Goal: Task Accomplishment & Management: Manage account settings

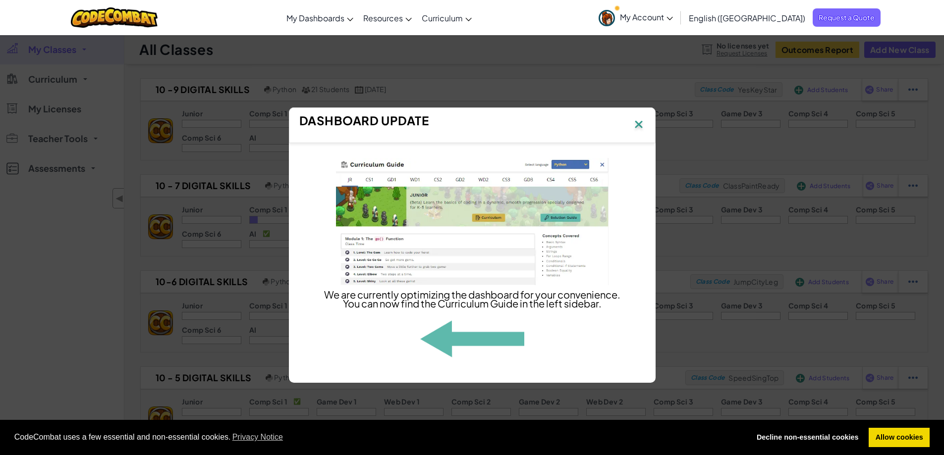
click at [641, 121] on img at bounding box center [638, 125] width 13 height 15
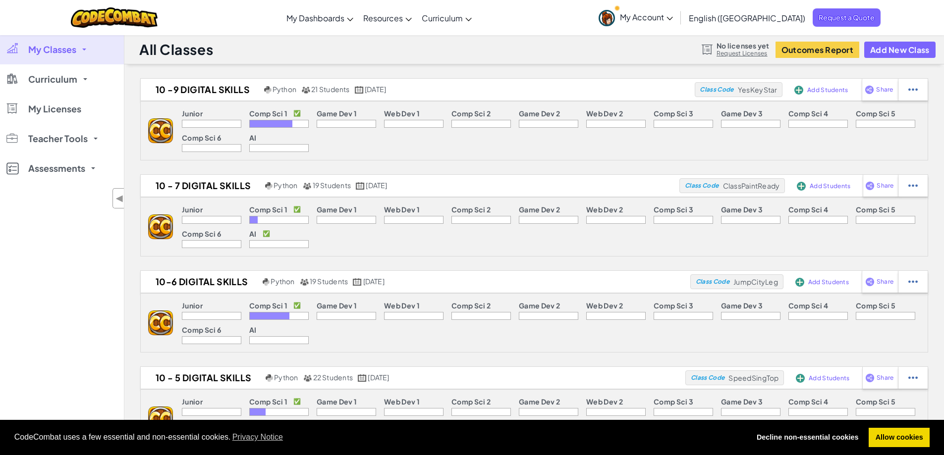
click at [83, 49] on span at bounding box center [84, 50] width 4 height 2
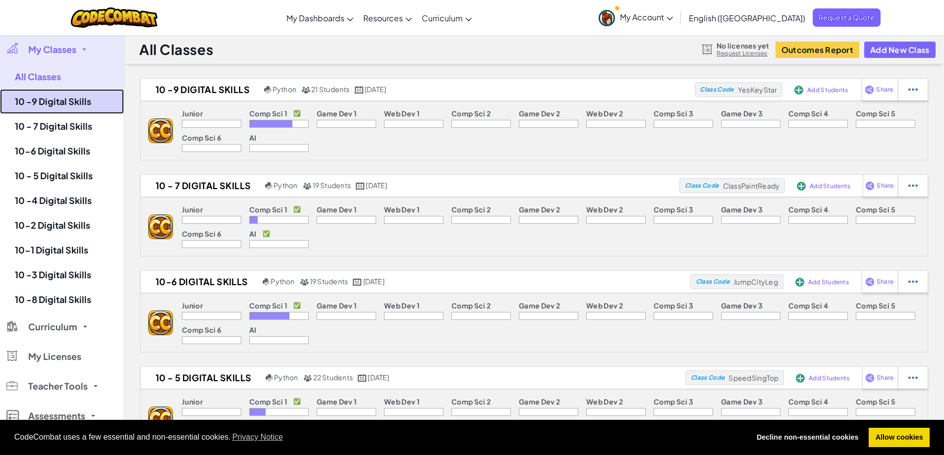
click at [71, 101] on link "10 -9 Digital Skills" at bounding box center [62, 101] width 124 height 25
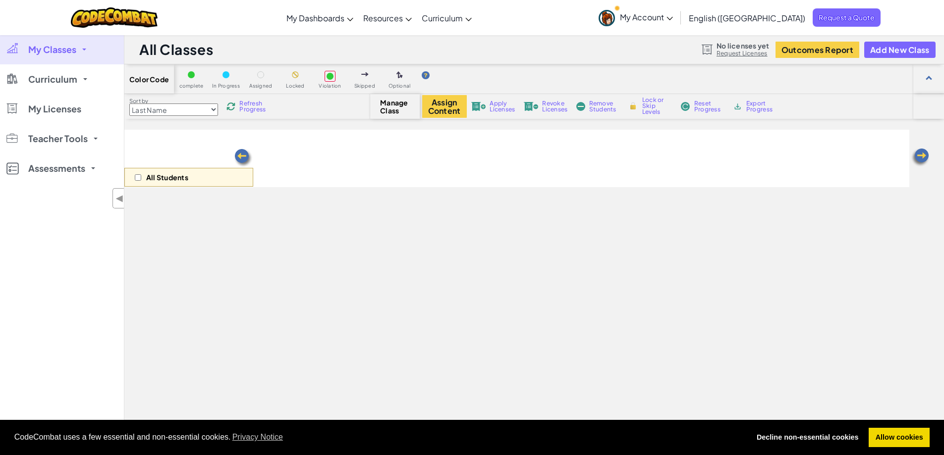
select select "560f1a9f22961295f9427742"
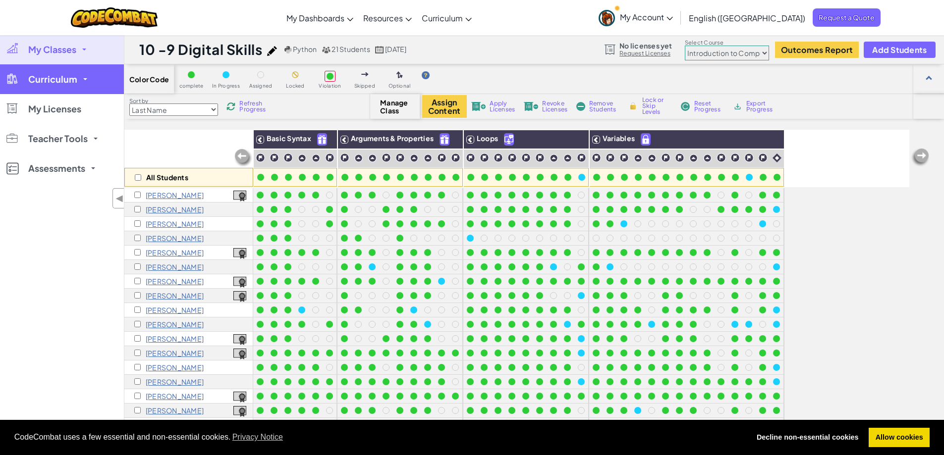
click at [75, 88] on link "Curriculum" at bounding box center [62, 79] width 124 height 30
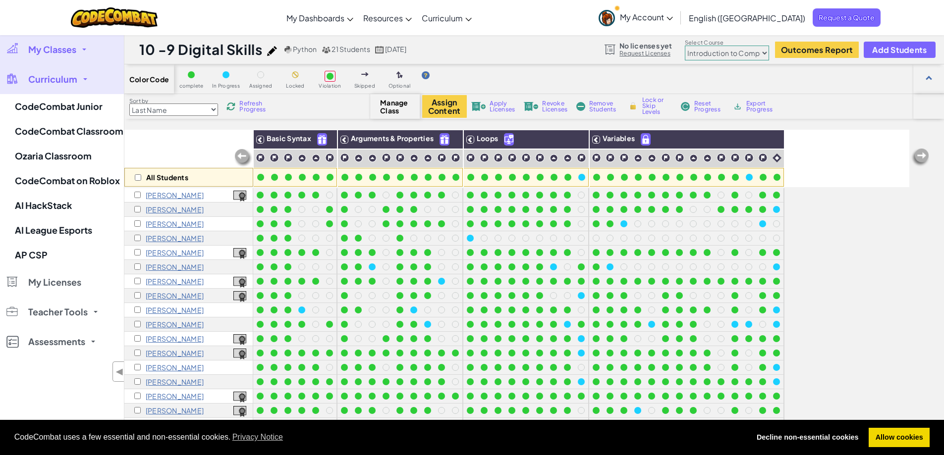
click at [69, 50] on span "My Classes" at bounding box center [52, 49] width 48 height 9
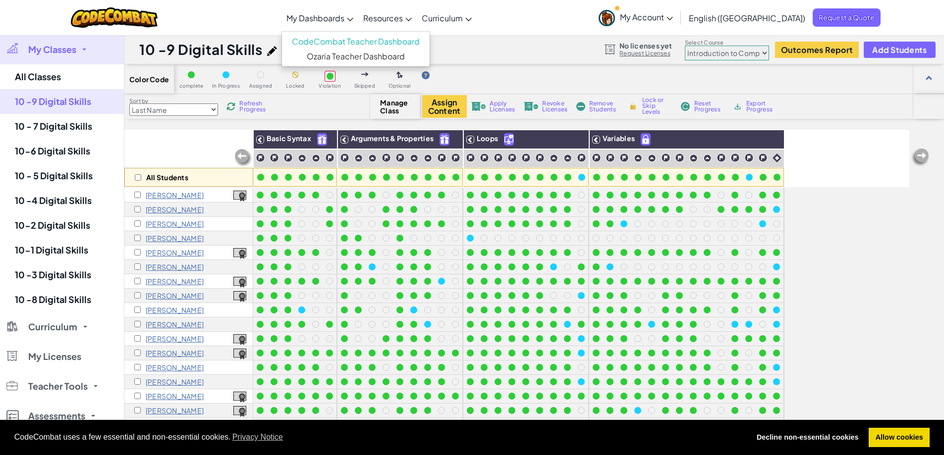
click at [344, 18] on span "My Dashboards" at bounding box center [315, 18] width 58 height 10
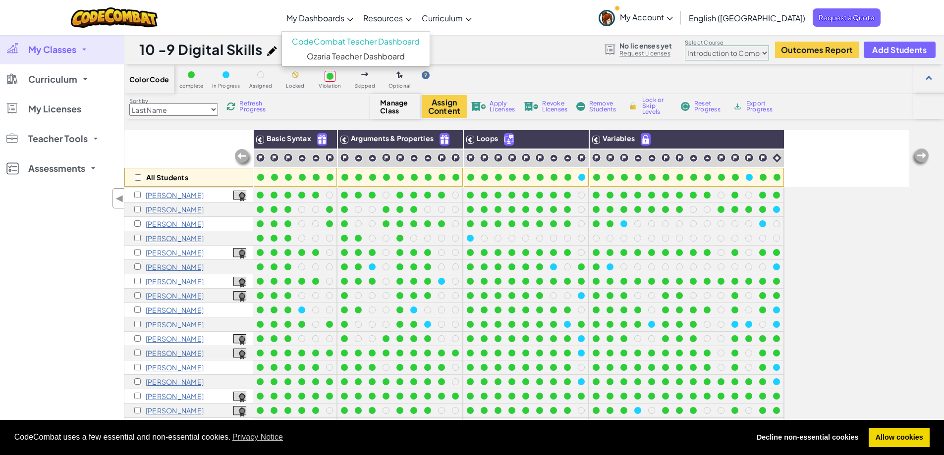
click at [57, 320] on div "My Classes All Classes 10 -9 Digital Skills 10 - 7 Digital Skills 10-6 Digital …" at bounding box center [62, 262] width 124 height 455
click at [66, 55] on link "My Classes" at bounding box center [62, 50] width 124 height 30
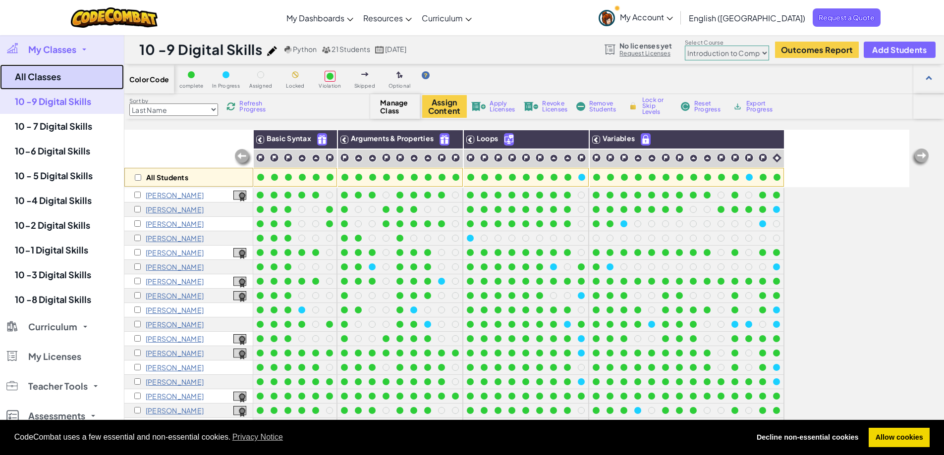
click at [48, 70] on link "All Classes" at bounding box center [62, 76] width 124 height 25
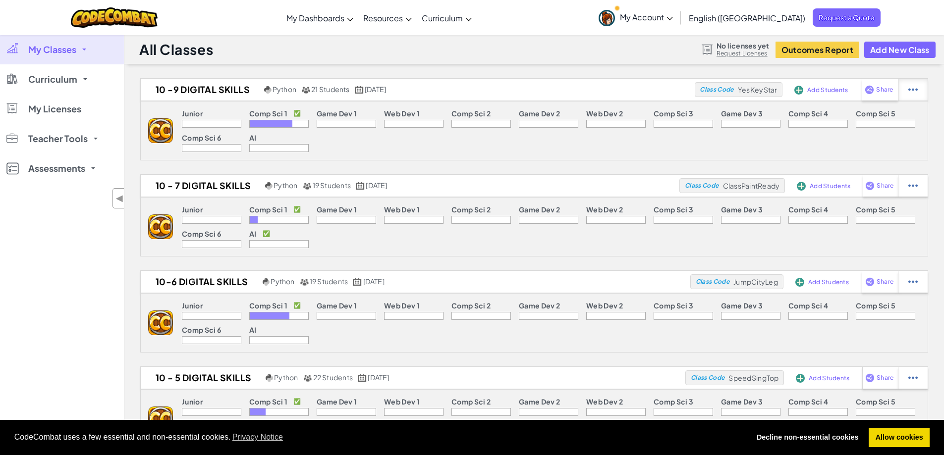
click at [907, 91] on div at bounding box center [912, 90] width 30 height 22
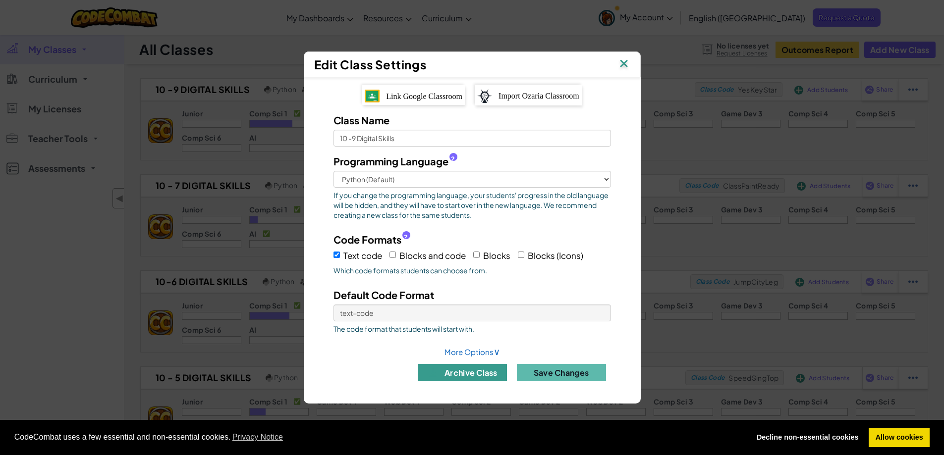
click at [443, 377] on button "archive class" at bounding box center [462, 372] width 89 height 17
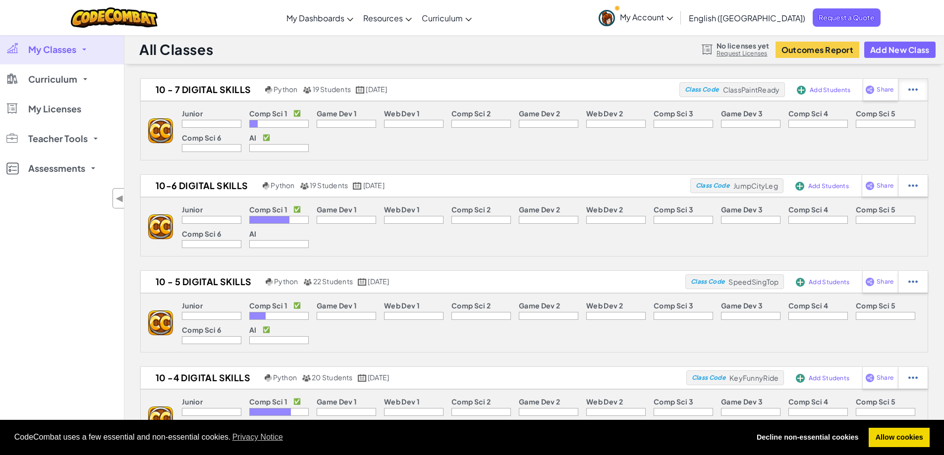
click at [918, 92] on div at bounding box center [912, 90] width 30 height 22
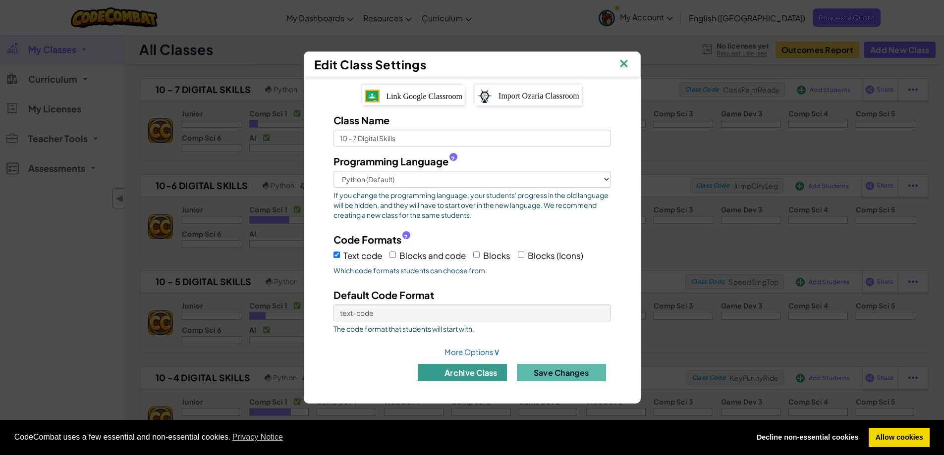
click at [464, 371] on button "archive class" at bounding box center [462, 372] width 89 height 17
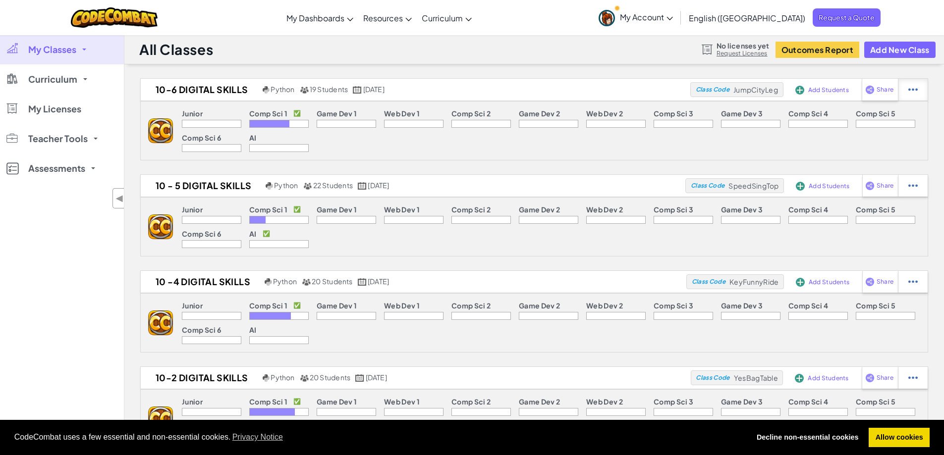
click at [913, 86] on img at bounding box center [912, 89] width 9 height 9
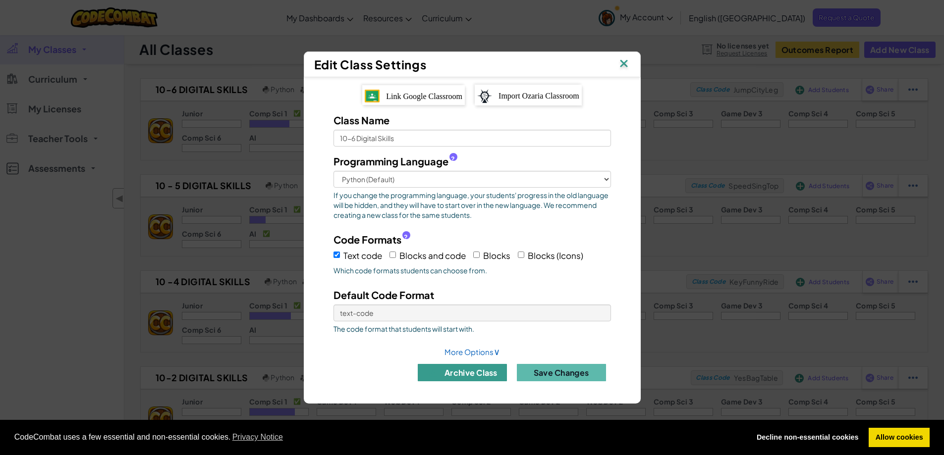
click at [472, 369] on button "archive class" at bounding box center [462, 372] width 89 height 17
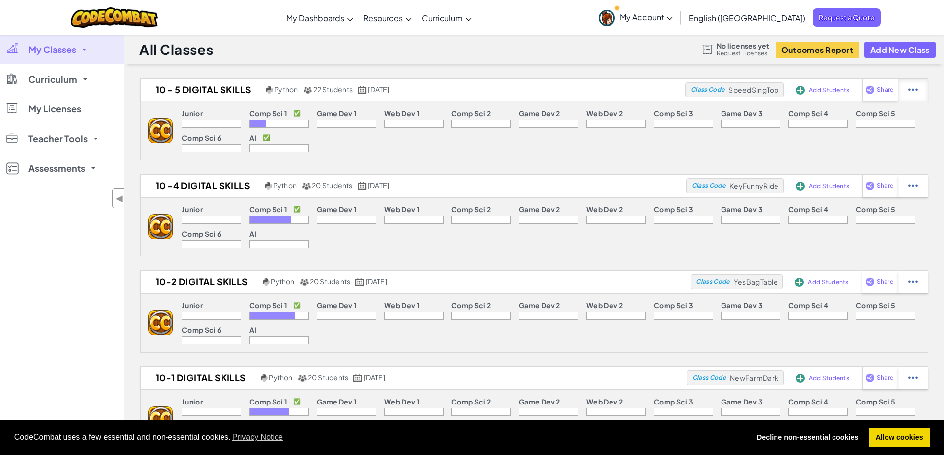
click at [906, 85] on div at bounding box center [912, 90] width 30 height 22
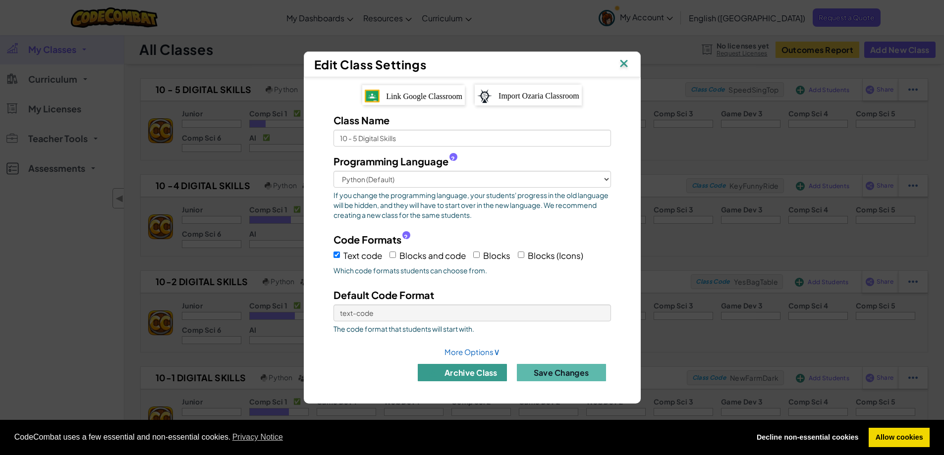
click at [486, 369] on button "archive class" at bounding box center [462, 372] width 89 height 17
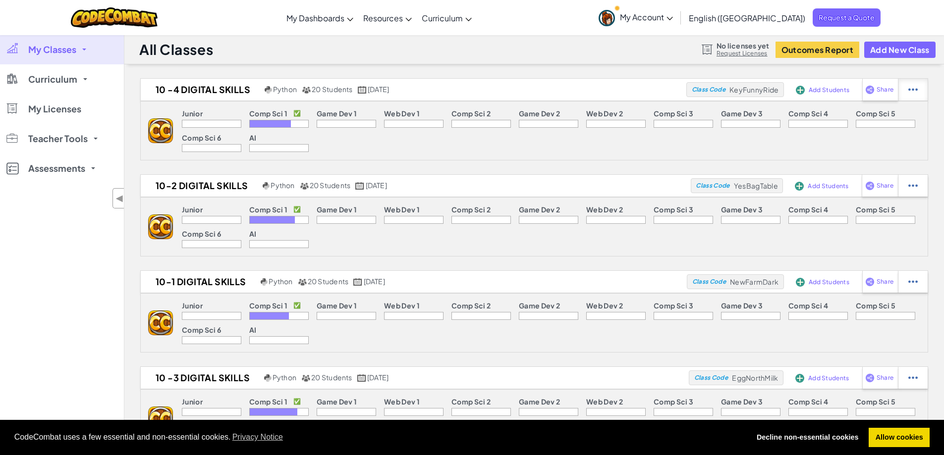
click at [917, 86] on img at bounding box center [912, 89] width 9 height 9
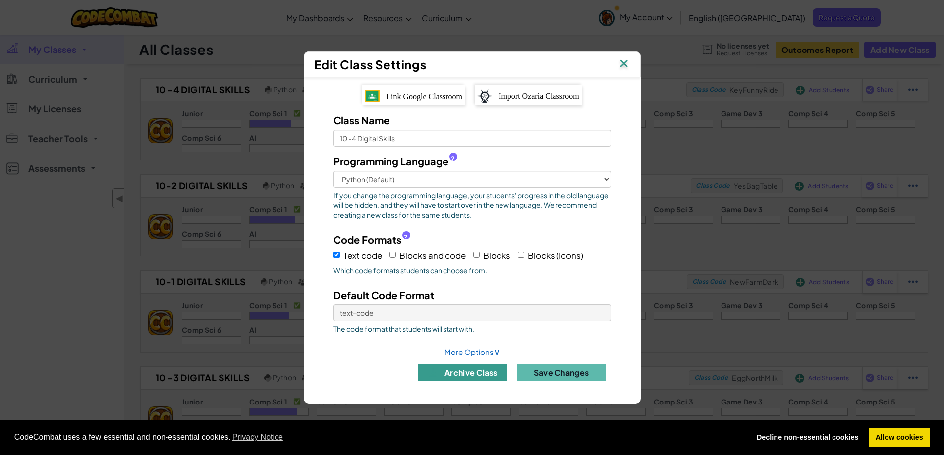
click at [444, 374] on button "archive class" at bounding box center [462, 372] width 89 height 17
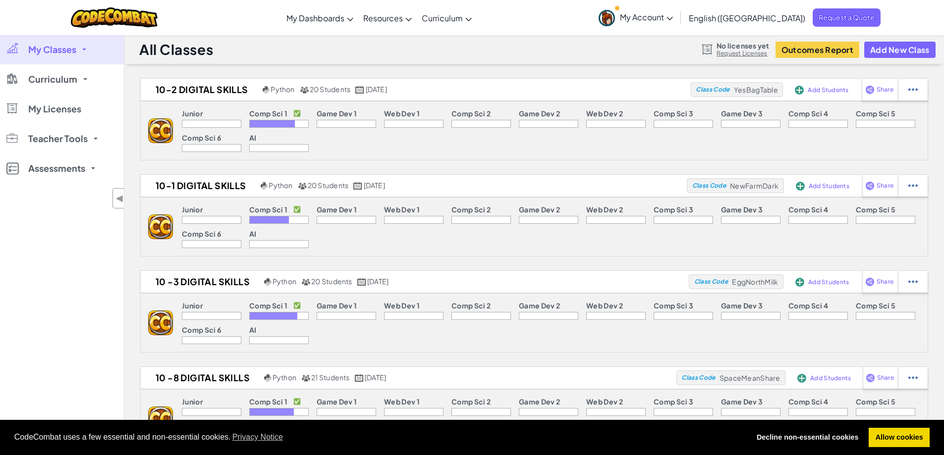
click at [910, 83] on div at bounding box center [912, 90] width 30 height 22
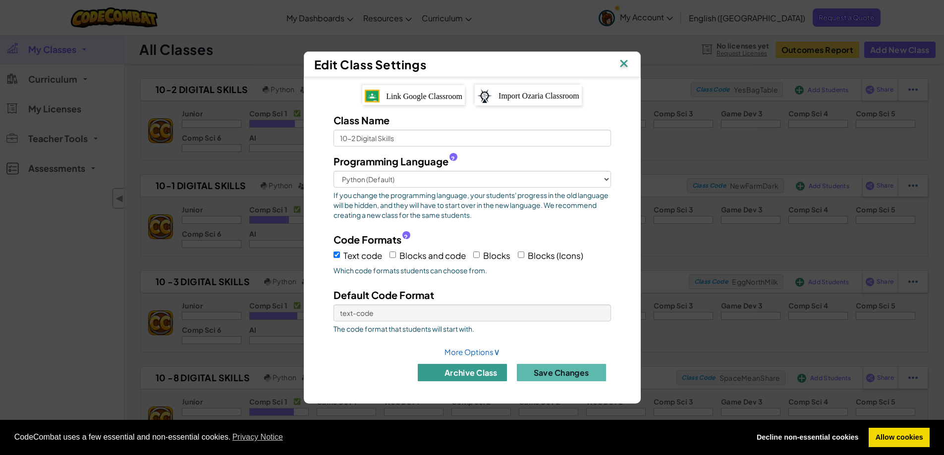
click at [445, 376] on button "archive class" at bounding box center [462, 372] width 89 height 17
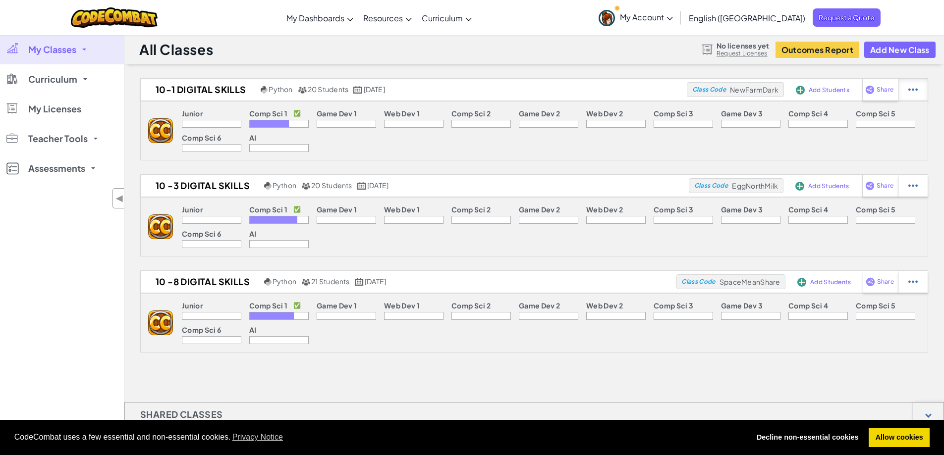
click at [920, 87] on div at bounding box center [912, 90] width 30 height 22
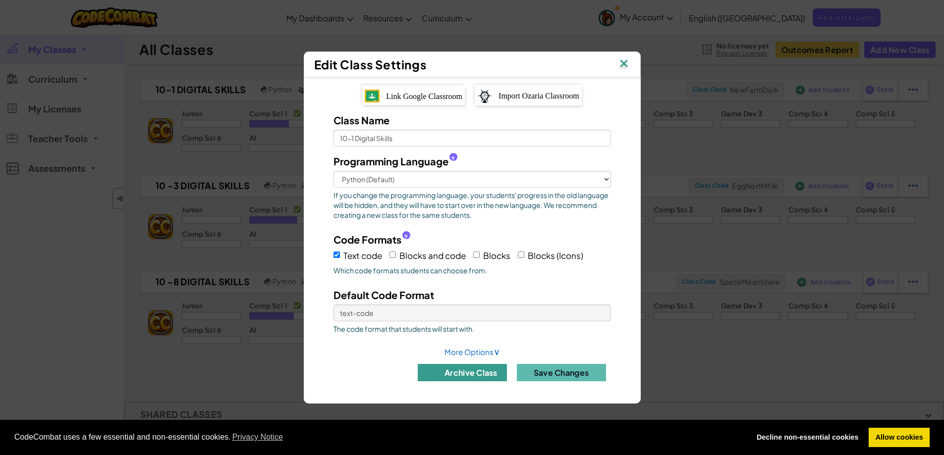
click at [481, 372] on button "archive class" at bounding box center [462, 372] width 89 height 17
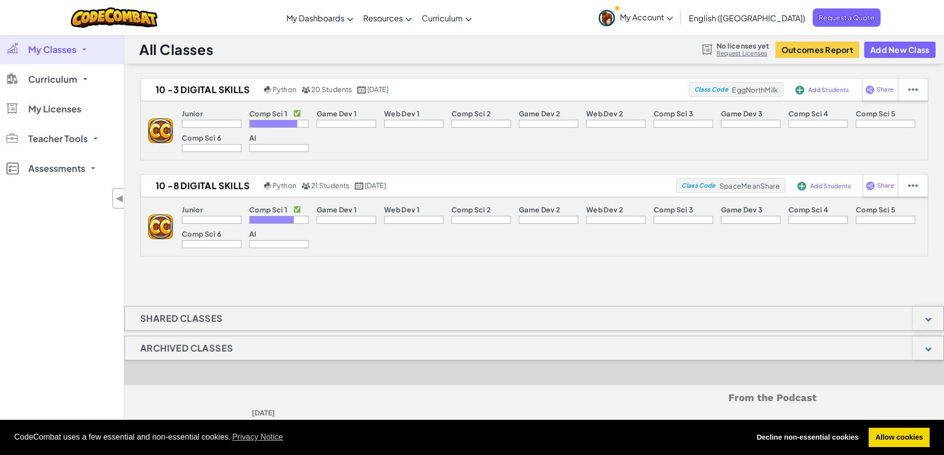
click at [913, 93] on img at bounding box center [912, 89] width 9 height 9
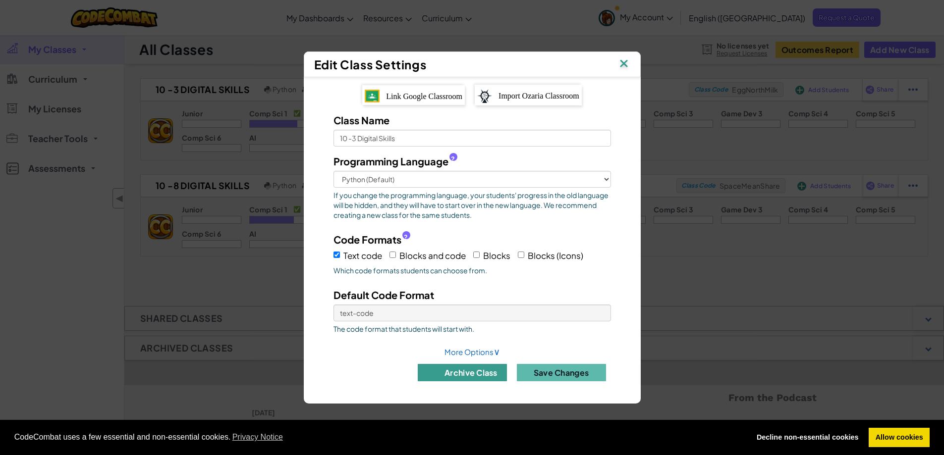
click at [467, 370] on button "archive class" at bounding box center [462, 372] width 89 height 17
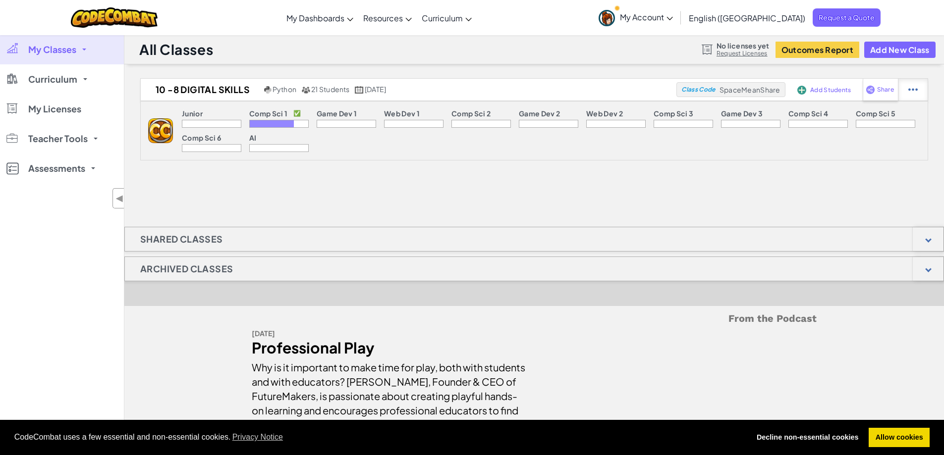
click at [919, 84] on div at bounding box center [912, 90] width 30 height 22
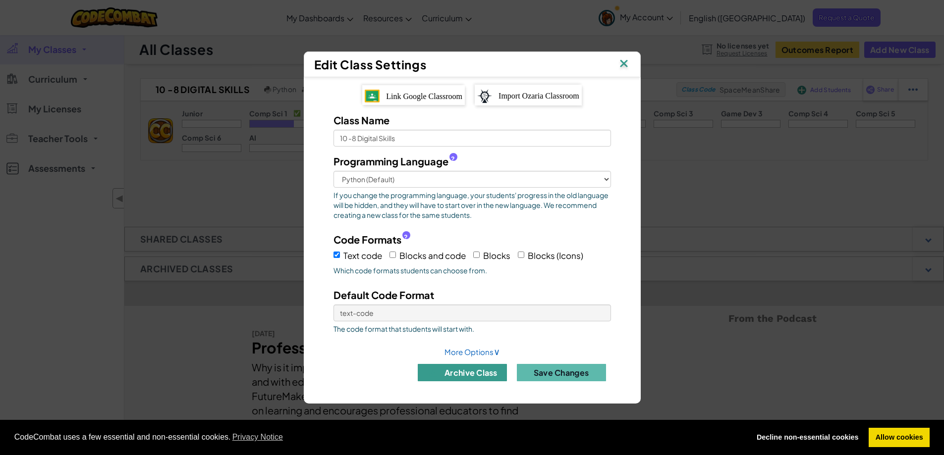
click at [467, 372] on button "archive class" at bounding box center [462, 372] width 89 height 17
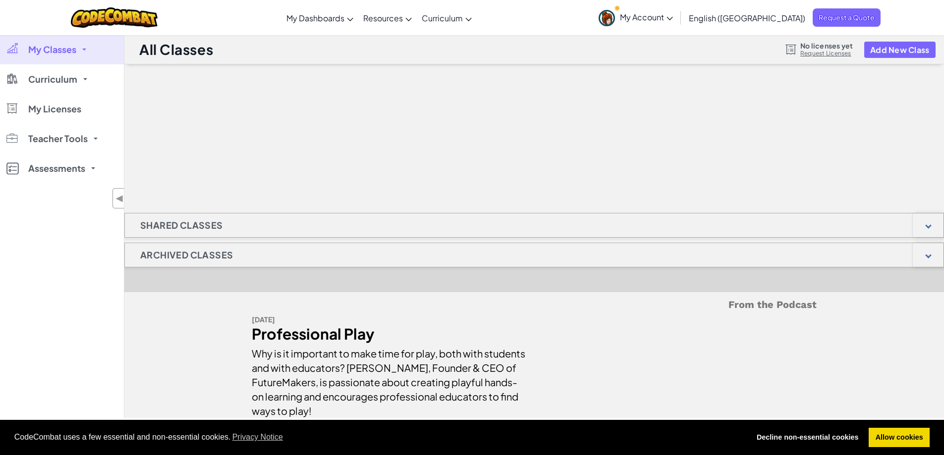
click at [69, 51] on span "My Classes" at bounding box center [52, 49] width 48 height 9
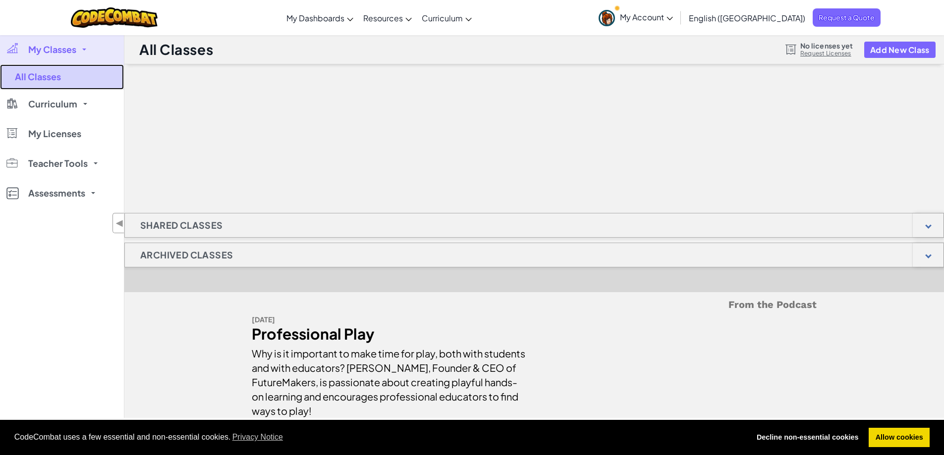
click at [56, 76] on link "All Classes" at bounding box center [62, 76] width 124 height 25
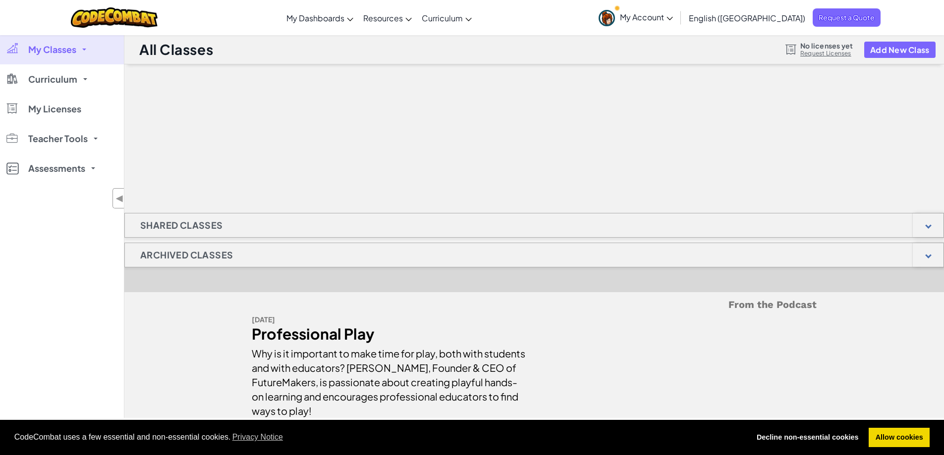
click at [56, 76] on span "Curriculum" at bounding box center [52, 79] width 49 height 9
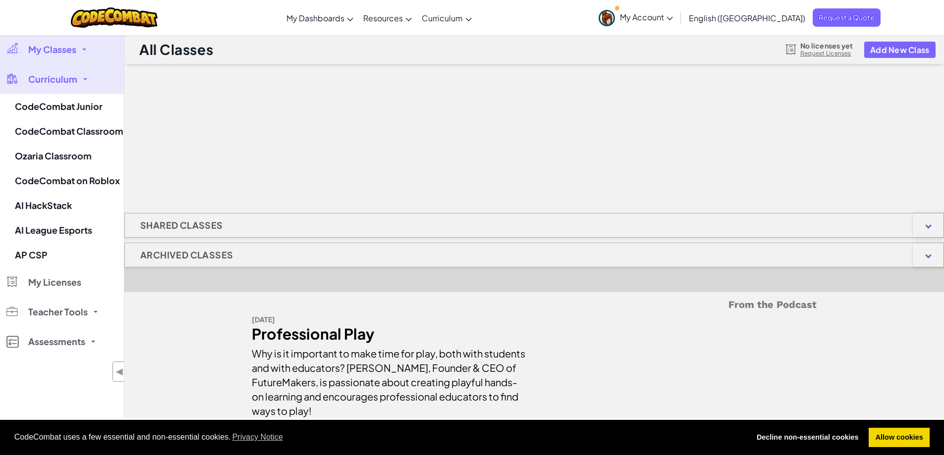
click at [60, 53] on span "My Classes" at bounding box center [52, 49] width 48 height 9
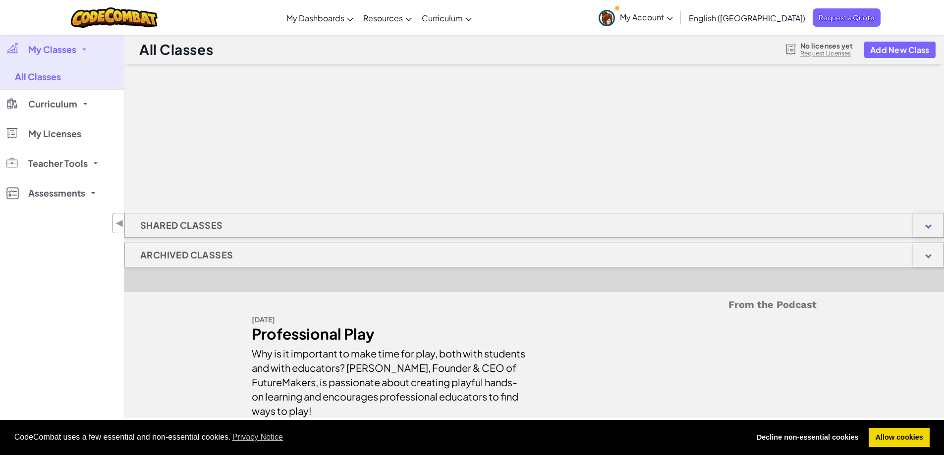
click at [60, 53] on span "My Classes" at bounding box center [52, 49] width 48 height 9
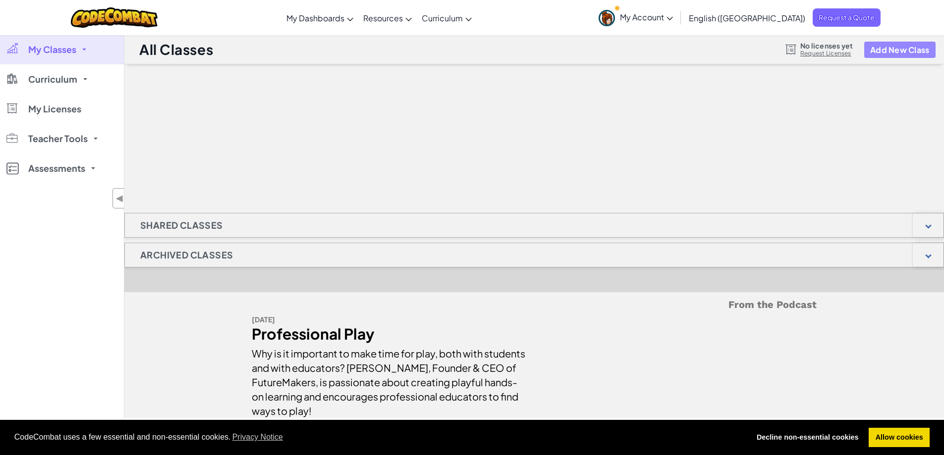
click at [910, 49] on button "Add New Class" at bounding box center [899, 50] width 71 height 16
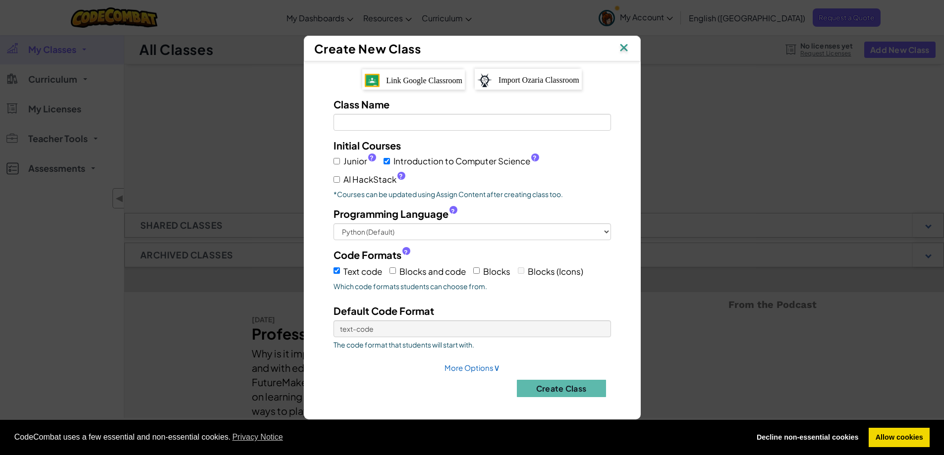
click at [415, 77] on span "Link Google Classroom" at bounding box center [424, 80] width 76 height 8
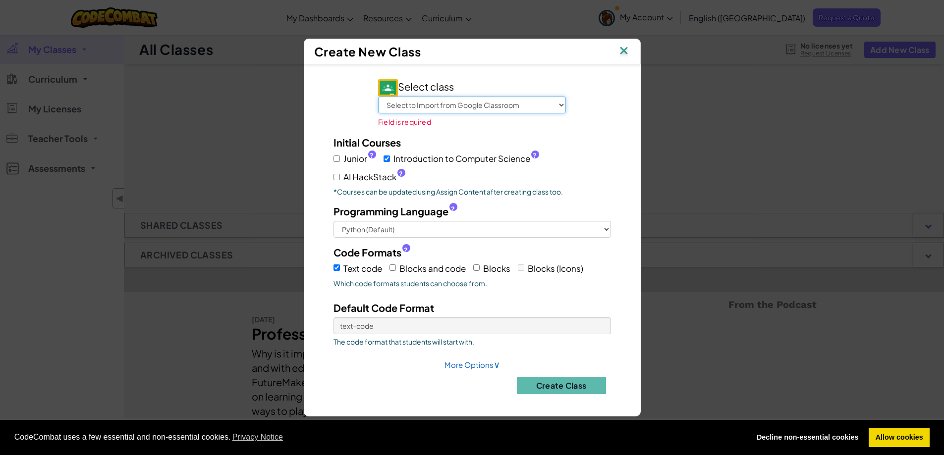
click at [547, 105] on select "Select to Import from Google Classroom Unit 1 BACS Resit Revision Year 12 BACS …" at bounding box center [472, 105] width 188 height 17
select select "707756333617"
click at [391, 104] on select "Select to Import from Google Classroom Unit 1 BACS Resit Revision Year 12 BACS …" at bounding box center [472, 105] width 188 height 17
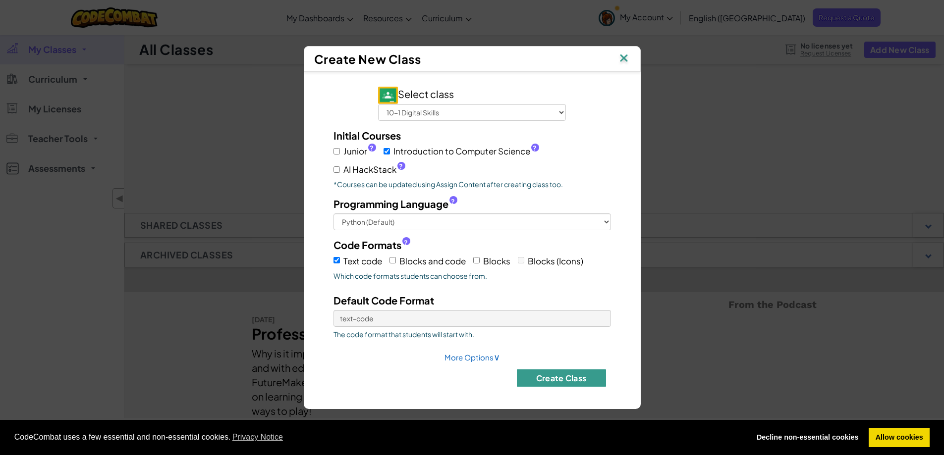
click at [548, 377] on button "Create Class" at bounding box center [561, 377] width 89 height 17
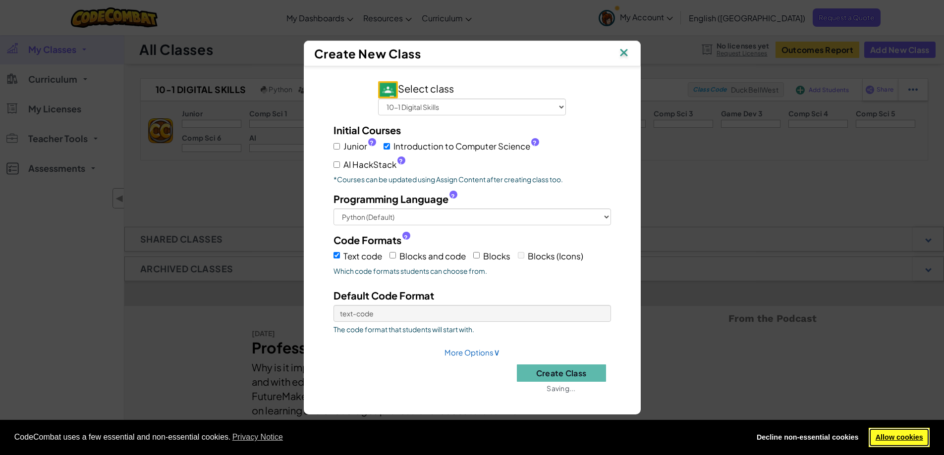
click at [916, 434] on link "Allow cookies" at bounding box center [898, 438] width 61 height 20
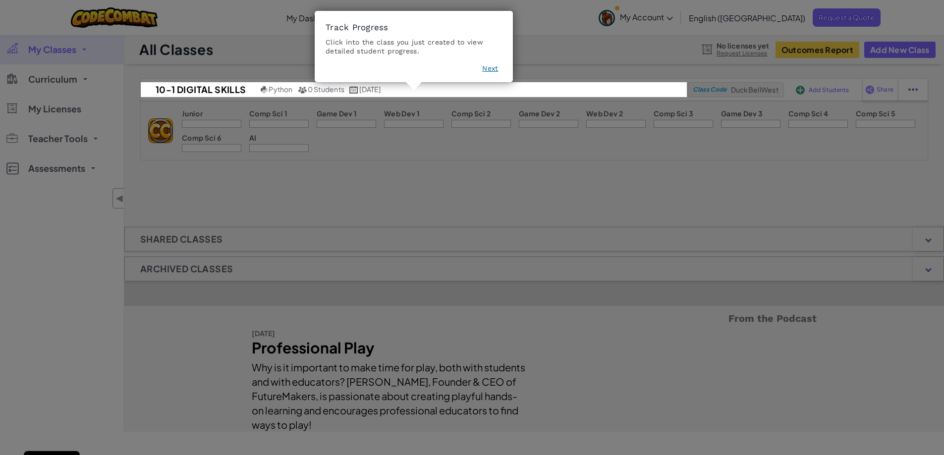
click at [494, 68] on button "Next" at bounding box center [490, 68] width 16 height 10
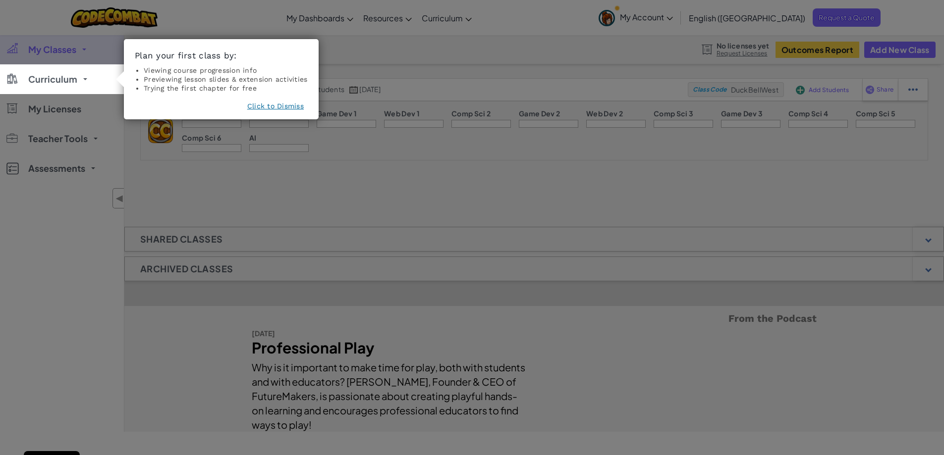
click at [900, 47] on icon at bounding box center [475, 227] width 951 height 455
click at [270, 101] on button "Click to Dismiss" at bounding box center [275, 106] width 56 height 10
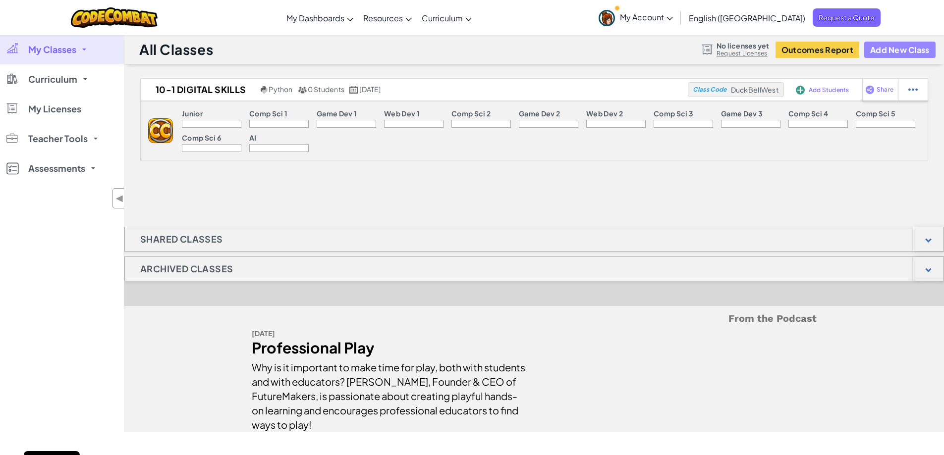
click at [880, 49] on button "Add New Class" at bounding box center [899, 50] width 71 height 16
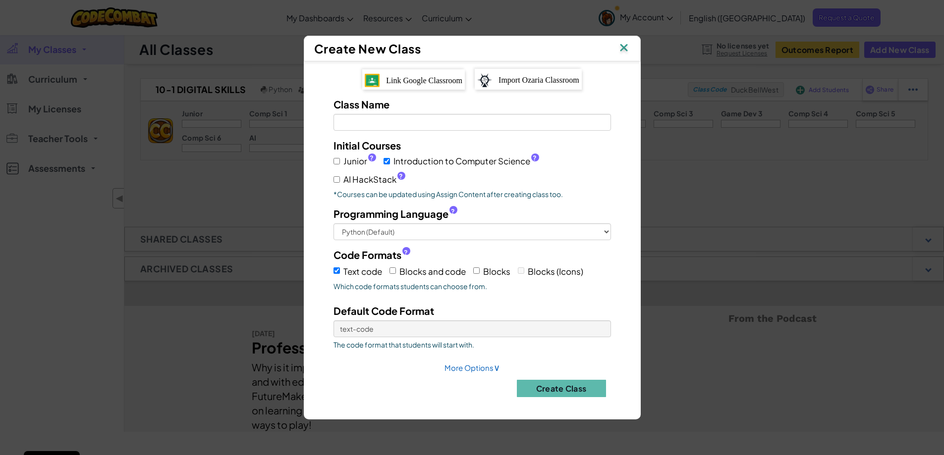
click at [404, 83] on span "Link Google Classroom" at bounding box center [424, 80] width 76 height 8
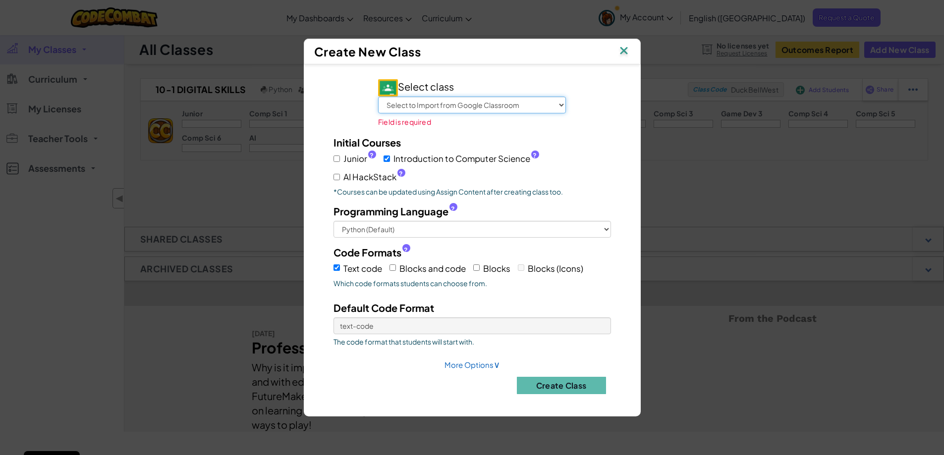
click at [457, 105] on select "Select to Import from Google Classroom Unit 1 BACS Resit Revision Year 12 BACS …" at bounding box center [472, 105] width 188 height 17
select select "21624501725"
click at [391, 104] on select "Select to Import from Google Classroom Unit 1 BACS Resit Revision Year 12 BACS …" at bounding box center [472, 105] width 188 height 17
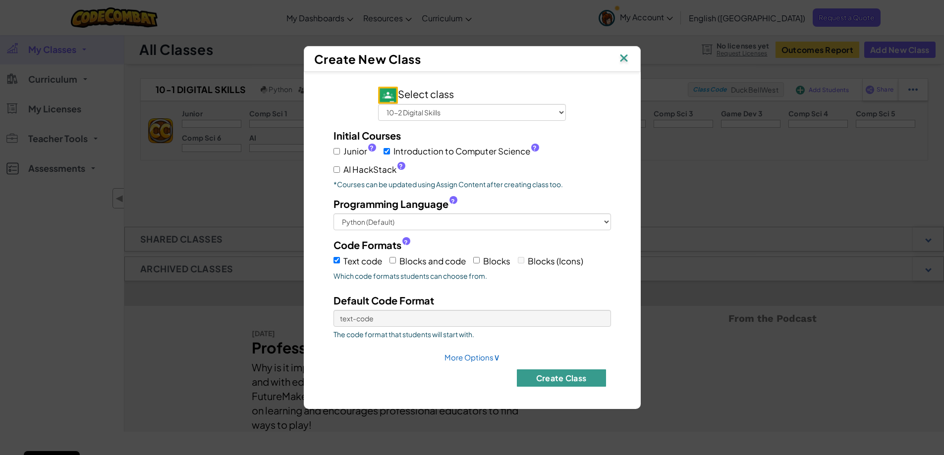
click at [557, 376] on button "Create Class" at bounding box center [561, 377] width 89 height 17
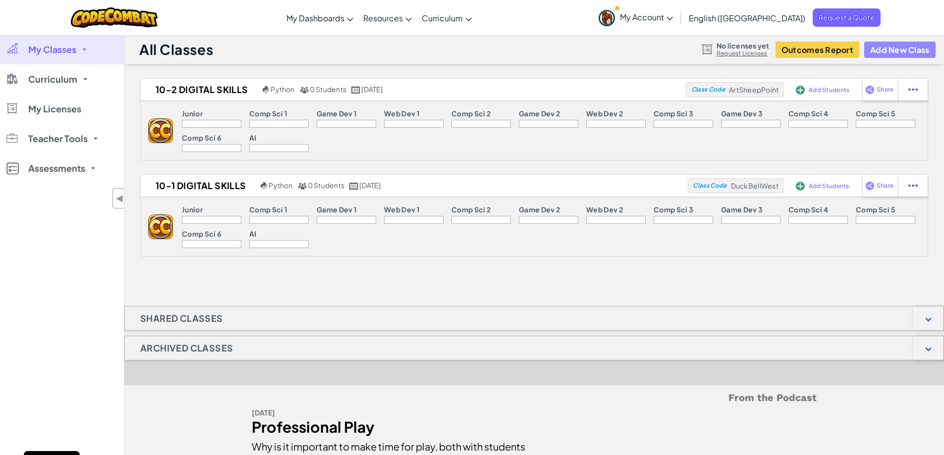
click at [885, 52] on button "Add New Class" at bounding box center [899, 50] width 71 height 16
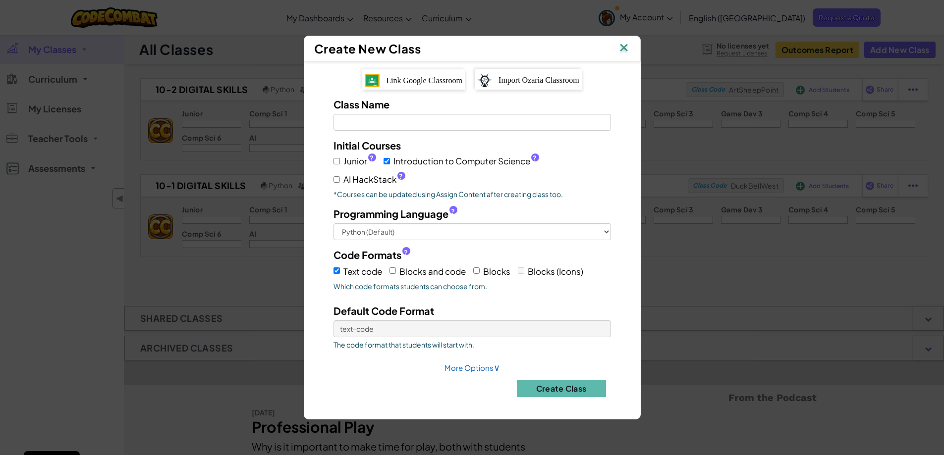
click at [421, 80] on span "Link Google Classroom" at bounding box center [424, 80] width 76 height 8
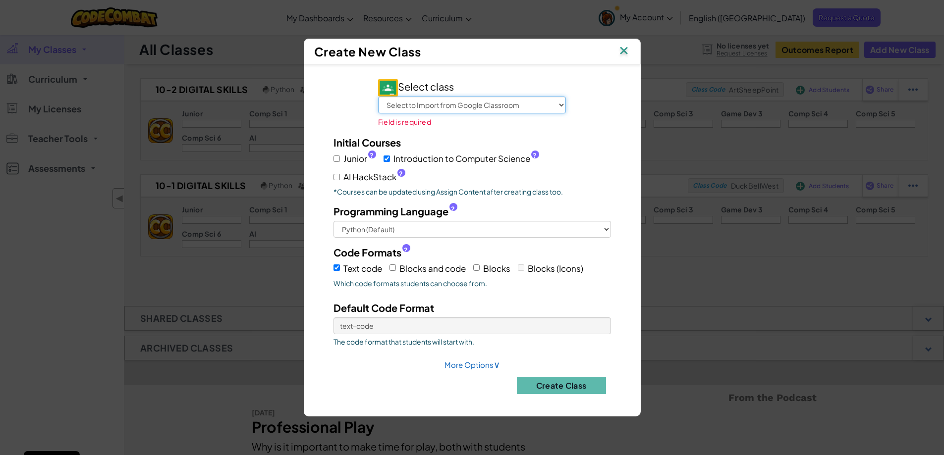
click at [536, 103] on select "Select to Import from Google Classroom Unit 1 BACS Resit Revision Year 12 BACS …" at bounding box center [472, 105] width 188 height 17
select select "21624496934"
click at [391, 104] on select "Select to Import from Google Classroom Unit 1 BACS Resit Revision Year 12 BACS …" at bounding box center [472, 105] width 188 height 17
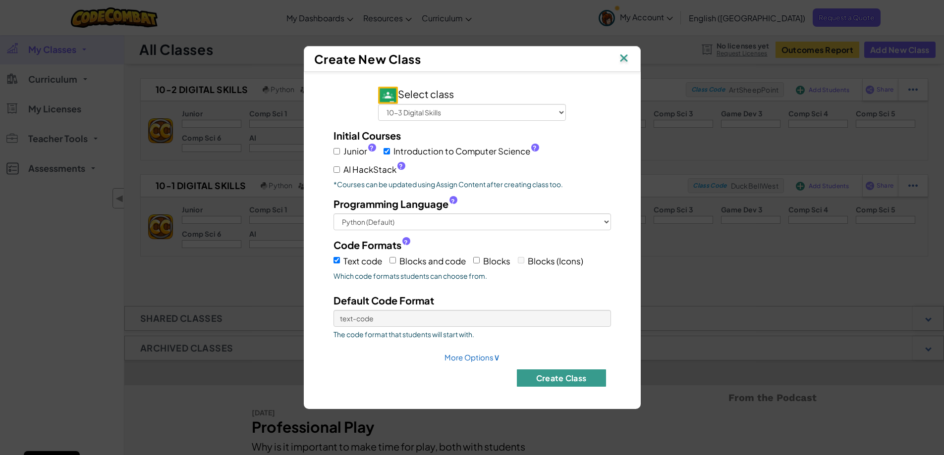
click at [561, 375] on button "Create Class" at bounding box center [561, 377] width 89 height 17
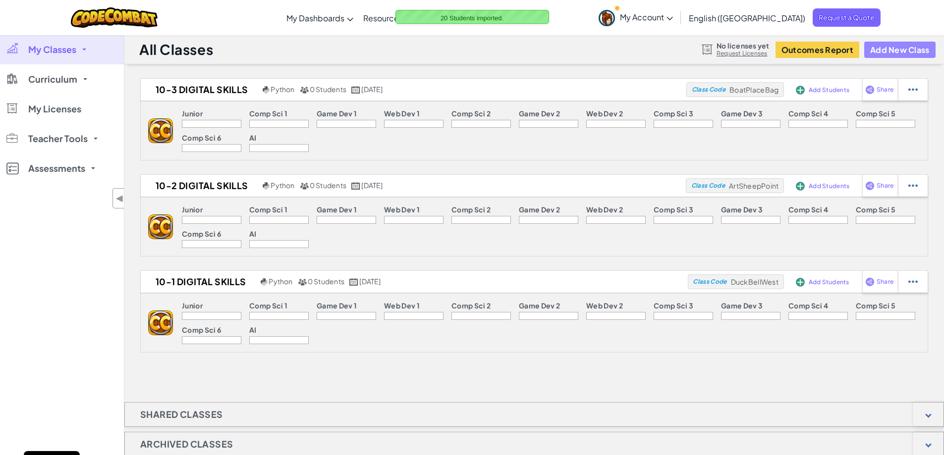
click at [902, 51] on button "Add New Class" at bounding box center [899, 50] width 71 height 16
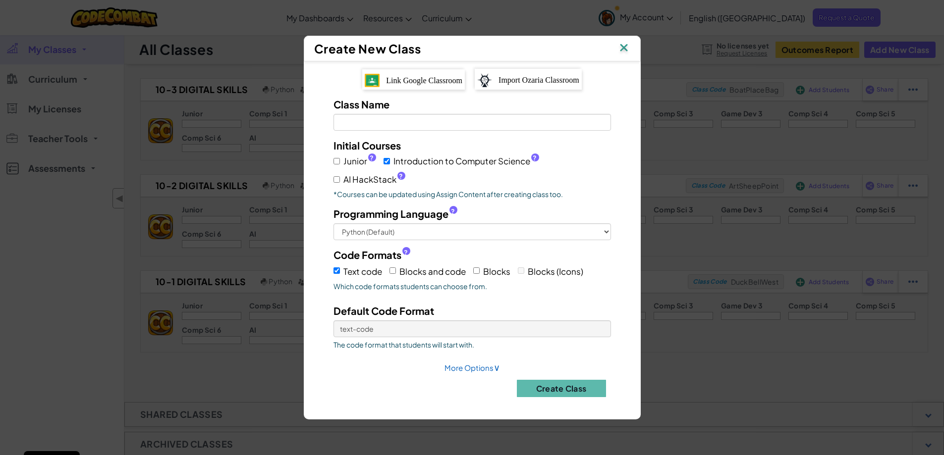
click at [411, 80] on span "Link Google Classroom" at bounding box center [424, 80] width 76 height 8
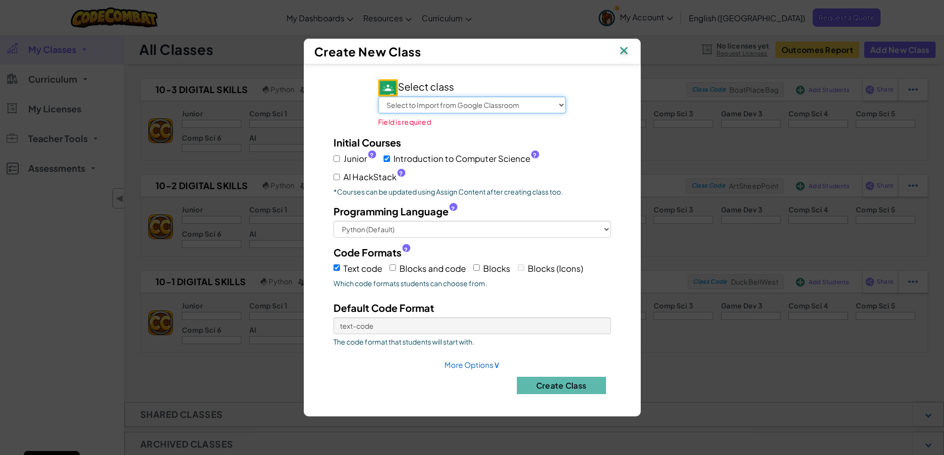
click at [423, 102] on select "Select to Import from Google Classroom Unit 1 BACS Resit Revision Year 12 BACS …" at bounding box center [472, 105] width 188 height 17
select select "707757202443"
click at [391, 104] on select "Select to Import from Google Classroom Unit 1 BACS Resit Revision Year 12 BACS …" at bounding box center [472, 105] width 188 height 17
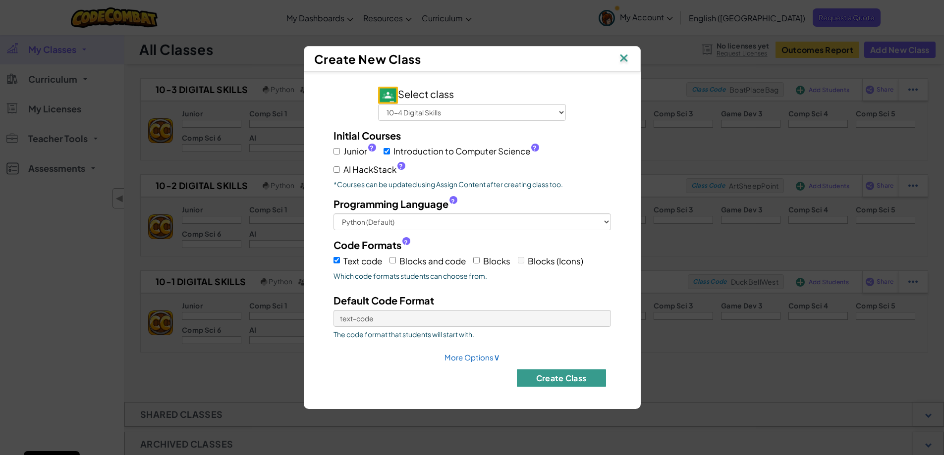
click at [539, 373] on button "Create Class" at bounding box center [561, 377] width 89 height 17
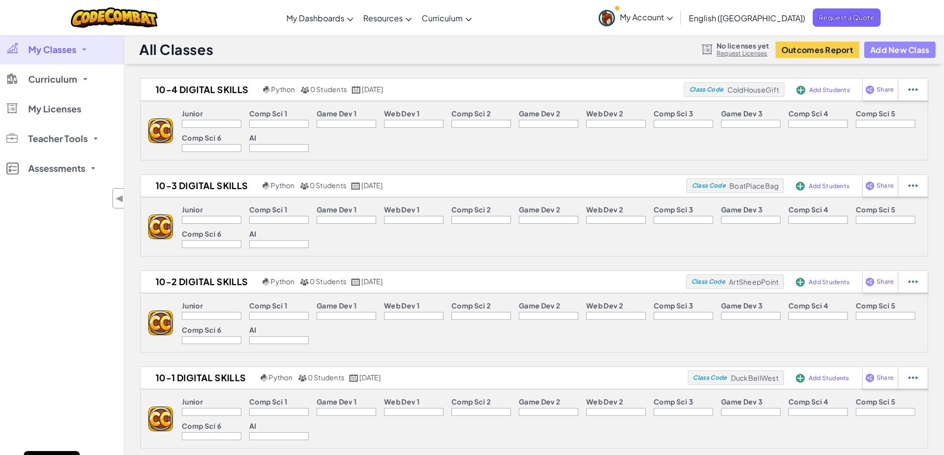
click at [890, 48] on button "Add New Class" at bounding box center [899, 50] width 71 height 16
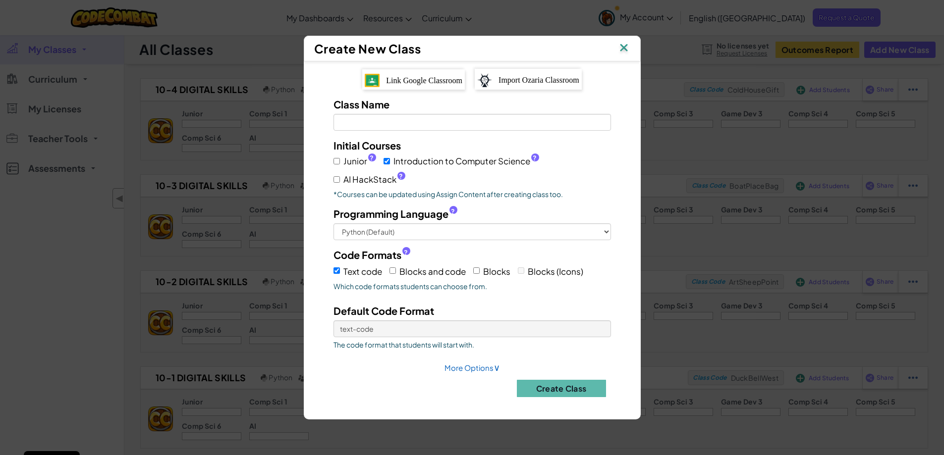
click at [420, 78] on span "Link Google Classroom" at bounding box center [424, 80] width 76 height 8
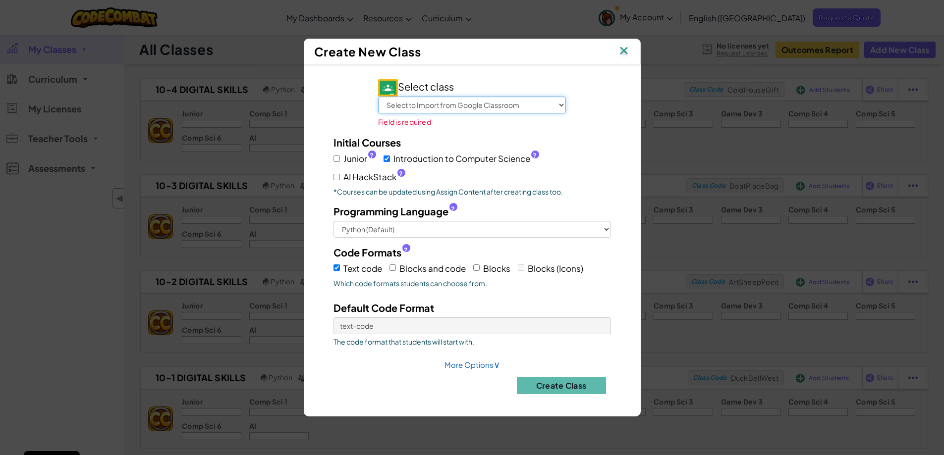
click at [507, 106] on select "Select to Import from Google Classroom Unit 1 BACS Resit Revision Year 12 BACS …" at bounding box center [472, 105] width 188 height 17
select select "707756507040"
click at [391, 104] on select "Select to Import from Google Classroom Unit 1 BACS Resit Revision Year 12 BACS …" at bounding box center [472, 105] width 188 height 17
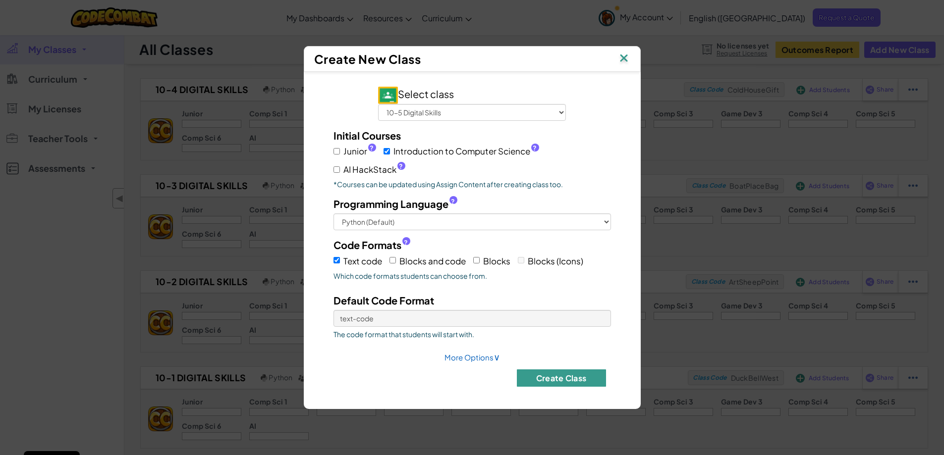
click at [551, 377] on button "Create Class" at bounding box center [561, 377] width 89 height 17
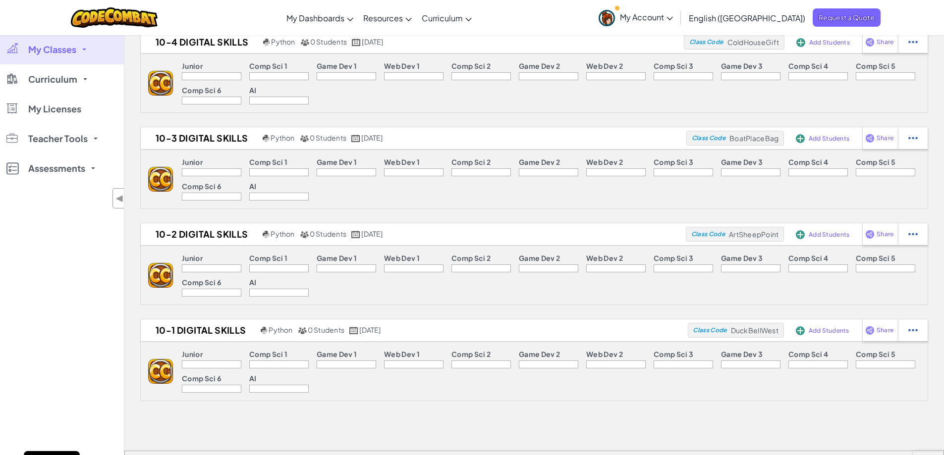
scroll to position [149, 0]
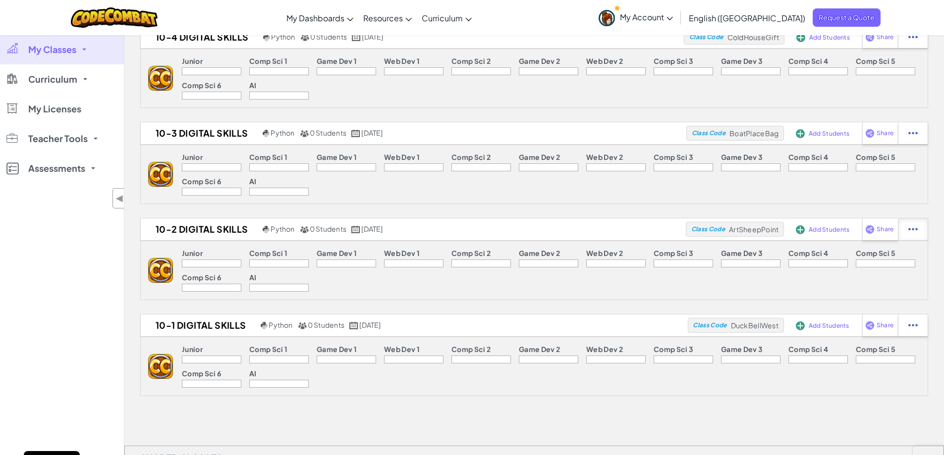
click at [913, 228] on img at bounding box center [912, 229] width 9 height 9
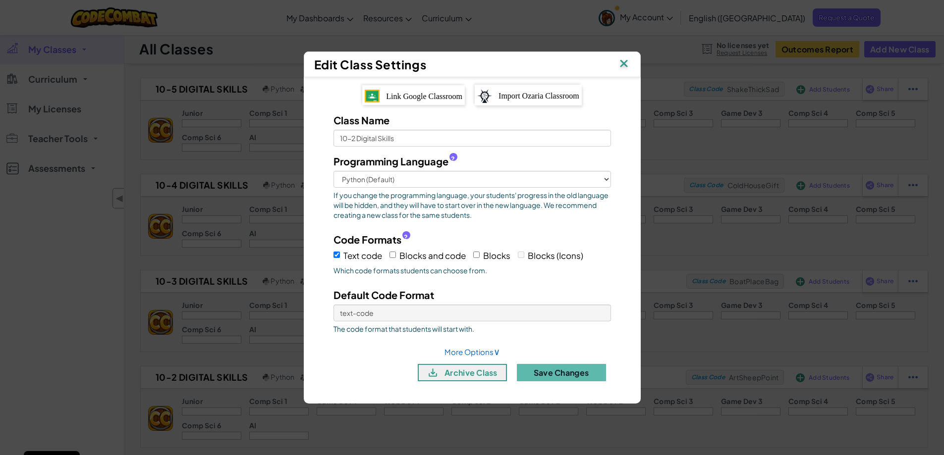
scroll to position [0, 0]
click at [623, 63] on img at bounding box center [623, 64] width 13 height 15
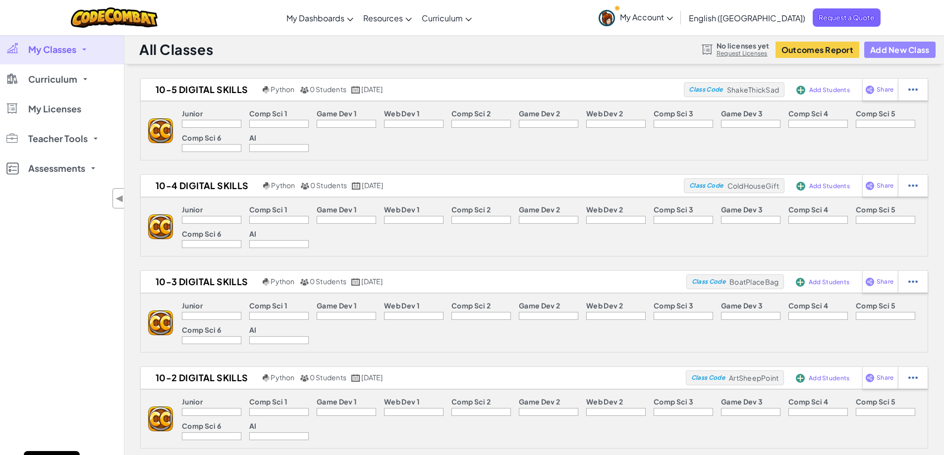
click at [901, 49] on button "Add New Class" at bounding box center [899, 50] width 71 height 16
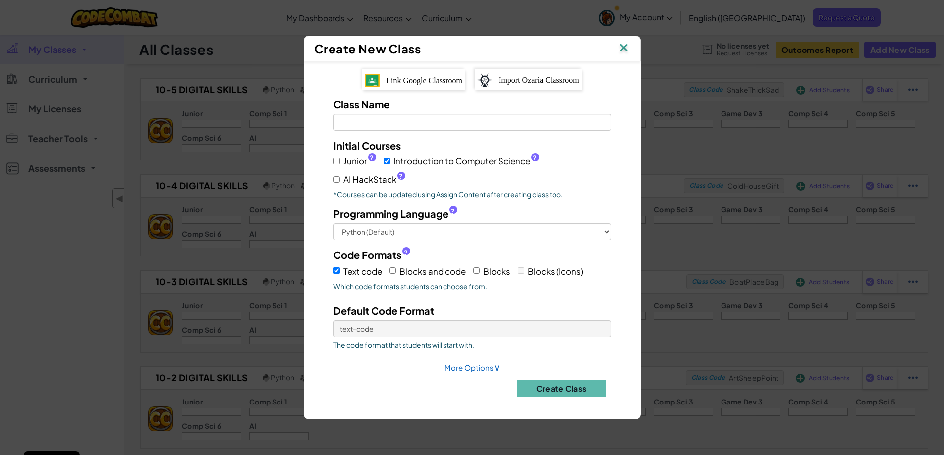
click at [422, 81] on span "Link Google Classroom" at bounding box center [424, 80] width 76 height 8
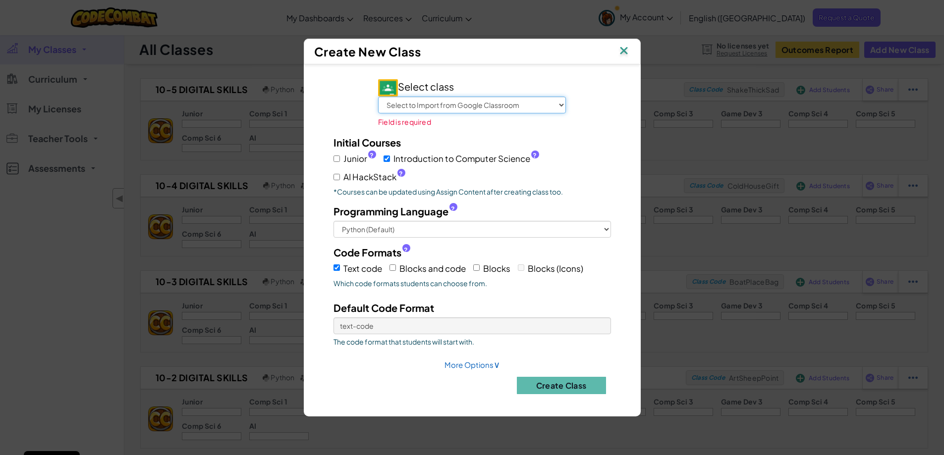
click at [461, 106] on select "Select to Import from Google Classroom Unit 1 BACS Resit Revision Year 12 BACS …" at bounding box center [472, 105] width 188 height 17
click at [391, 104] on select "Select to Import from Google Classroom Unit 1 BACS Resit Revision Year 12 BACS …" at bounding box center [472, 105] width 188 height 17
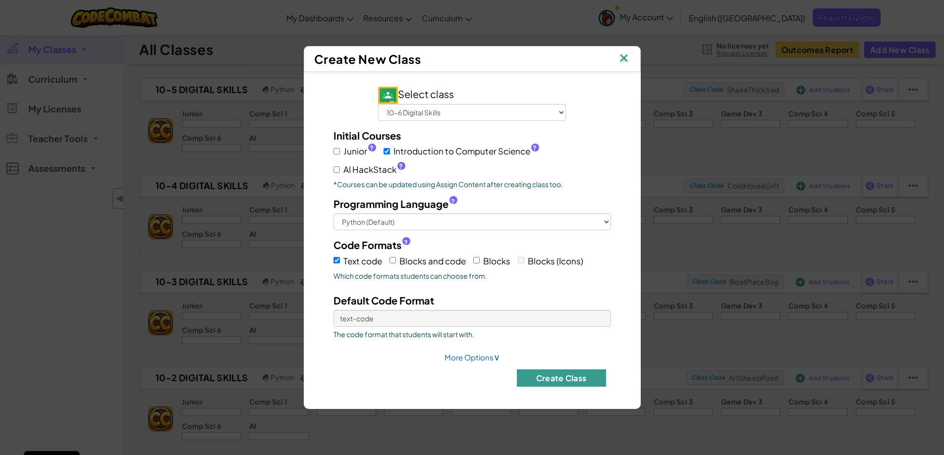
click at [546, 379] on button "Create Class" at bounding box center [561, 377] width 89 height 17
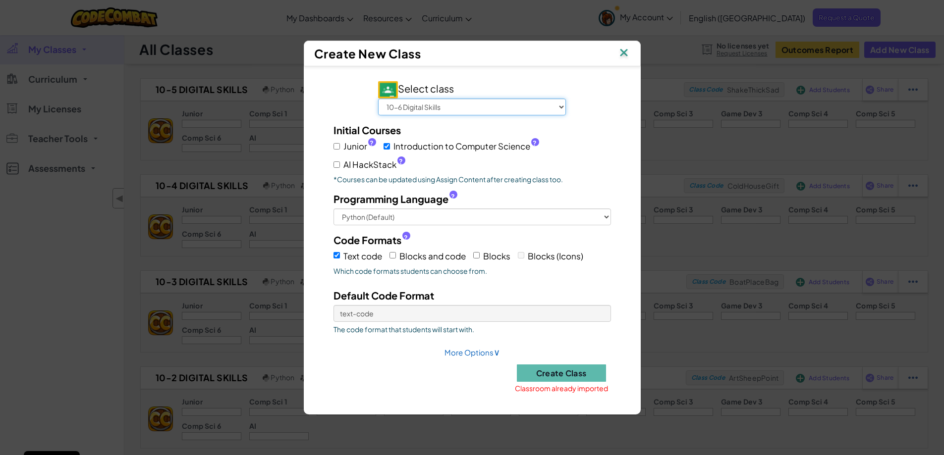
click at [537, 105] on select "Select to Import from Google Classroom Unit 1 BACS Resit Revision Year 12 BACS …" at bounding box center [472, 107] width 188 height 17
select select "707757009782"
click at [391, 99] on select "Select to Import from Google Classroom Unit 1 BACS Resit Revision Year 12 BACS …" at bounding box center [472, 107] width 188 height 17
click at [558, 371] on button "Create Class" at bounding box center [561, 373] width 89 height 17
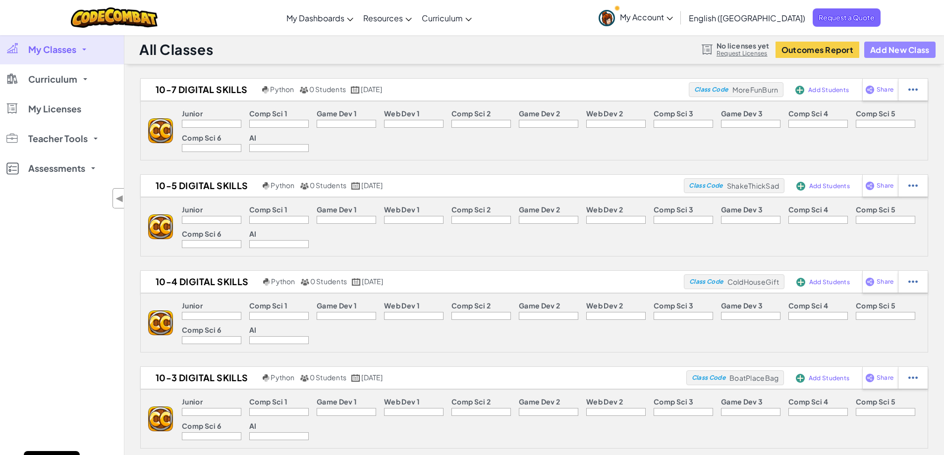
click at [890, 52] on button "Add New Class" at bounding box center [899, 50] width 71 height 16
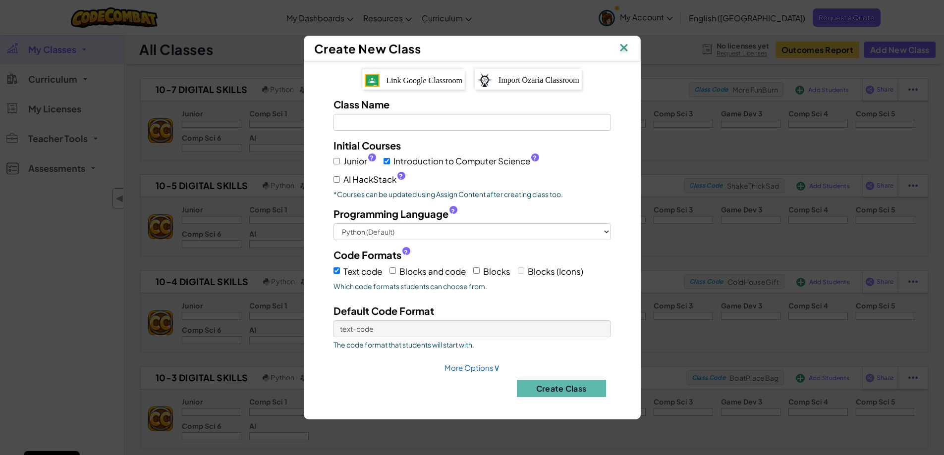
click at [397, 84] on span "Link Google Classroom" at bounding box center [424, 80] width 76 height 8
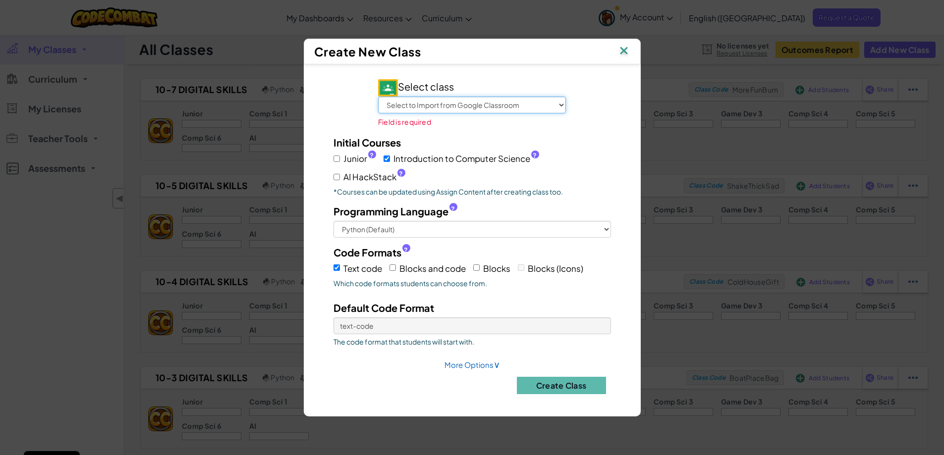
click at [425, 107] on select "Select to Import from Google Classroom Unit 1 BACS Resit Revision Year 12 BACS …" at bounding box center [472, 105] width 188 height 17
click at [391, 104] on select "Select to Import from Google Classroom Unit 1 BACS Resit Revision Year 12 BACS …" at bounding box center [472, 105] width 188 height 17
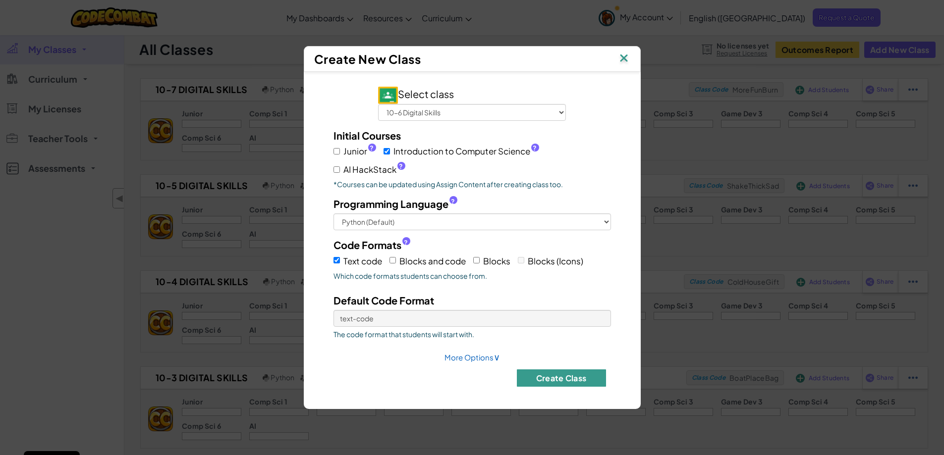
click at [535, 375] on button "Create Class" at bounding box center [561, 377] width 89 height 17
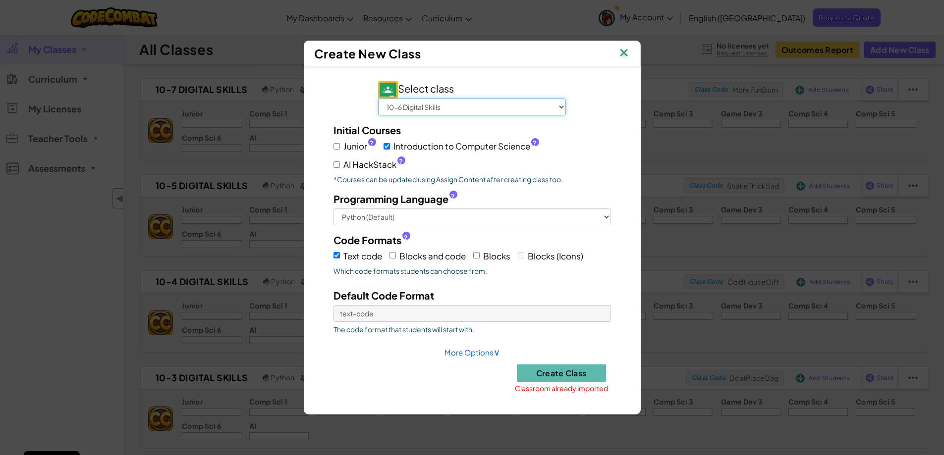
click at [466, 103] on select "Select to Import from Google Classroom Unit 1 BACS Resit Revision Year 12 BACS …" at bounding box center [472, 107] width 188 height 17
select select "707757033984"
click at [391, 99] on select "Select to Import from Google Classroom Unit 1 BACS Resit Revision Year 12 BACS …" at bounding box center [472, 107] width 188 height 17
click at [564, 375] on button "Create Class" at bounding box center [561, 373] width 89 height 17
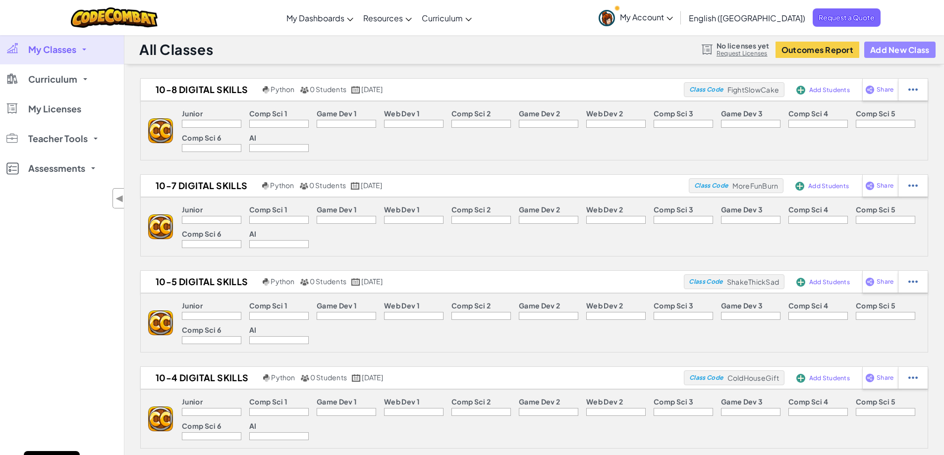
click at [902, 45] on button "Add New Class" at bounding box center [899, 50] width 71 height 16
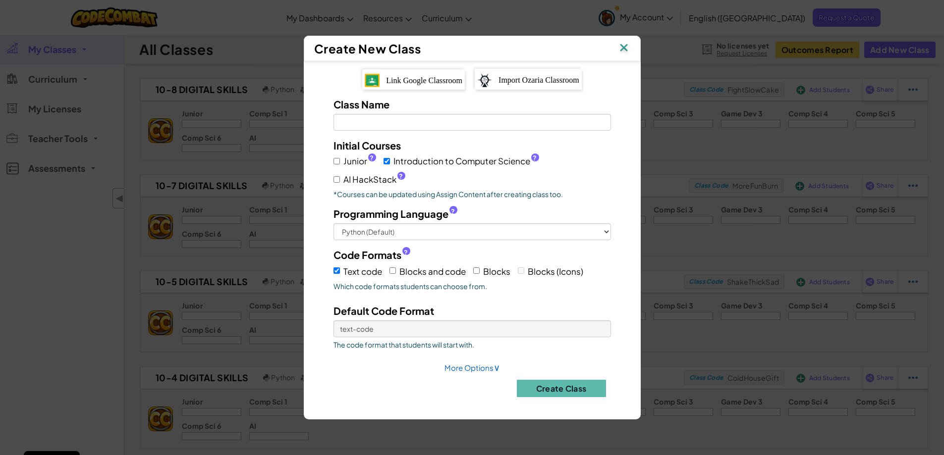
click at [408, 80] on span "Link Google Classroom" at bounding box center [424, 80] width 76 height 8
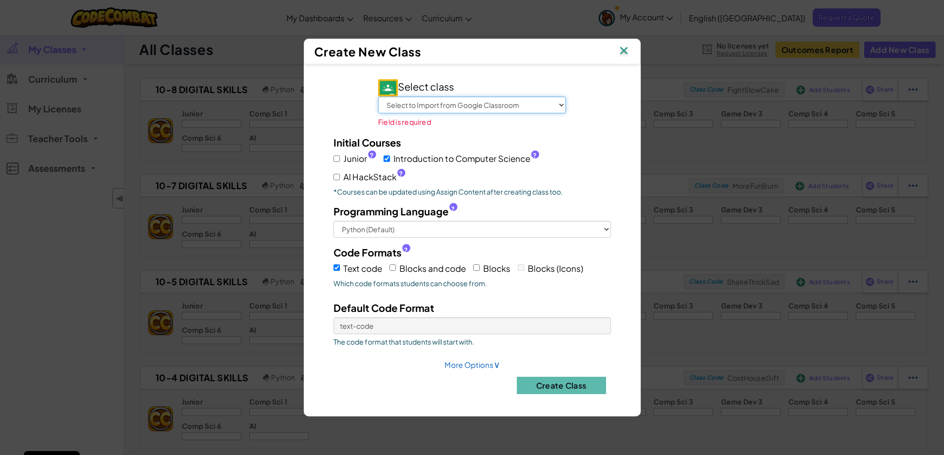
click at [434, 105] on select "Select to Import from Google Classroom Unit 1 BACS Resit Revision Year 12 BACS …" at bounding box center [472, 105] width 188 height 17
select select "707756375218"
click at [391, 104] on select "Select to Import from Google Classroom Unit 1 BACS Resit Revision Year 12 BACS …" at bounding box center [472, 105] width 188 height 17
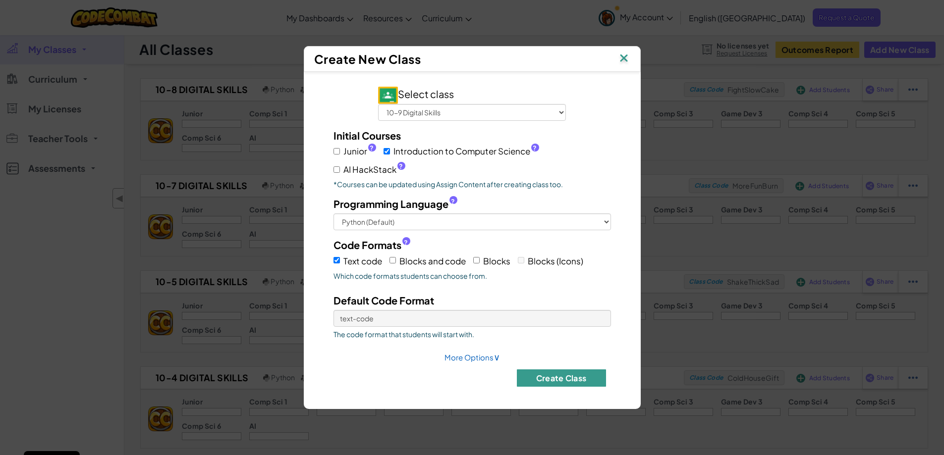
click at [536, 377] on button "Create Class" at bounding box center [561, 377] width 89 height 17
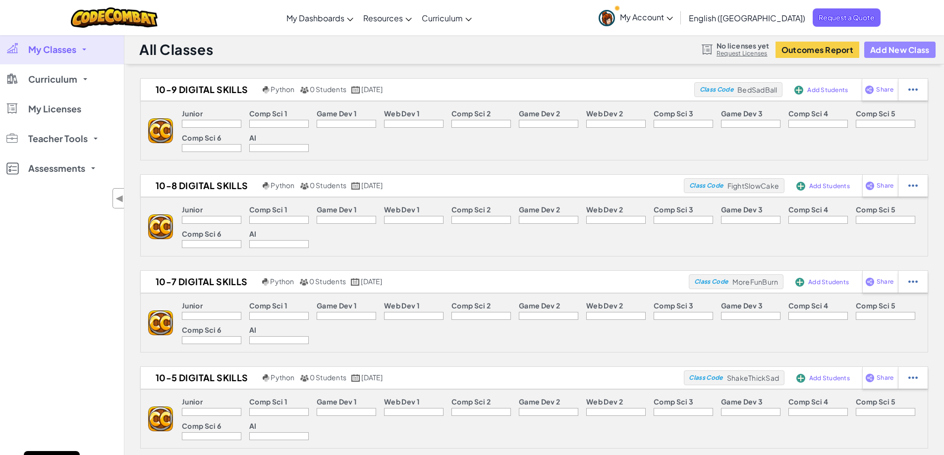
click at [876, 51] on button "Add New Class" at bounding box center [899, 50] width 71 height 16
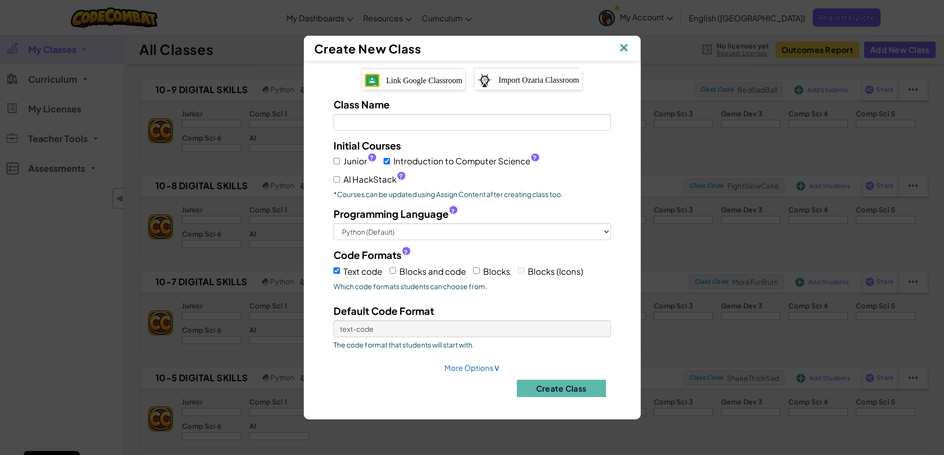
click at [365, 84] on img at bounding box center [372, 80] width 15 height 13
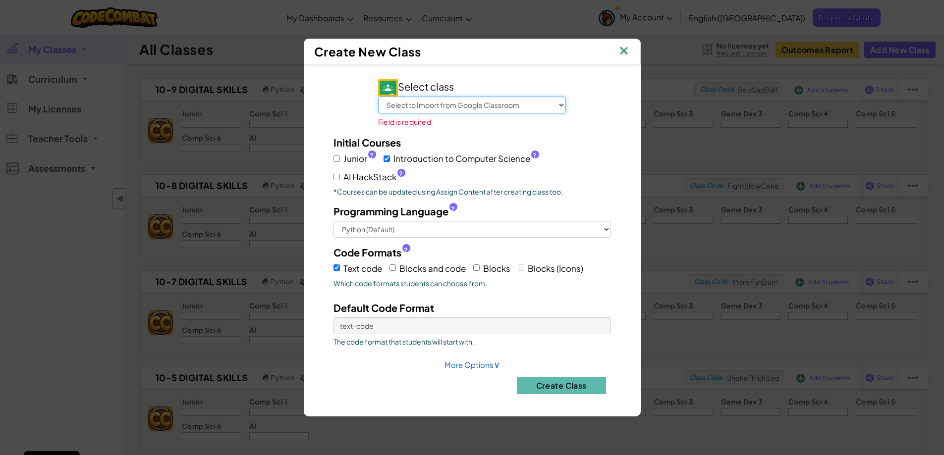
click at [441, 105] on select "Select to Import from Google Classroom Unit 1 BACS Resit Revision Year 12 BACS …" at bounding box center [472, 105] width 188 height 17
select select "709555337604"
click at [391, 104] on select "Select to Import from Google Classroom Unit 1 BACS Resit Revision Year 12 BACS …" at bounding box center [472, 105] width 188 height 17
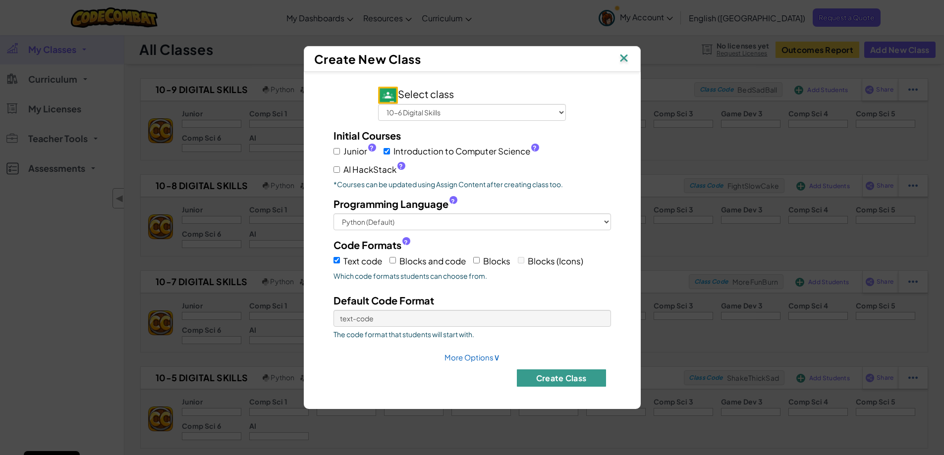
click at [546, 380] on button "Create Class" at bounding box center [561, 377] width 89 height 17
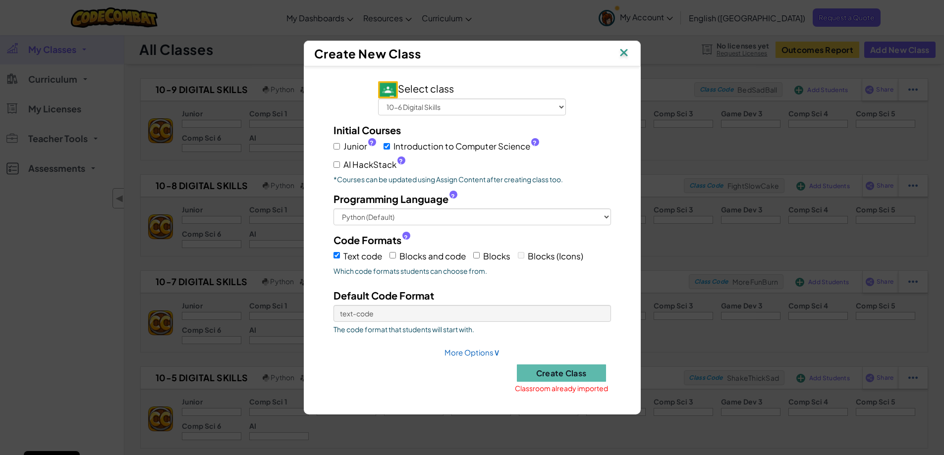
click at [623, 52] on img at bounding box center [623, 53] width 13 height 15
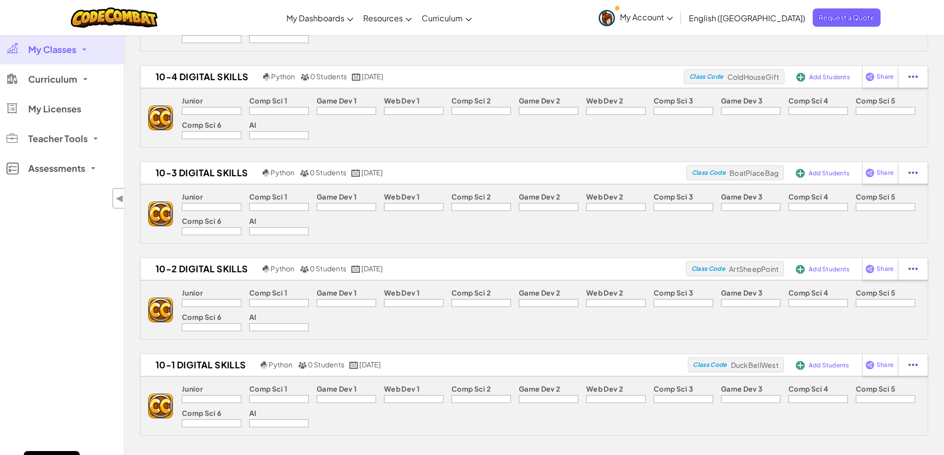
scroll to position [545, 0]
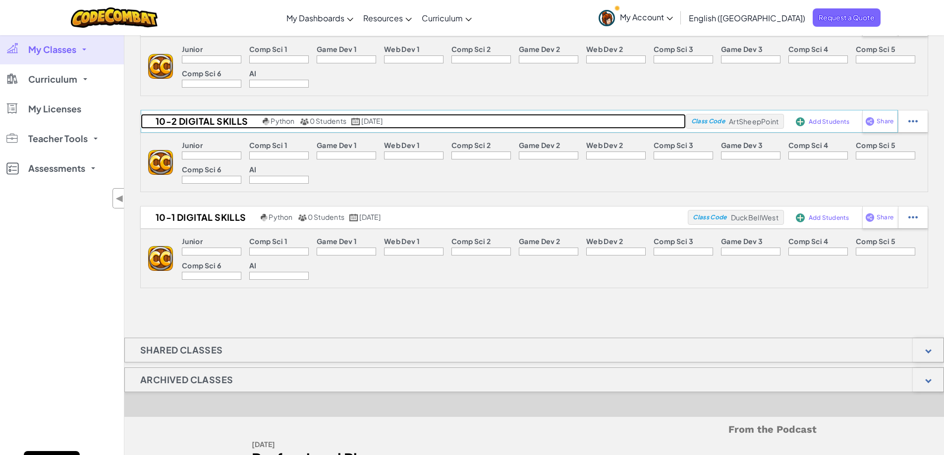
click at [187, 119] on h2 "10-2 Digital Skills" at bounding box center [200, 121] width 119 height 15
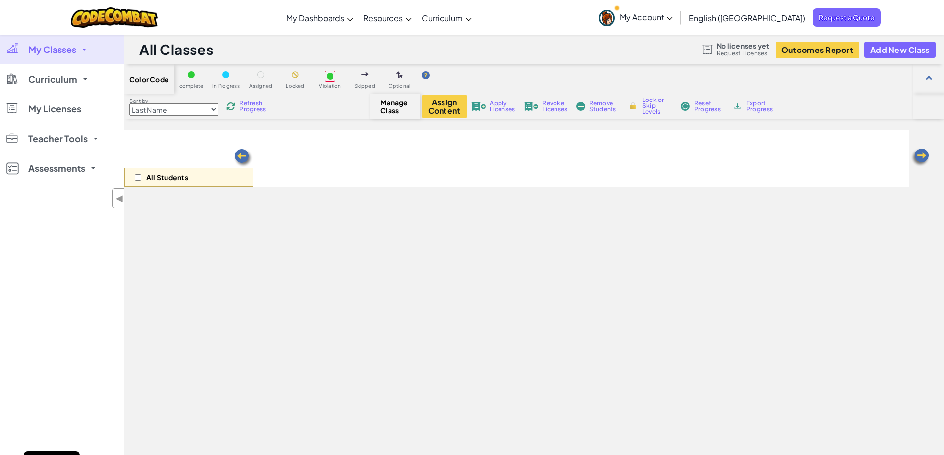
select select "560f1a9f22961295f9427742"
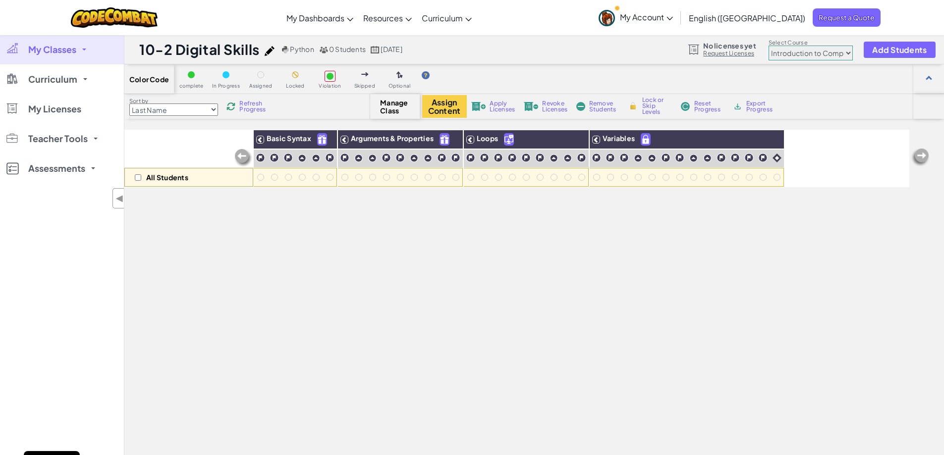
click at [395, 104] on span "Manage Class" at bounding box center [394, 107] width 29 height 16
click at [66, 76] on span "Curriculum" at bounding box center [52, 79] width 49 height 9
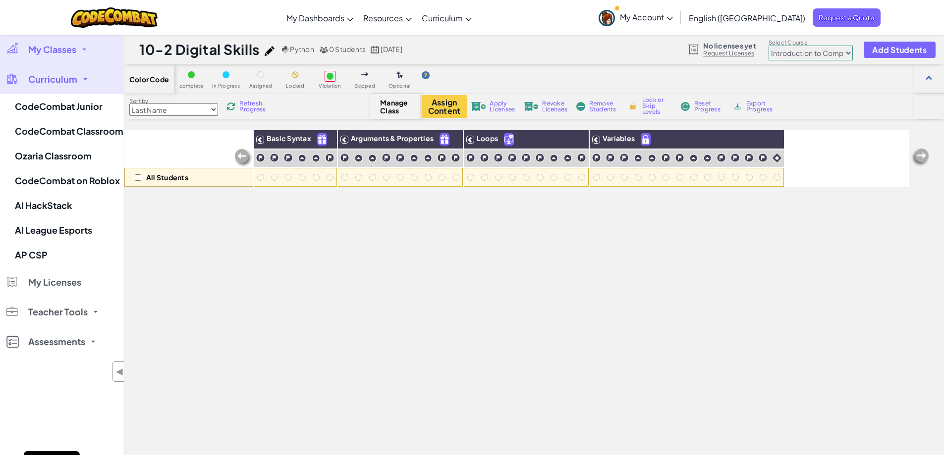
click at [66, 76] on span "Curriculum" at bounding box center [52, 79] width 49 height 9
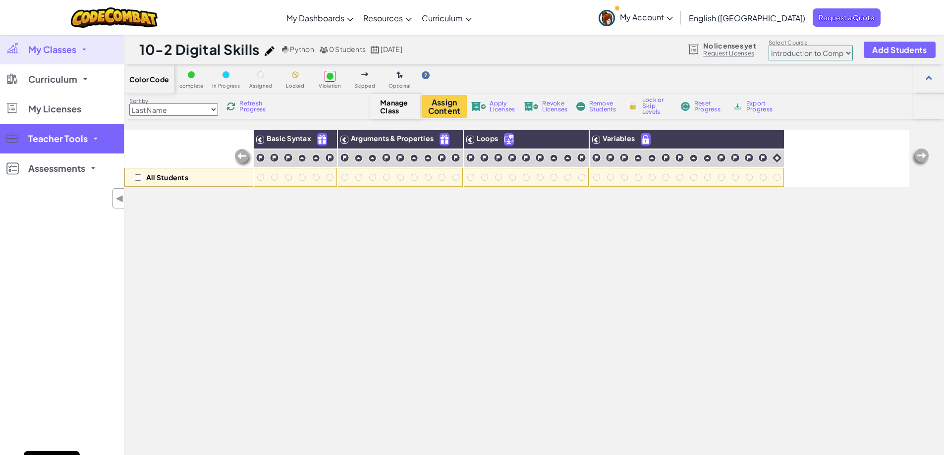
click at [82, 137] on span "Teacher Tools" at bounding box center [57, 138] width 59 height 9
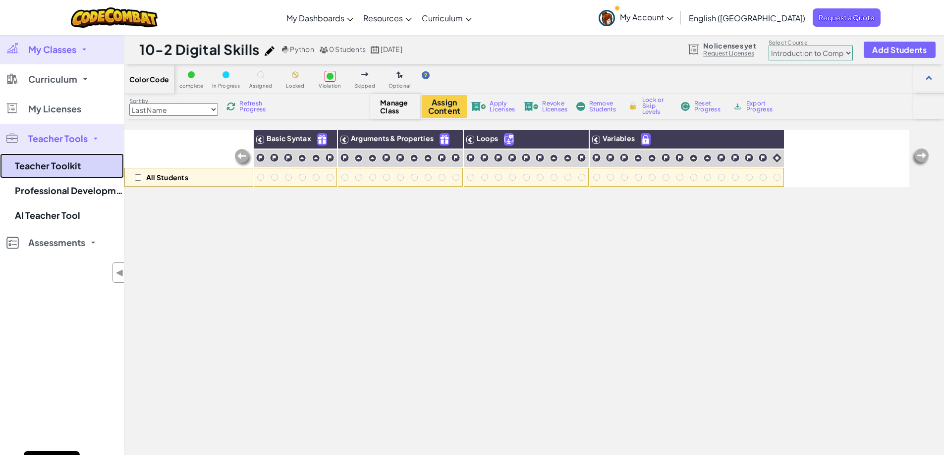
click at [75, 169] on link "Teacher Toolkit" at bounding box center [62, 166] width 124 height 25
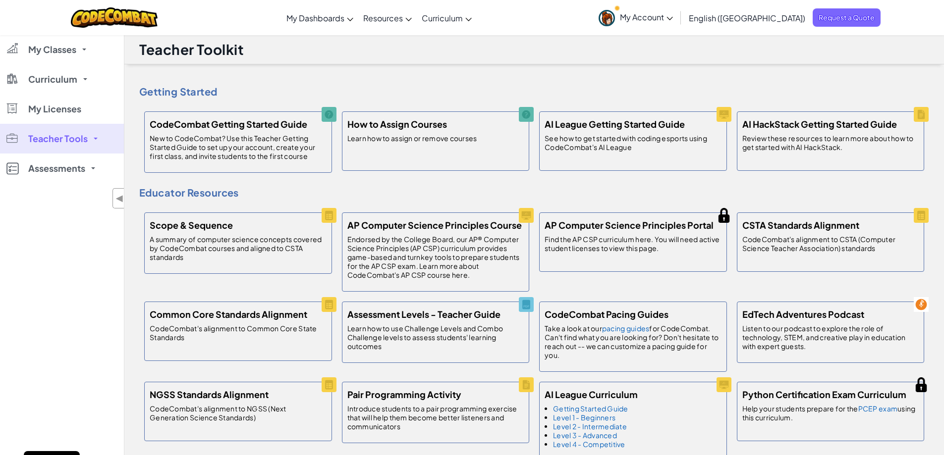
click at [75, 169] on span "Assessments" at bounding box center [56, 168] width 57 height 9
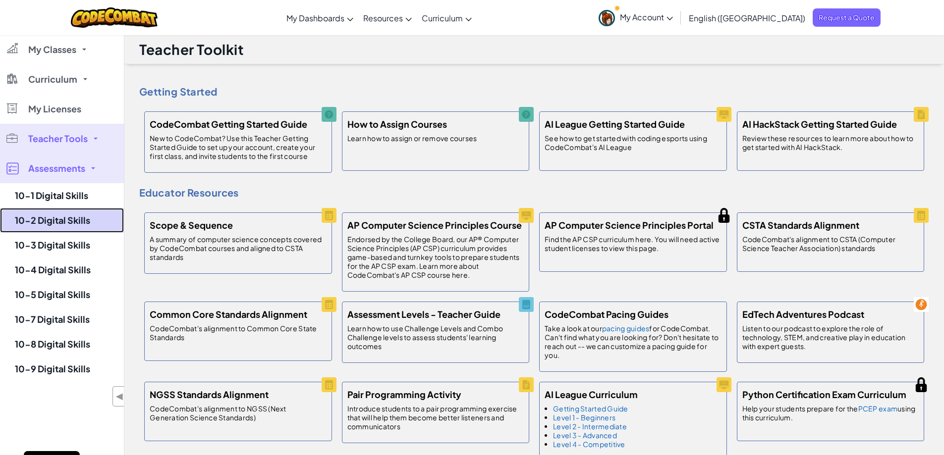
click at [66, 219] on link "10-2 Digital Skills" at bounding box center [62, 220] width 124 height 25
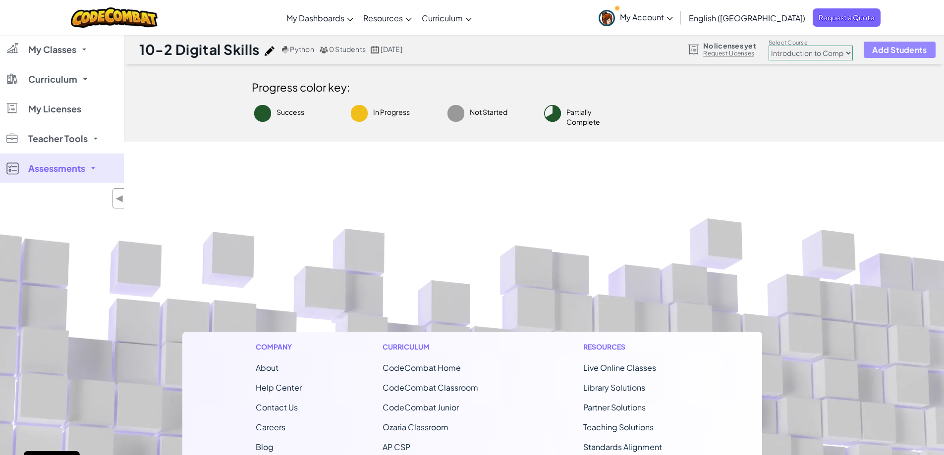
click at [887, 52] on span "Add Students" at bounding box center [899, 50] width 54 height 8
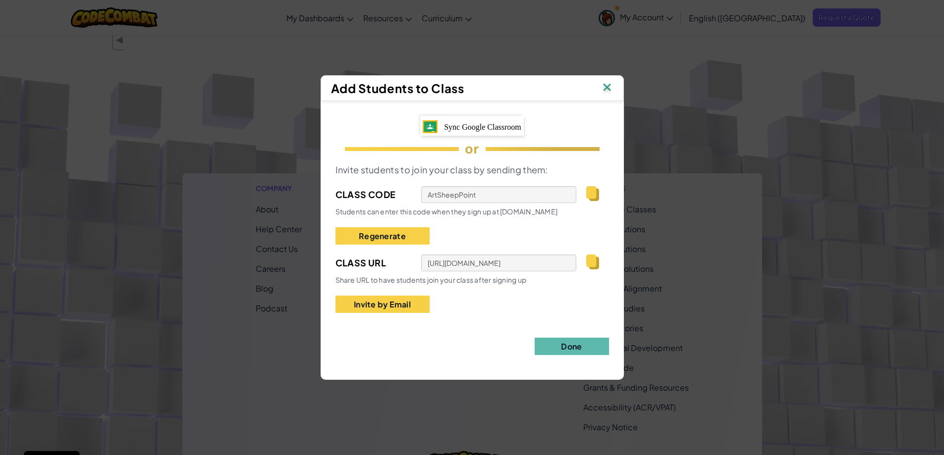
scroll to position [99, 0]
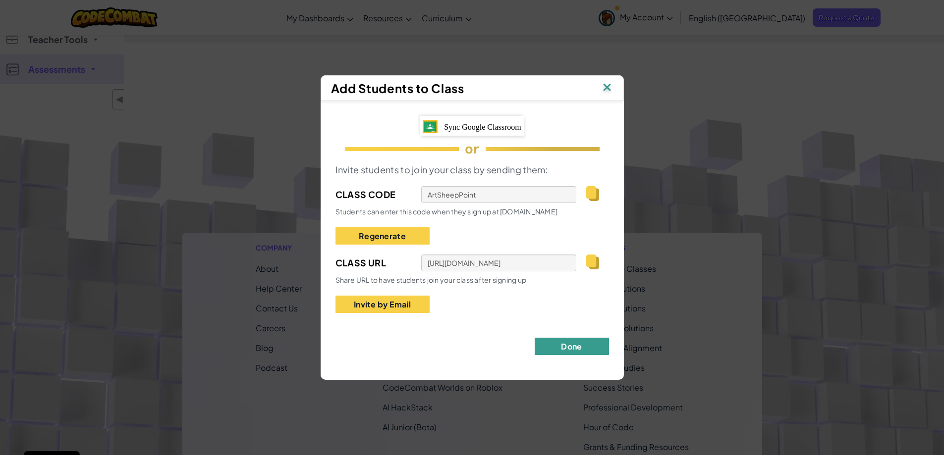
click at [569, 345] on button "Done" at bounding box center [571, 346] width 74 height 17
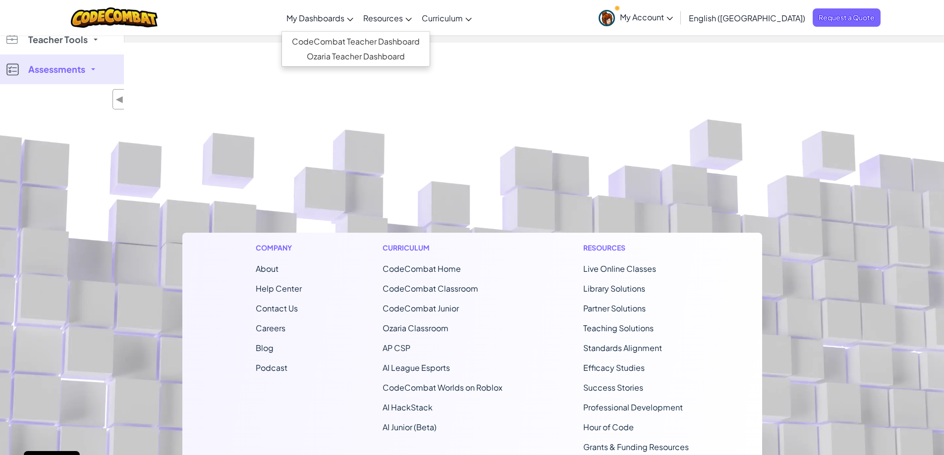
click at [344, 15] on span "My Dashboards" at bounding box center [315, 18] width 58 height 10
click at [386, 39] on link "CodeCombat Teacher Dashboard" at bounding box center [356, 41] width 148 height 15
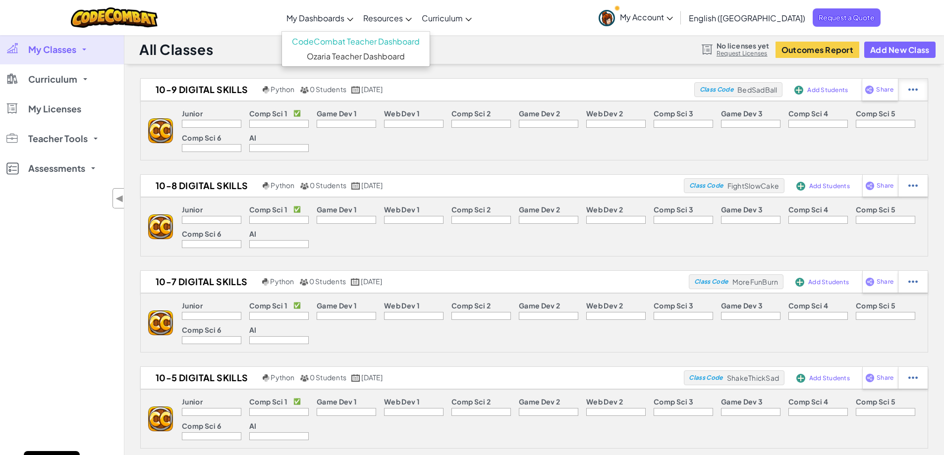
click at [910, 89] on img at bounding box center [912, 89] width 9 height 9
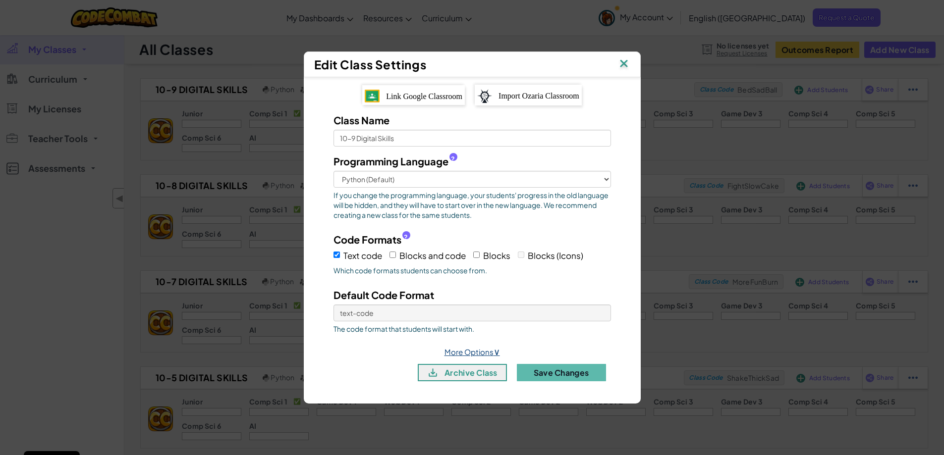
click at [489, 351] on link "More Options ∨" at bounding box center [471, 351] width 55 height 9
select select
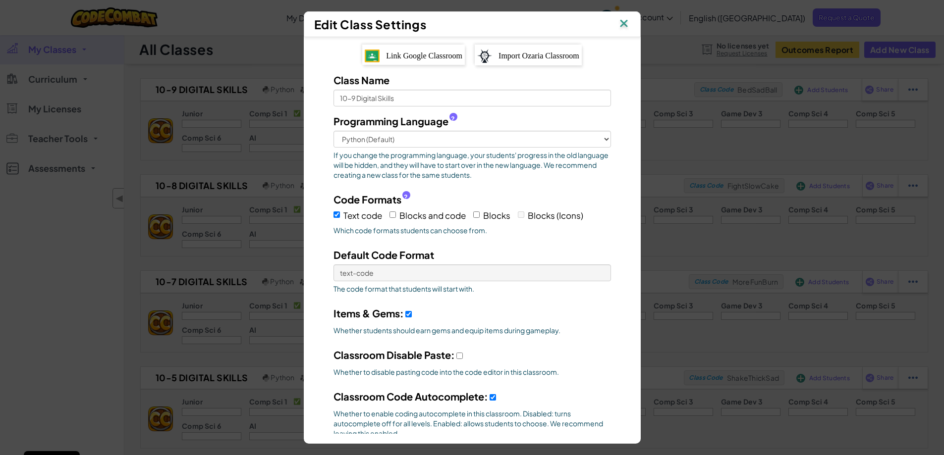
click at [627, 24] on img at bounding box center [623, 24] width 13 height 15
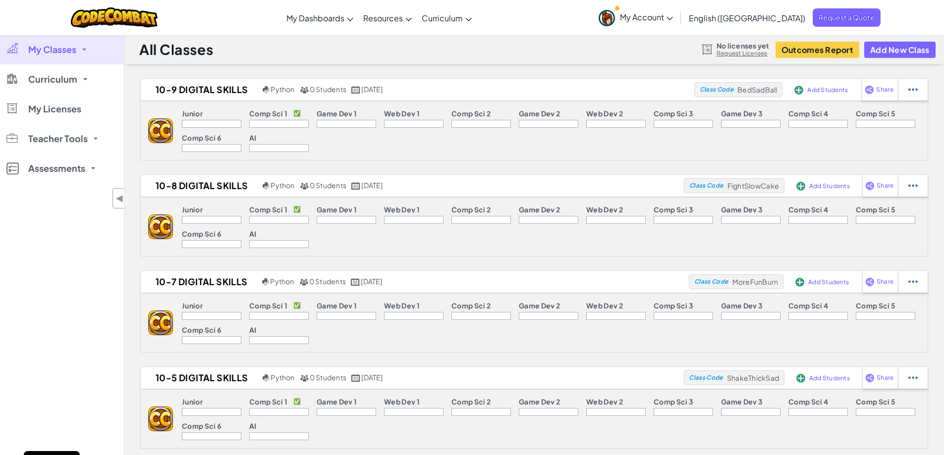
click at [69, 51] on span "My Classes" at bounding box center [52, 49] width 48 height 9
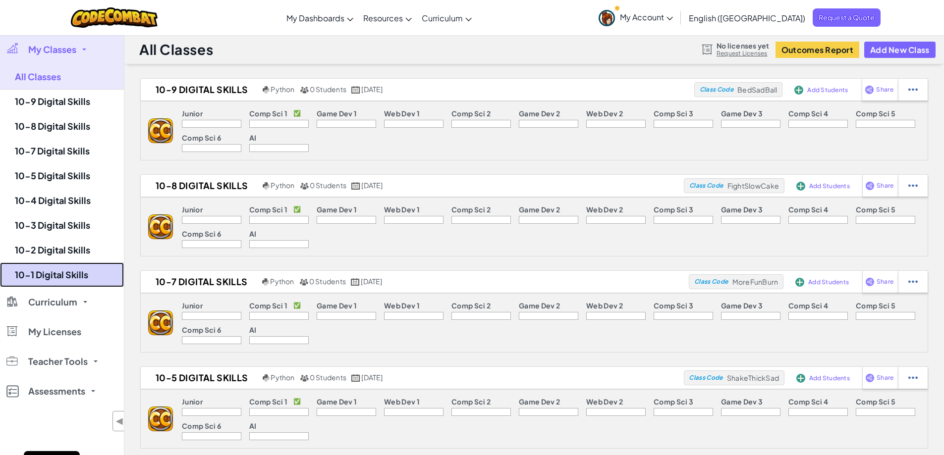
click at [67, 274] on link "10-1 Digital Skills" at bounding box center [62, 275] width 124 height 25
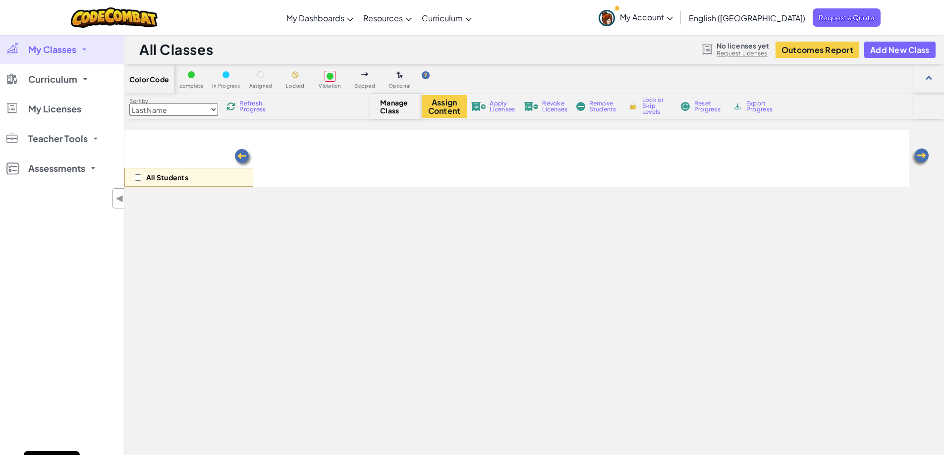
select select "560f1a9f22961295f9427742"
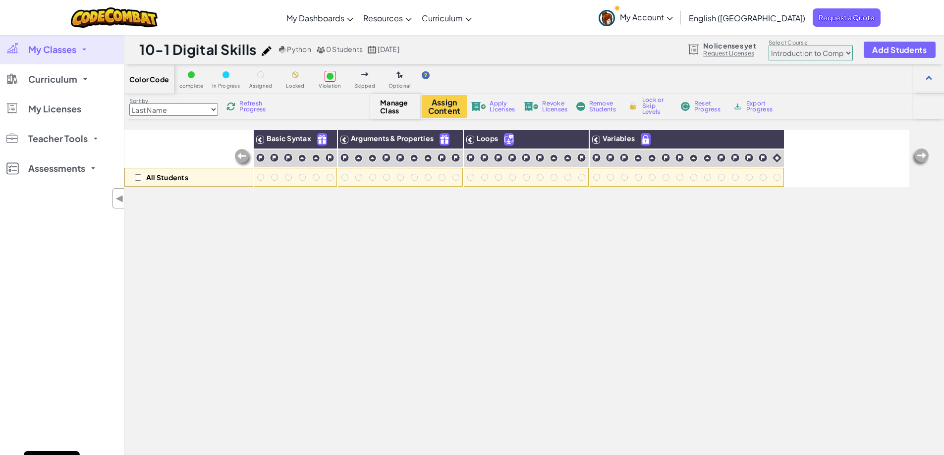
click at [236, 156] on img at bounding box center [243, 158] width 20 height 20
click at [124, 200] on div "10-1 Digital Skills Python 0 Students Sep 23, 2025 No licenses yet Request Lice…" at bounding box center [534, 291] width 820 height 512
click at [118, 200] on span "◀" at bounding box center [119, 198] width 8 height 14
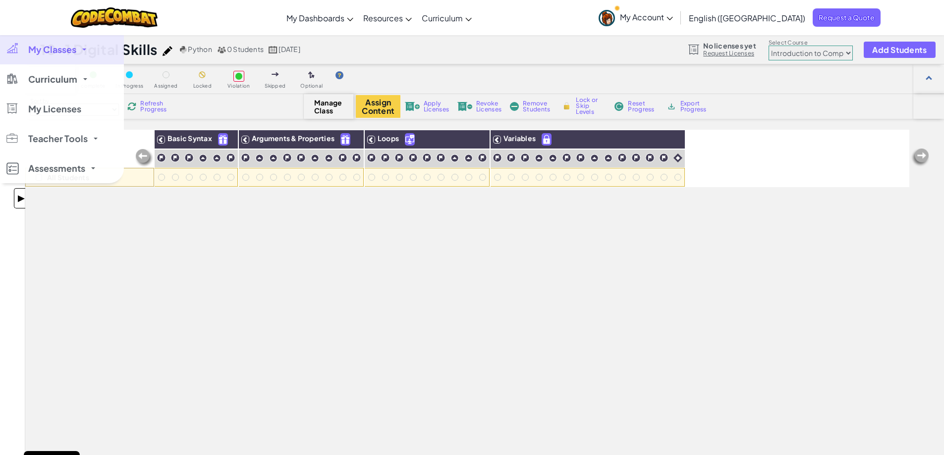
click at [18, 200] on span "▶" at bounding box center [21, 198] width 8 height 14
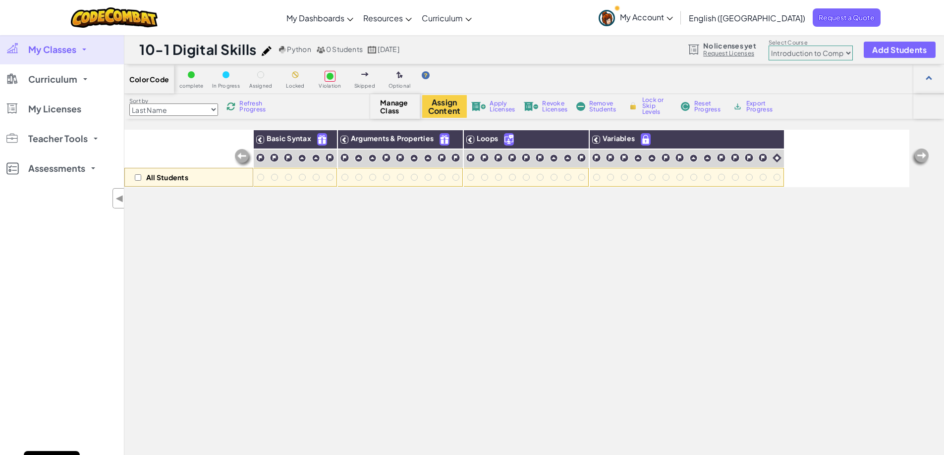
click at [218, 108] on select "Last Name first Name Progress (High to Low) Progress (Low to Hight)" at bounding box center [173, 110] width 89 height 12
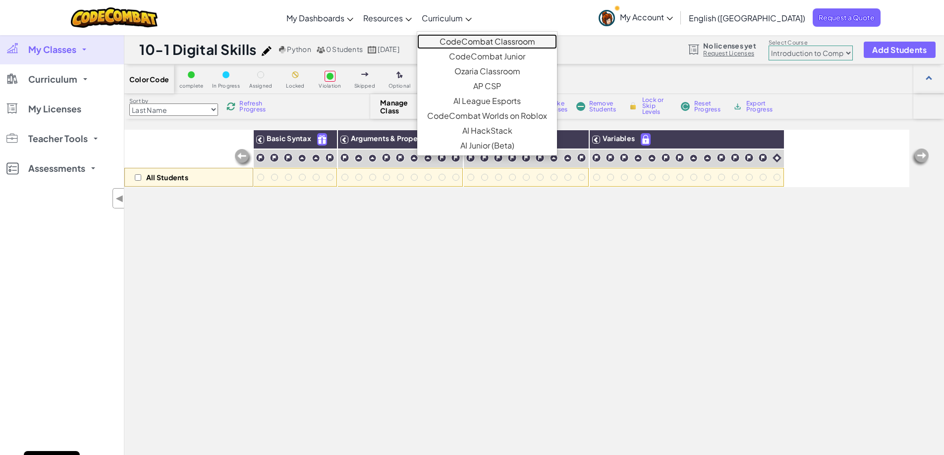
click at [495, 38] on link "CodeCombat Classroom" at bounding box center [487, 41] width 140 height 15
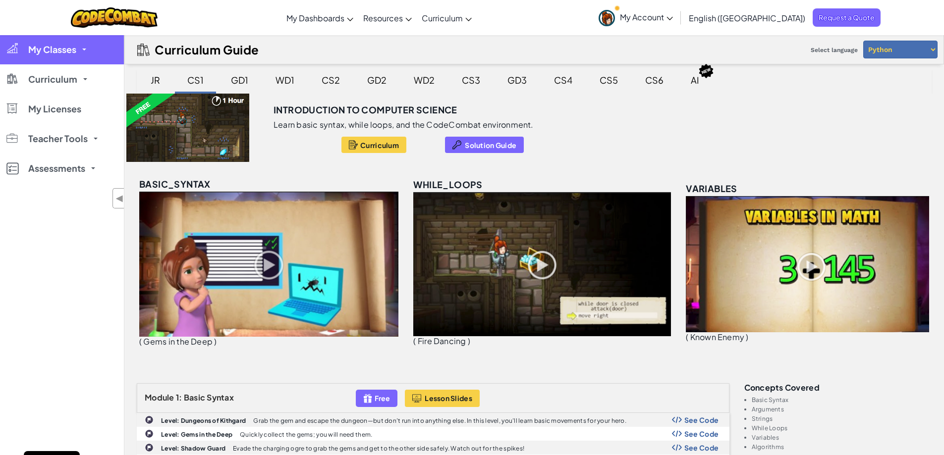
click at [70, 56] on link "My Classes" at bounding box center [62, 50] width 124 height 30
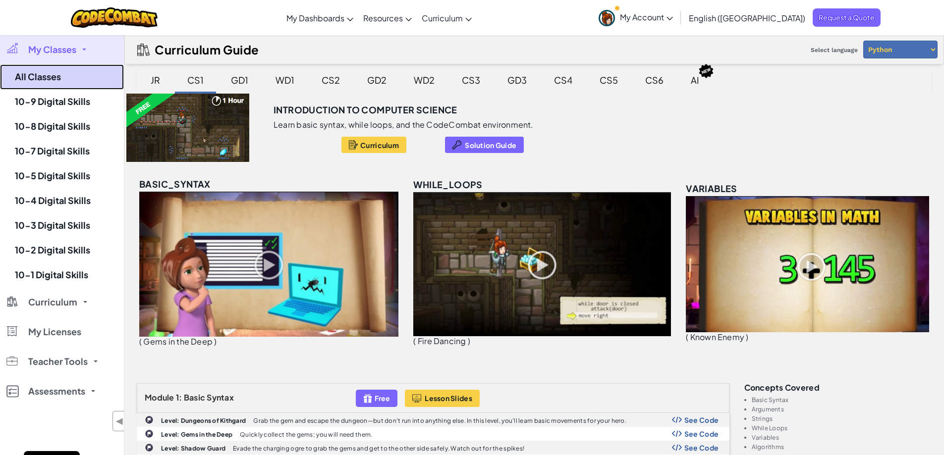
click at [75, 74] on link "All Classes" at bounding box center [62, 76] width 124 height 25
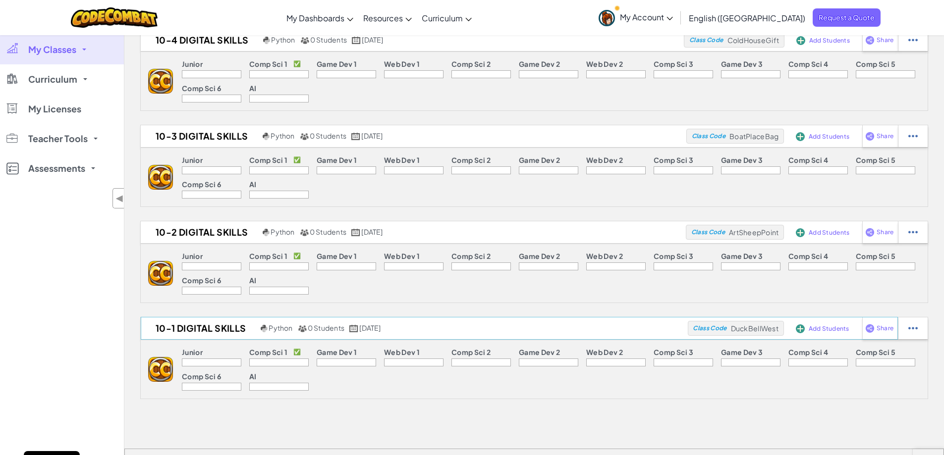
scroll to position [446, 0]
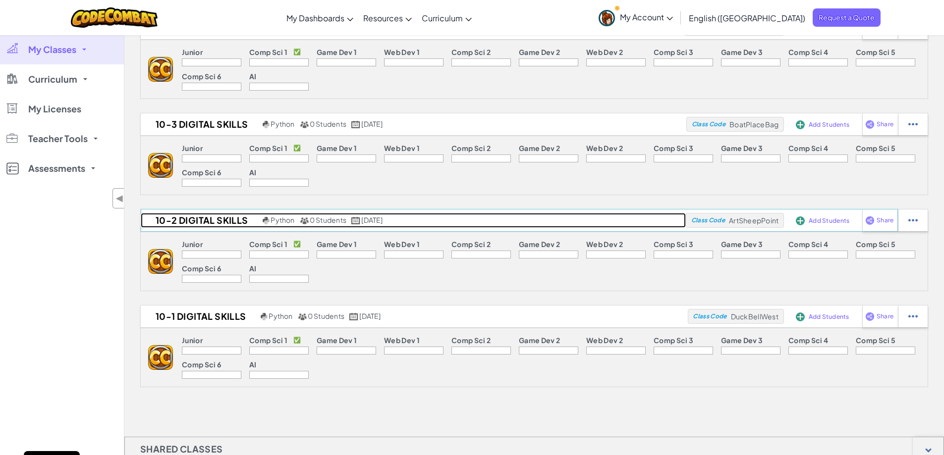
click at [191, 214] on h2 "10-2 Digital Skills" at bounding box center [200, 220] width 119 height 15
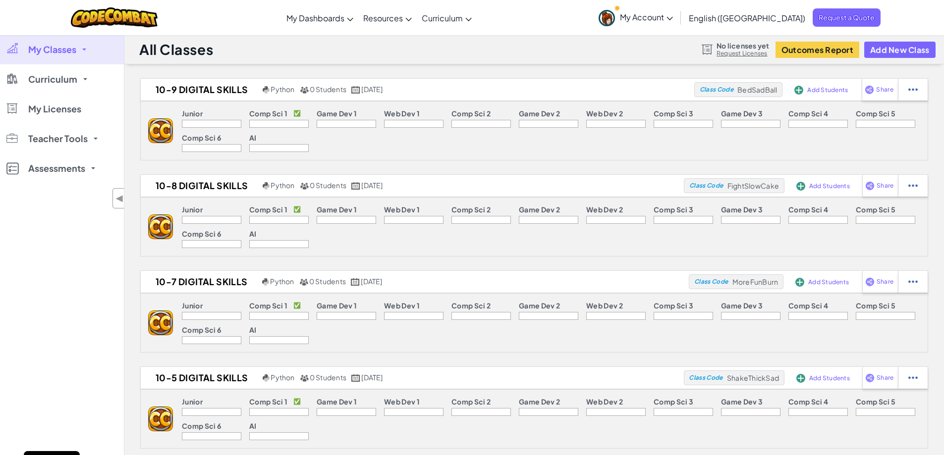
select select "560f1a9f22961295f9427742"
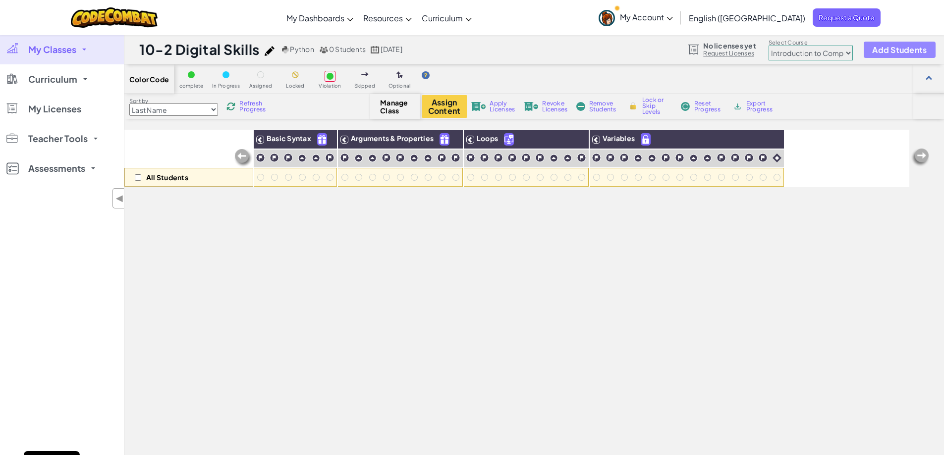
click at [887, 51] on span "Add Students" at bounding box center [899, 50] width 54 height 8
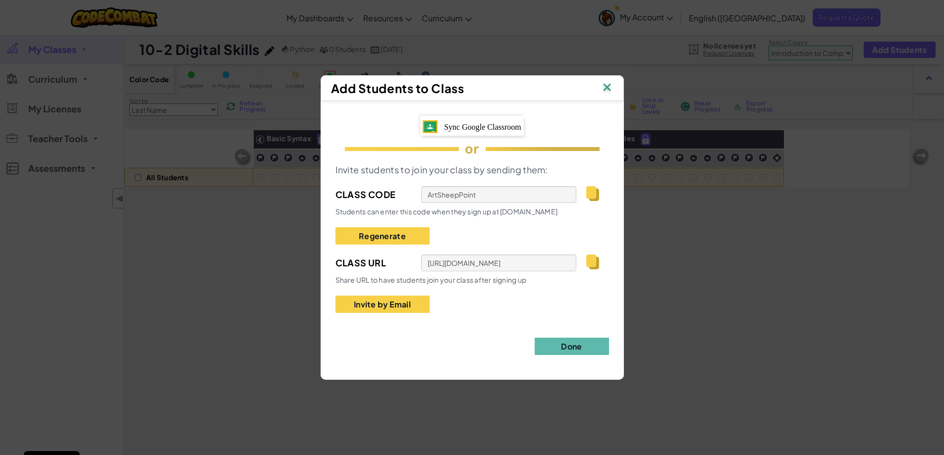
click at [610, 86] on img at bounding box center [606, 88] width 13 height 15
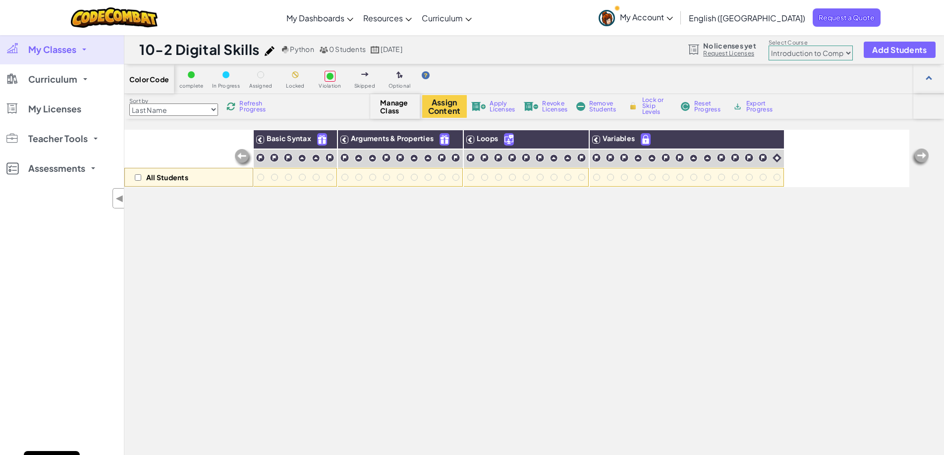
click at [394, 104] on span "Manage Class" at bounding box center [394, 107] width 29 height 16
click at [374, 105] on div "Manage Class" at bounding box center [395, 106] width 50 height 25
click at [399, 73] on img at bounding box center [399, 75] width 6 height 8
click at [273, 48] on img at bounding box center [269, 51] width 10 height 10
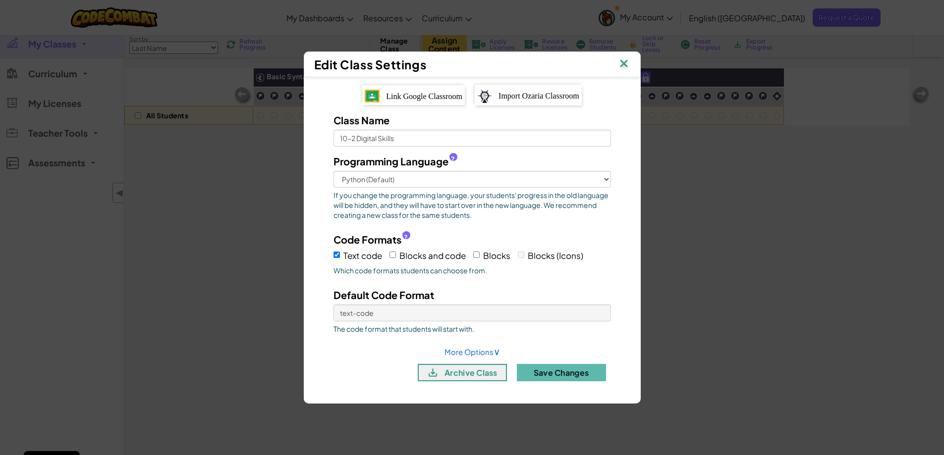
scroll to position [50, 0]
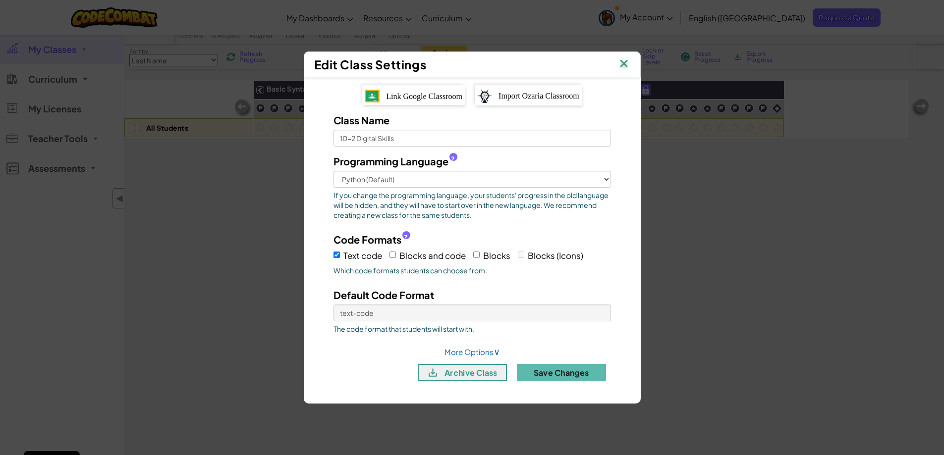
click at [622, 64] on img at bounding box center [623, 64] width 13 height 15
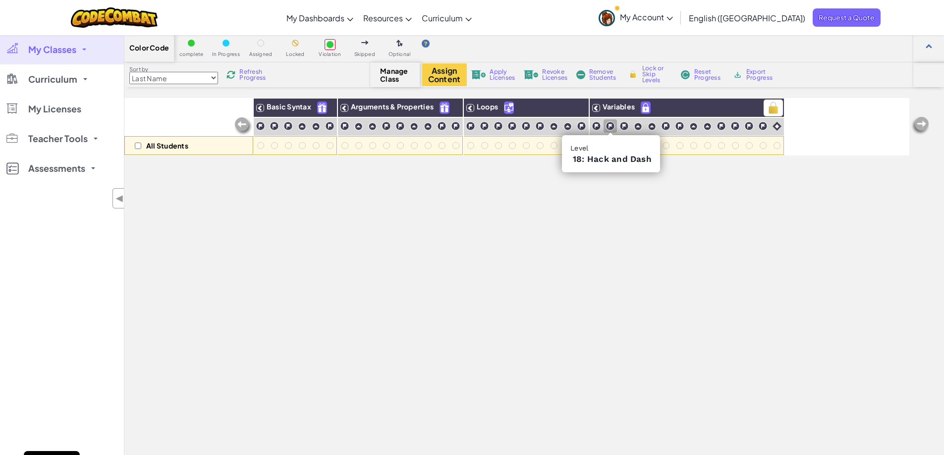
scroll to position [0, 0]
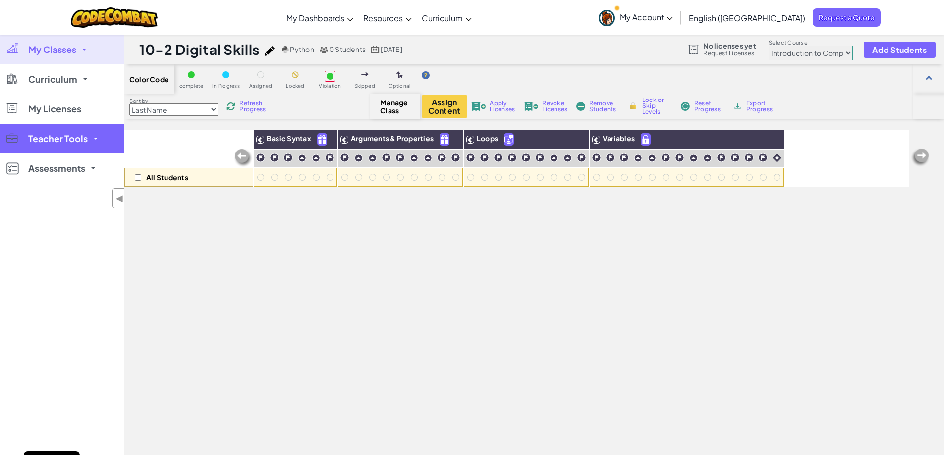
click at [66, 134] on span "Teacher Tools" at bounding box center [57, 138] width 59 height 9
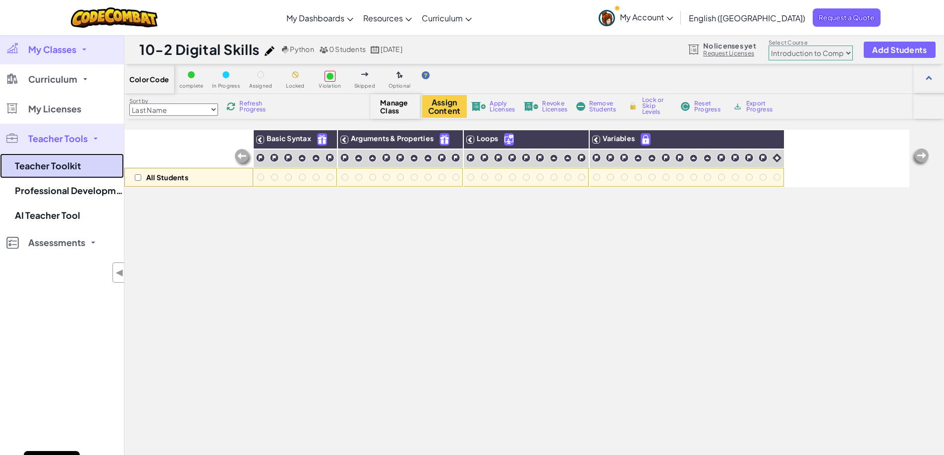
click at [74, 163] on link "Teacher Toolkit" at bounding box center [62, 166] width 124 height 25
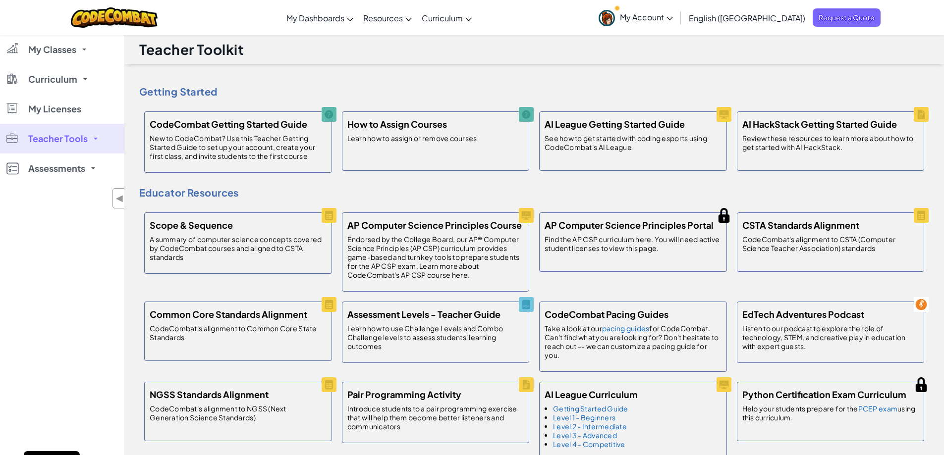
click at [74, 164] on span "Assessments" at bounding box center [56, 168] width 57 height 9
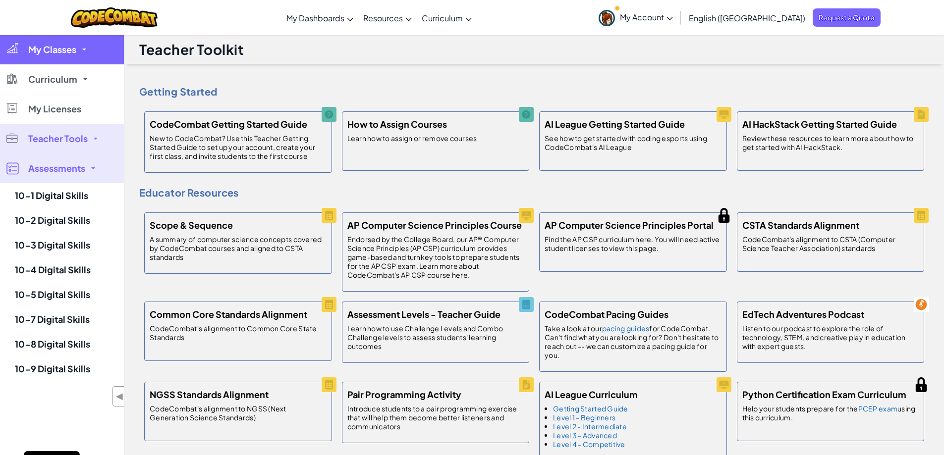
click at [58, 46] on span "My Classes" at bounding box center [52, 49] width 48 height 9
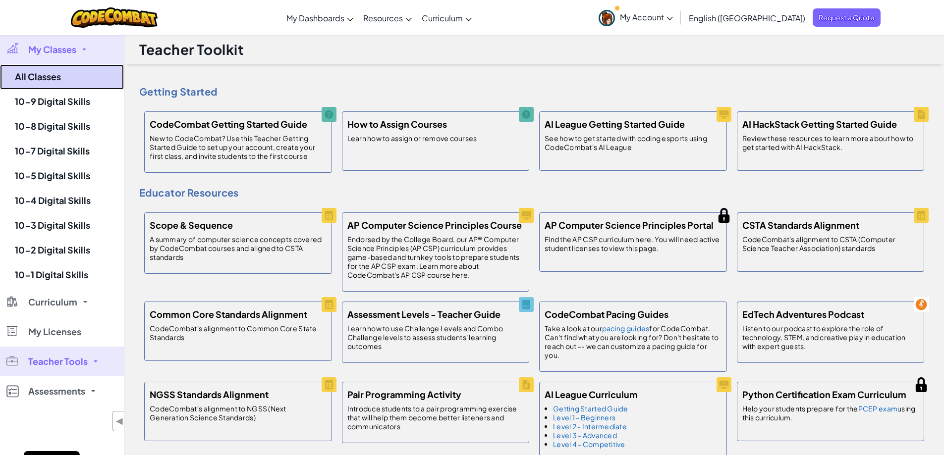
click at [32, 79] on link "All Classes" at bounding box center [62, 76] width 124 height 25
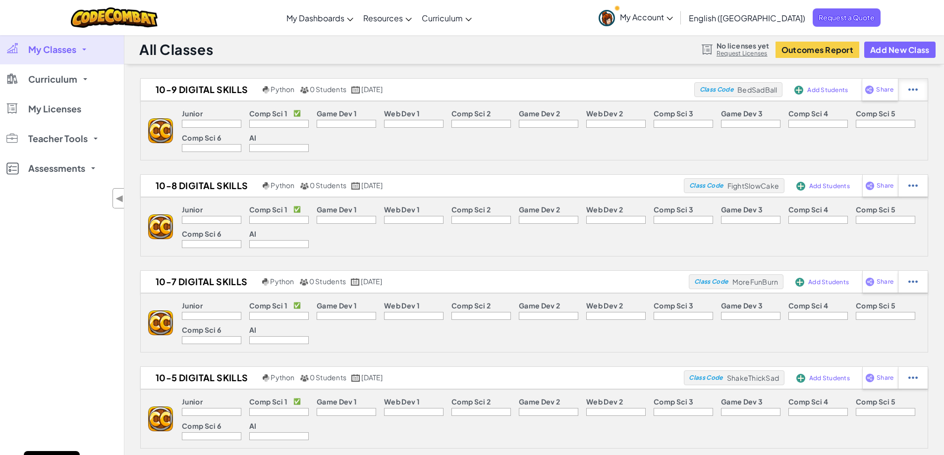
click at [917, 89] on img at bounding box center [912, 89] width 9 height 9
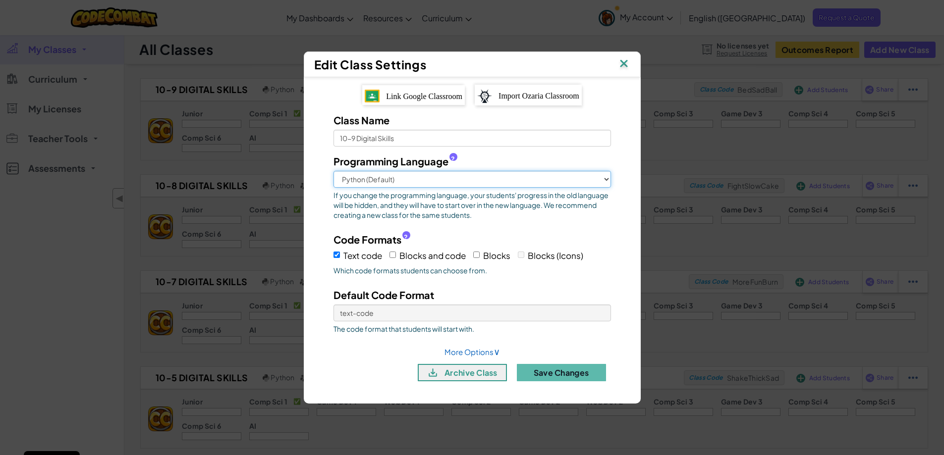
click at [609, 177] on select "Python (Default) JavaScript C++ Java (Experimental)" at bounding box center [471, 179] width 277 height 17
click at [608, 177] on select "Python (Default) JavaScript C++ Java (Experimental)" at bounding box center [471, 179] width 277 height 17
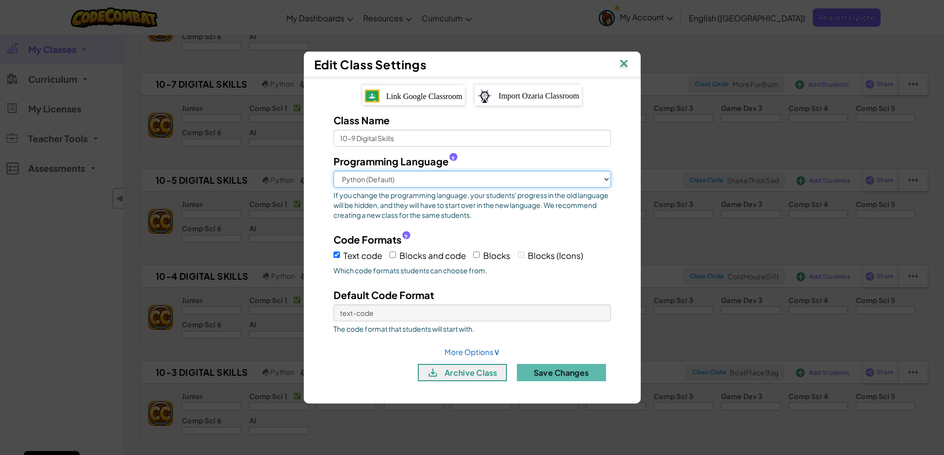
scroll to position [198, 0]
click at [462, 352] on link "More Options ∨" at bounding box center [471, 351] width 55 height 9
select select
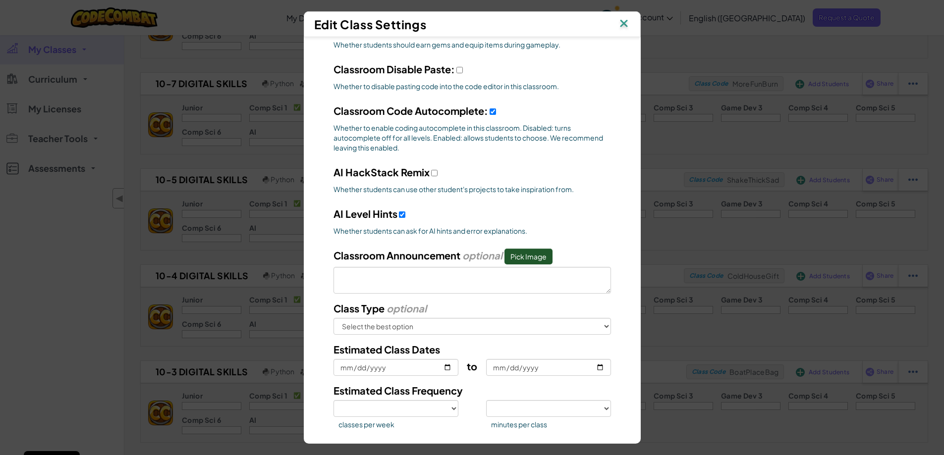
scroll to position [297, 0]
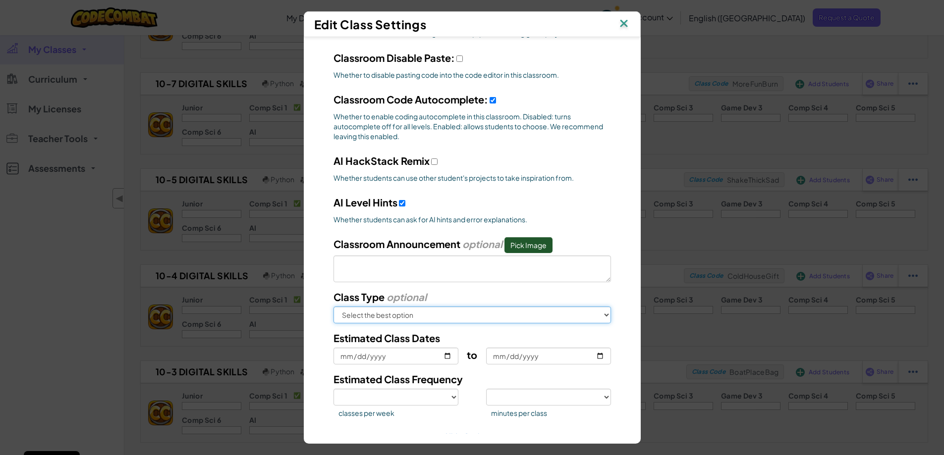
click at [535, 316] on select "Select the best option In School After School Online Camp Homeschool Other" at bounding box center [471, 315] width 277 height 17
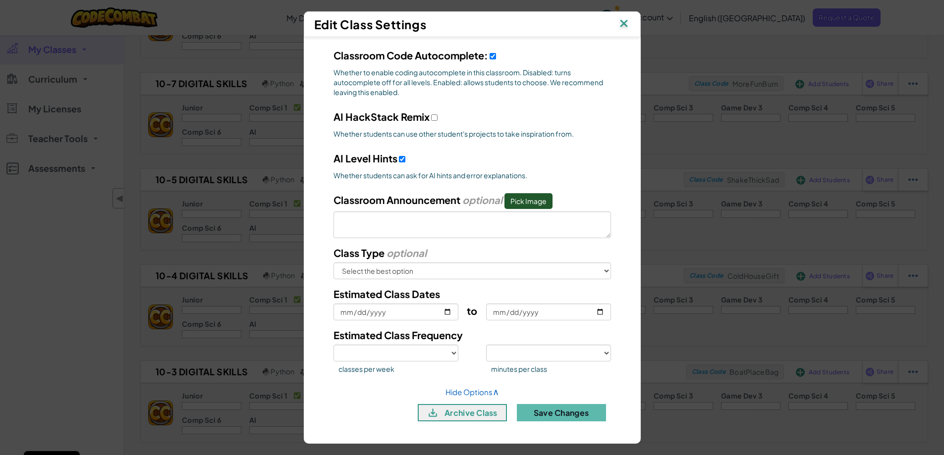
click at [628, 29] on img at bounding box center [623, 24] width 13 height 15
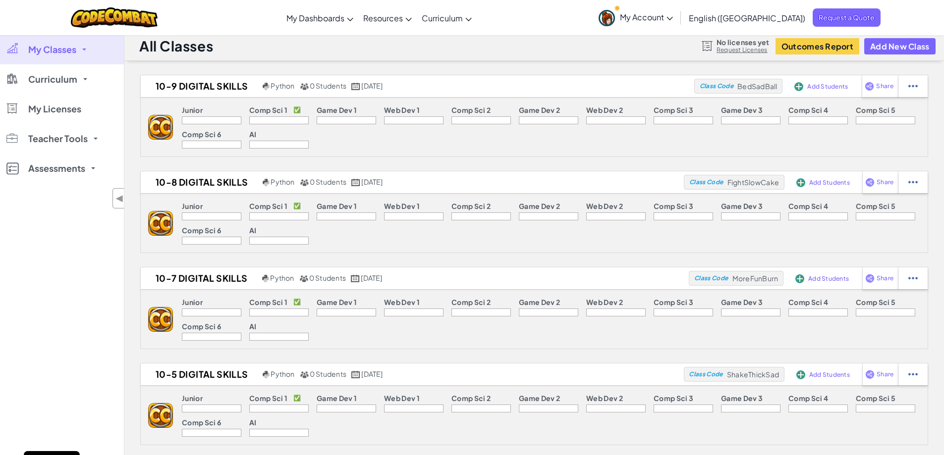
scroll to position [0, 0]
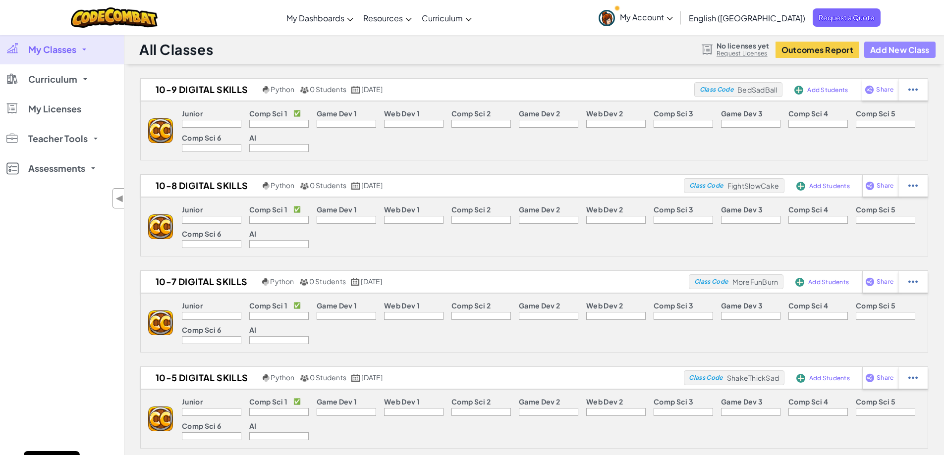
click at [887, 51] on button "Add New Class" at bounding box center [899, 50] width 71 height 16
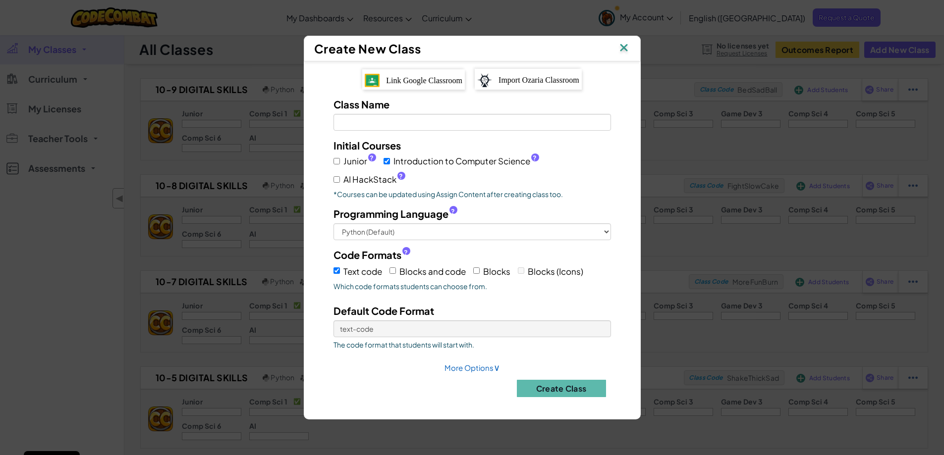
click at [425, 82] on span "Link Google Classroom" at bounding box center [424, 80] width 76 height 8
click at [633, 50] on div "Create New Class" at bounding box center [472, 49] width 337 height 26
click at [618, 45] on img at bounding box center [623, 48] width 13 height 15
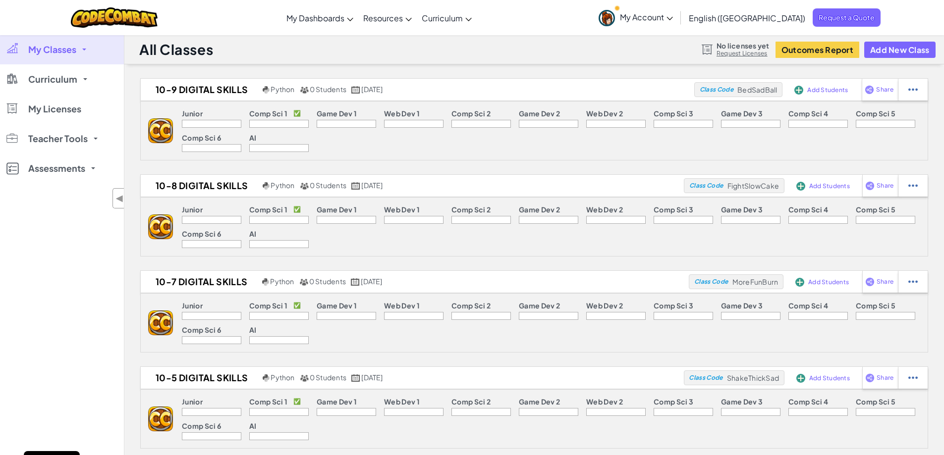
click at [678, 10] on link "My Account" at bounding box center [635, 17] width 84 height 31
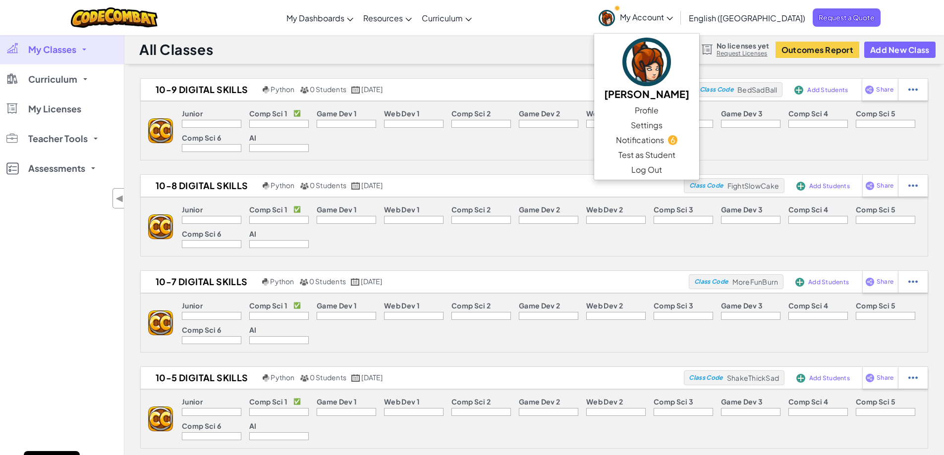
click at [673, 13] on span "My Account" at bounding box center [646, 17] width 53 height 10
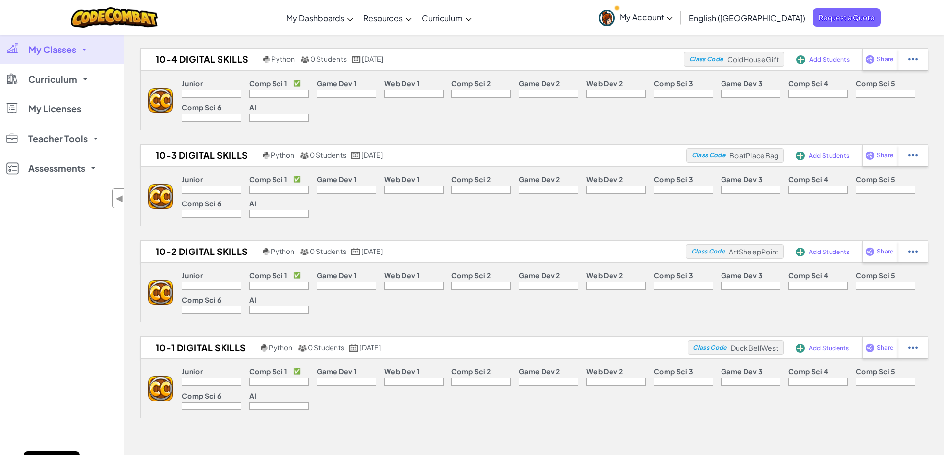
scroll to position [446, 0]
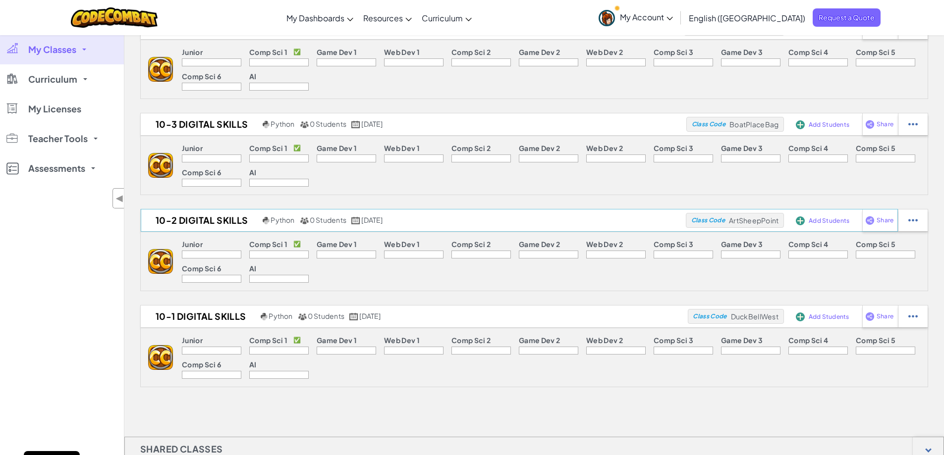
click at [836, 220] on span "Add Students" at bounding box center [828, 221] width 41 height 6
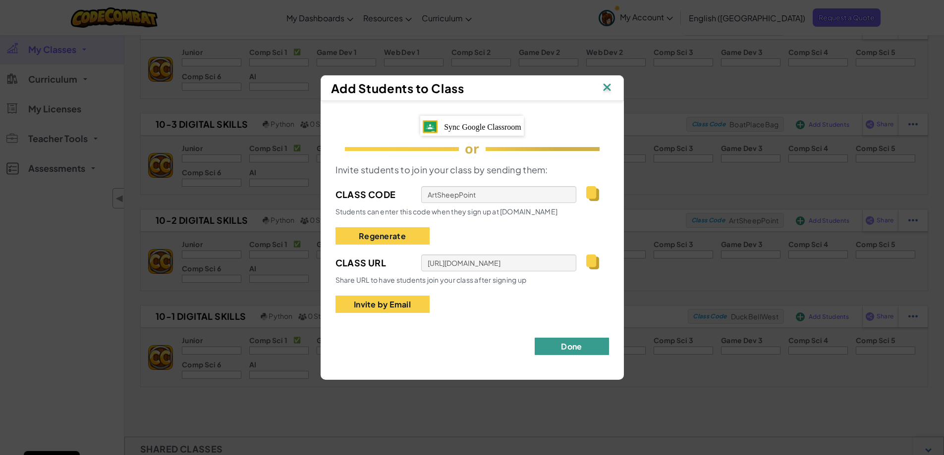
click at [601, 346] on button "Done" at bounding box center [571, 346] width 74 height 17
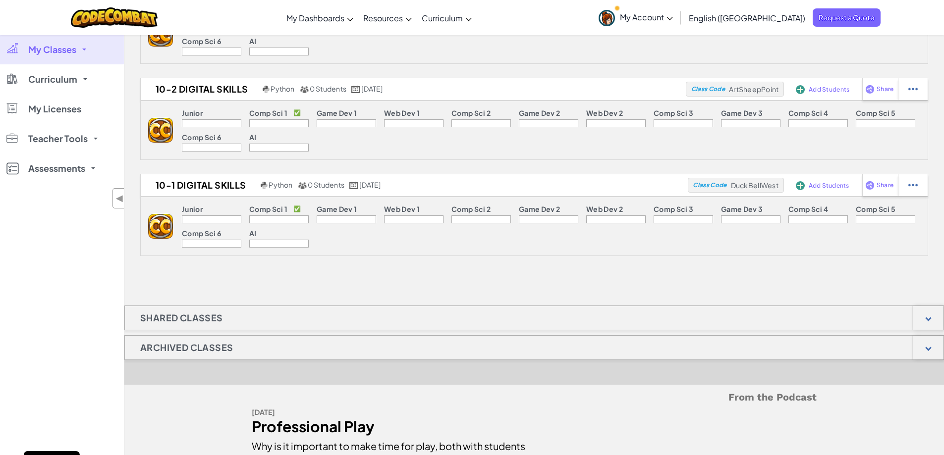
scroll to position [594, 0]
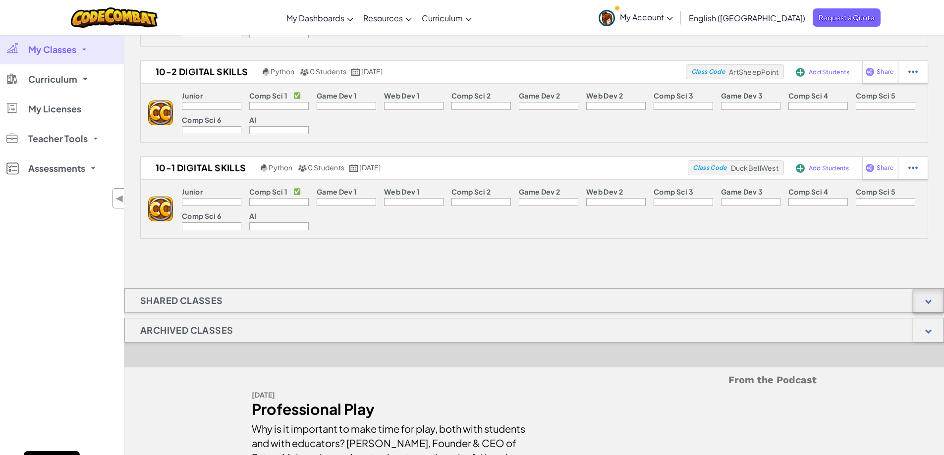
click at [924, 295] on div at bounding box center [927, 301] width 31 height 24
click at [902, 299] on div "Shared Classes" at bounding box center [533, 300] width 819 height 25
drag, startPoint x: 695, startPoint y: 299, endPoint x: 464, endPoint y: 297, distance: 231.3
click at [693, 299] on div "Shared Classes" at bounding box center [533, 300] width 819 height 25
click at [168, 302] on h1 "Shared Classes" at bounding box center [181, 300] width 113 height 25
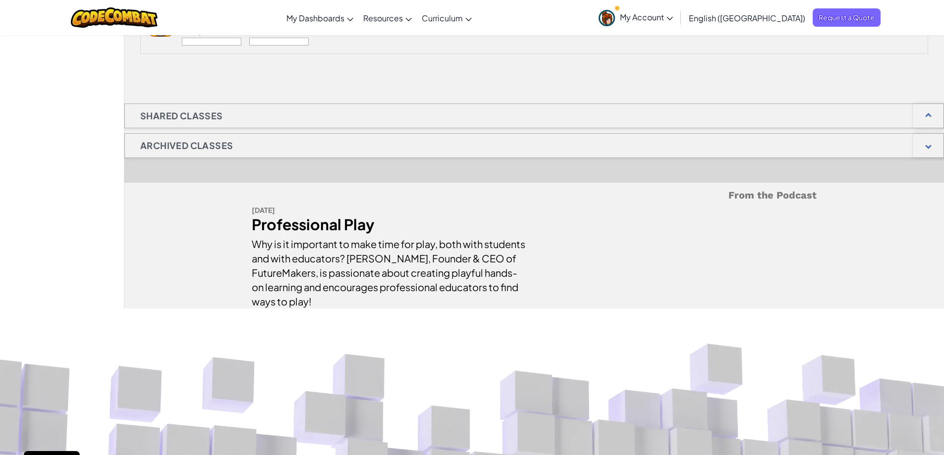
scroll to position [792, 0]
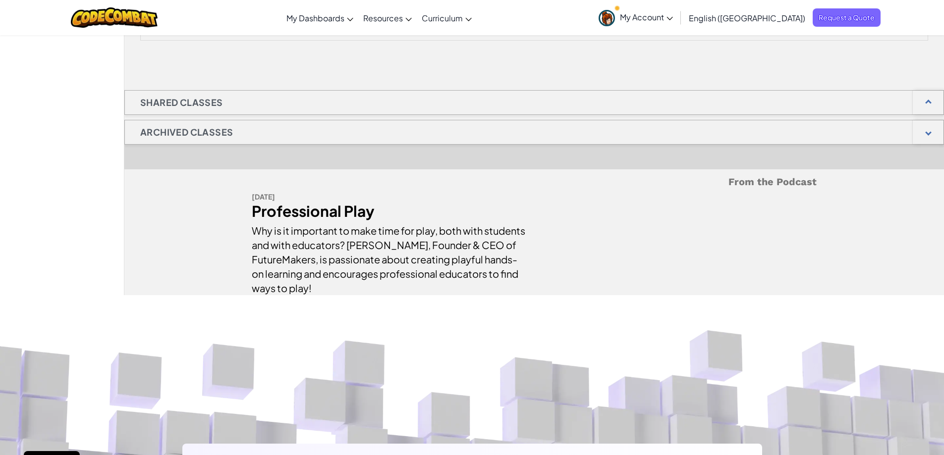
click at [191, 138] on h1 "Archived Classes" at bounding box center [186, 132] width 123 height 25
click at [934, 129] on div at bounding box center [927, 132] width 31 height 24
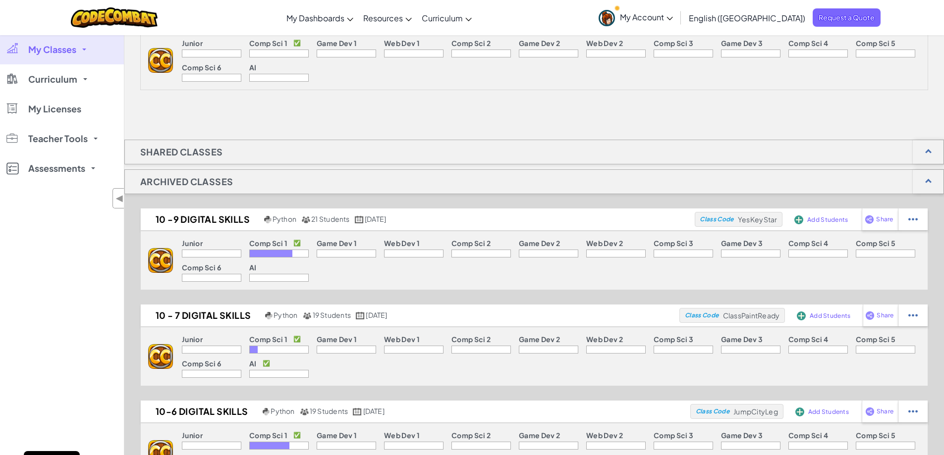
scroll to position [693, 0]
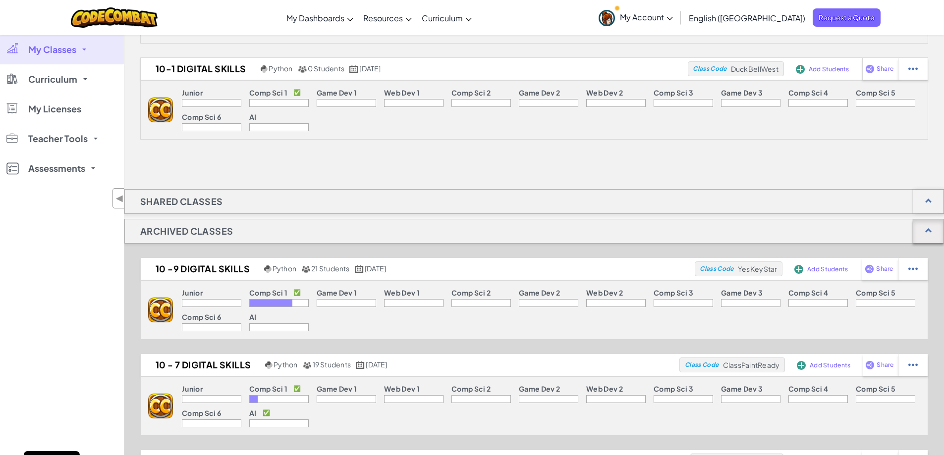
click at [934, 226] on div at bounding box center [927, 231] width 31 height 24
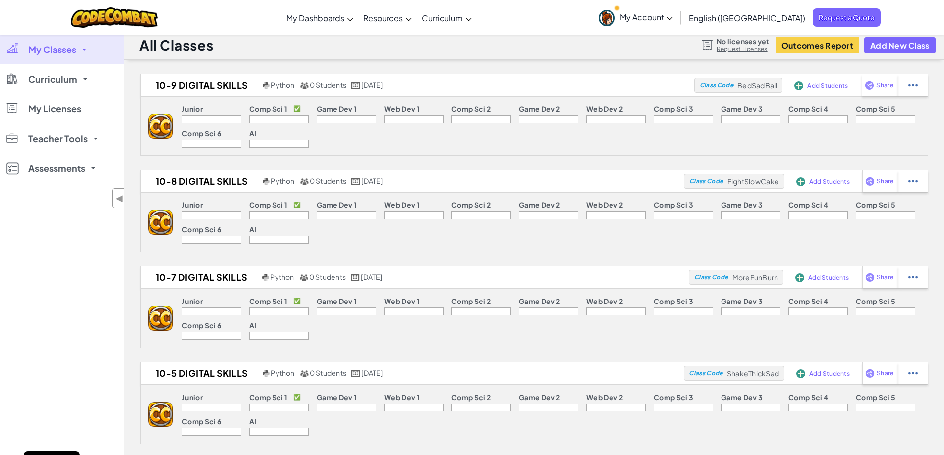
scroll to position [0, 0]
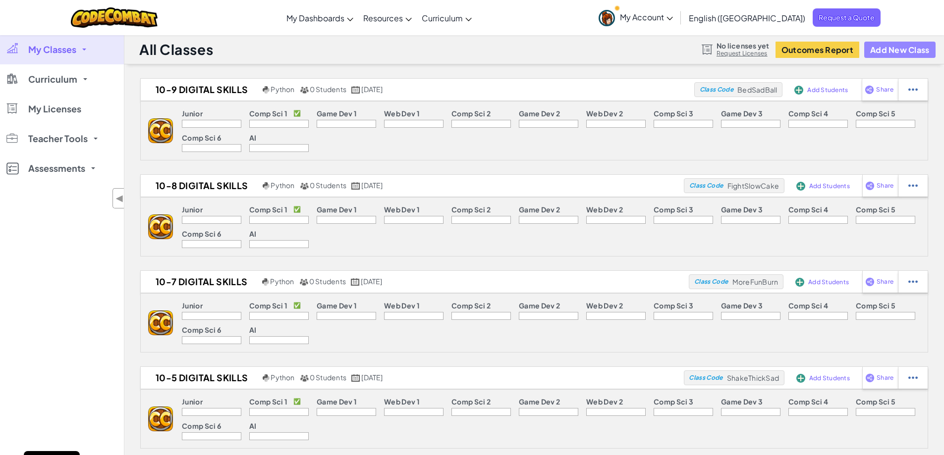
click at [884, 47] on button "Add New Class" at bounding box center [899, 50] width 71 height 16
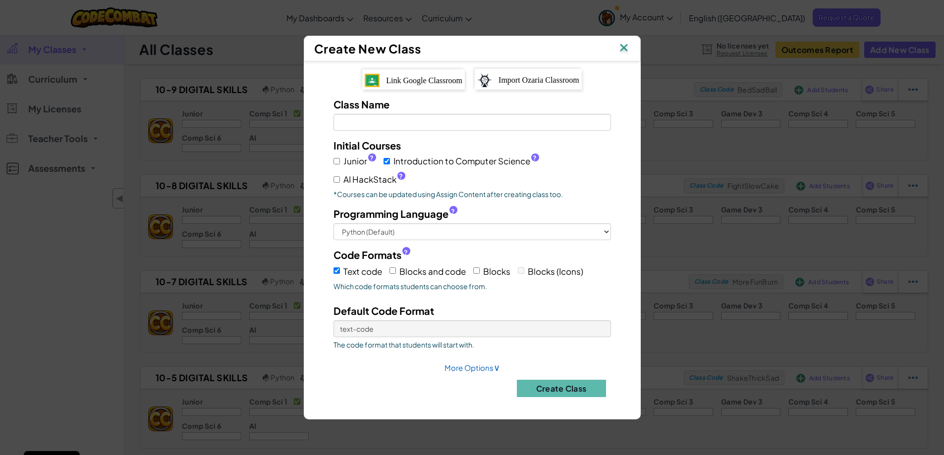
click at [623, 50] on img at bounding box center [623, 48] width 13 height 15
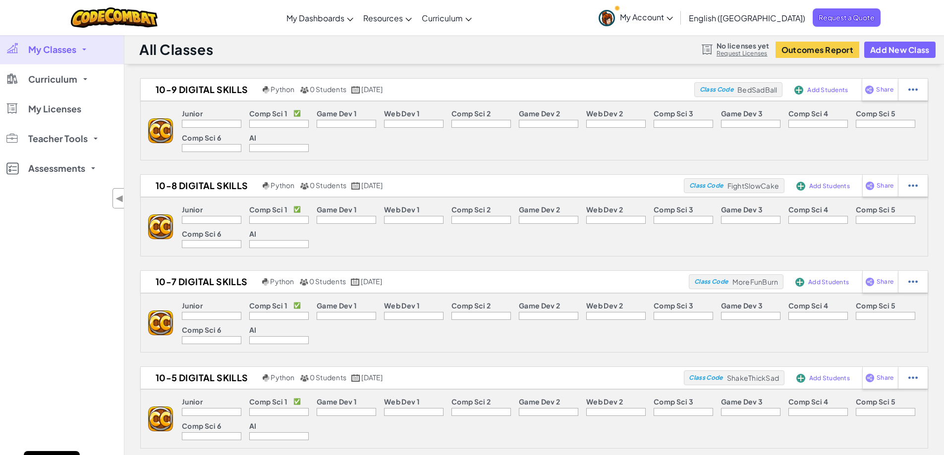
click at [673, 16] on span "My Account" at bounding box center [646, 17] width 53 height 10
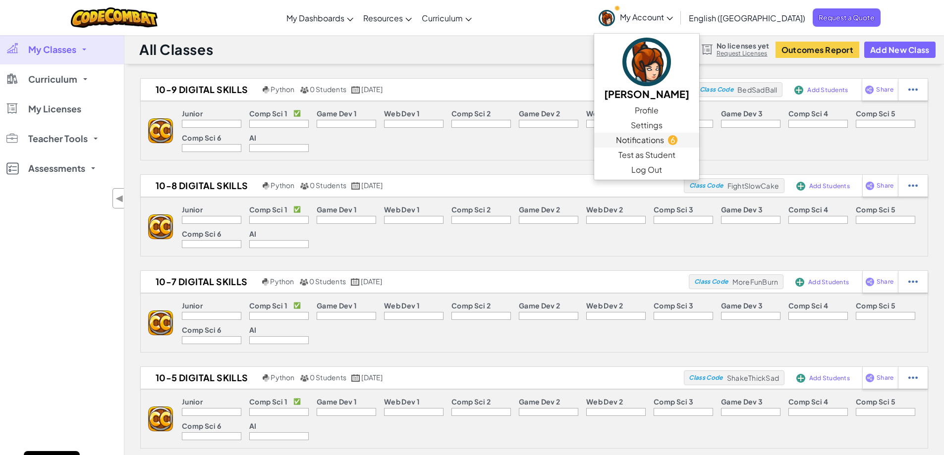
click at [664, 140] on span "Notifications" at bounding box center [640, 140] width 48 height 12
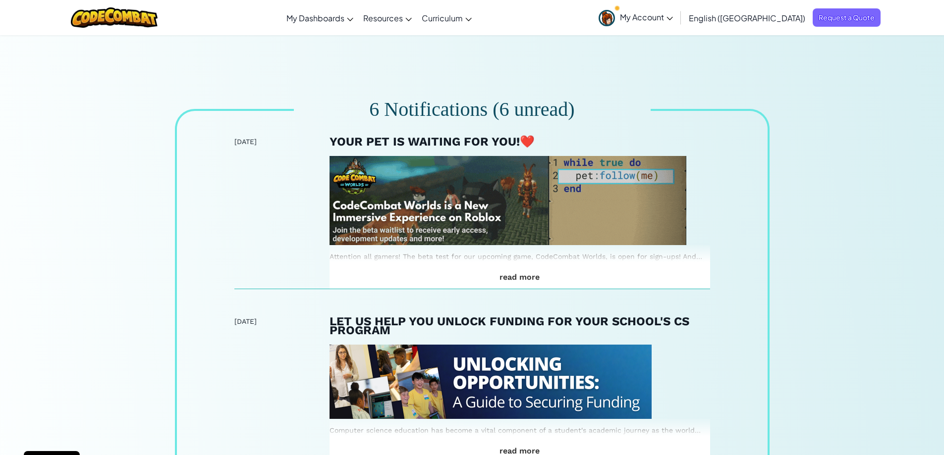
click at [673, 16] on span "My Account" at bounding box center [646, 17] width 53 height 10
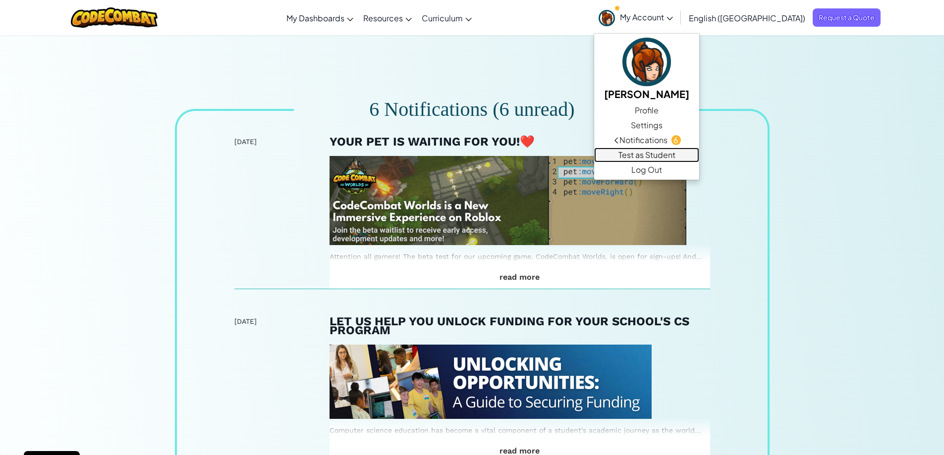
click at [699, 153] on link "Test as Student" at bounding box center [646, 155] width 105 height 15
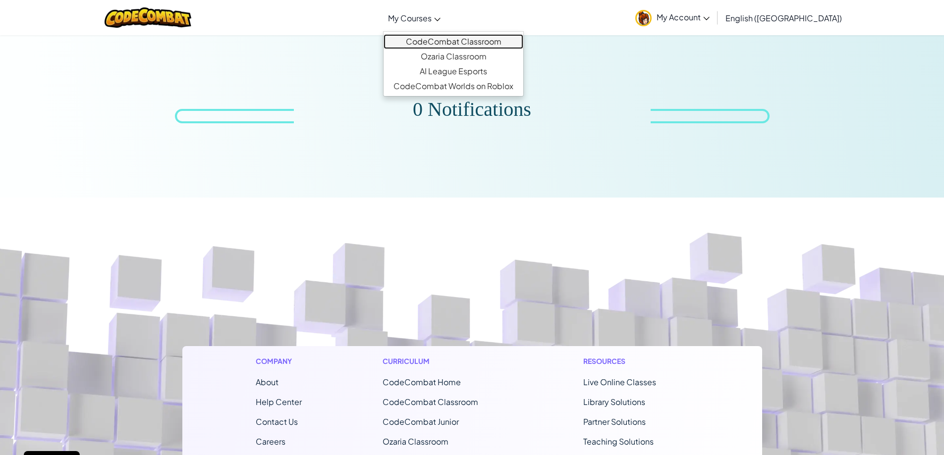
click at [454, 38] on link "CodeCombat Classroom" at bounding box center [453, 41] width 140 height 15
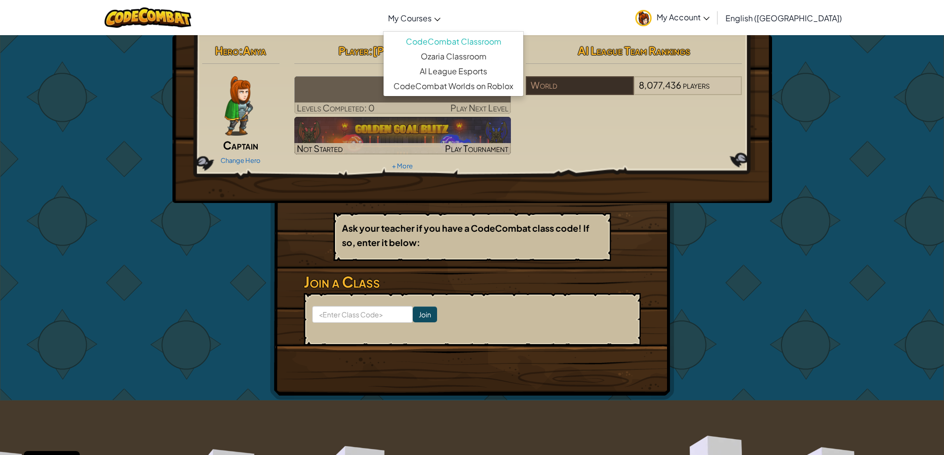
click at [431, 16] on span "My Courses" at bounding box center [410, 18] width 44 height 10
click at [723, 36] on div "Hero : Anya Captain Change Hero Player : Catherine Riddell Levels Completed: 0 …" at bounding box center [471, 119] width 599 height 168
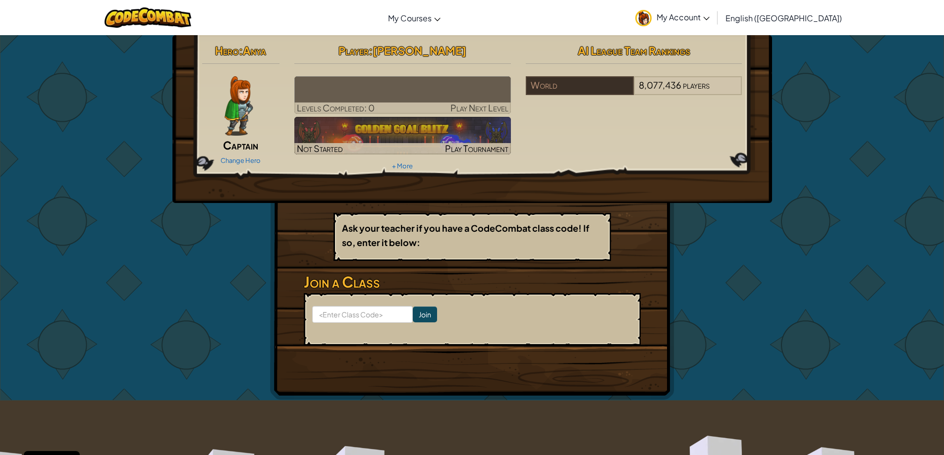
click at [714, 29] on link "My Account" at bounding box center [672, 17] width 84 height 31
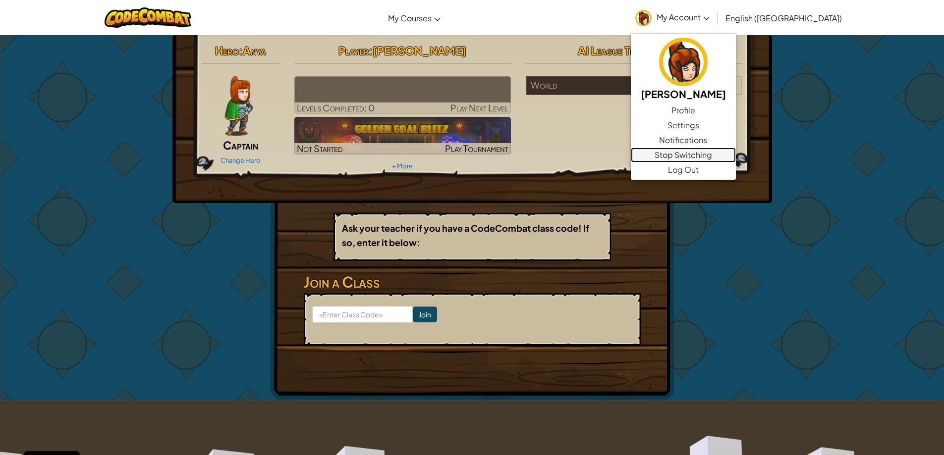
click at [736, 155] on link "Stop Switching" at bounding box center [683, 155] width 105 height 15
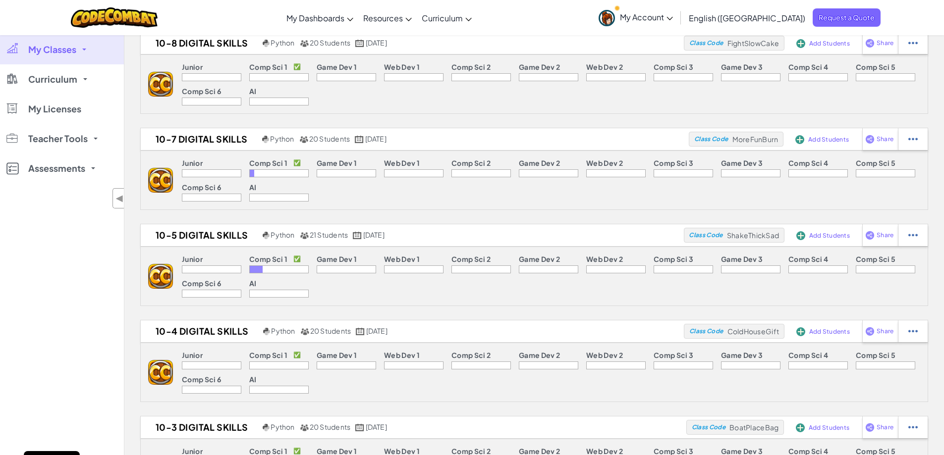
scroll to position [198, 0]
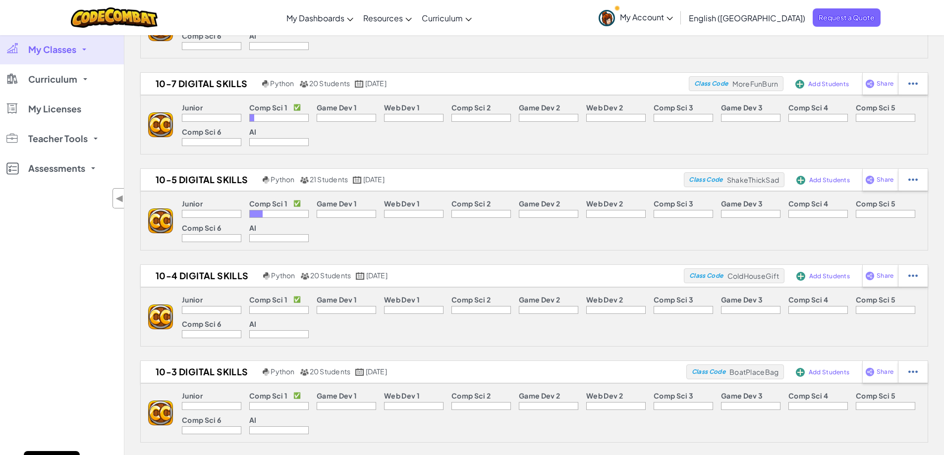
click at [256, 216] on div at bounding box center [256, 214] width 13 height 7
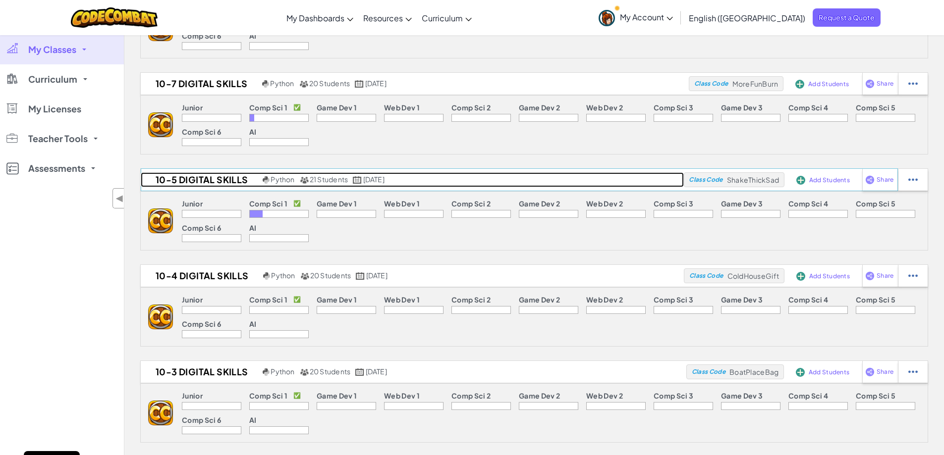
click at [195, 181] on h2 "10-5 Digital Skills" at bounding box center [200, 179] width 119 height 15
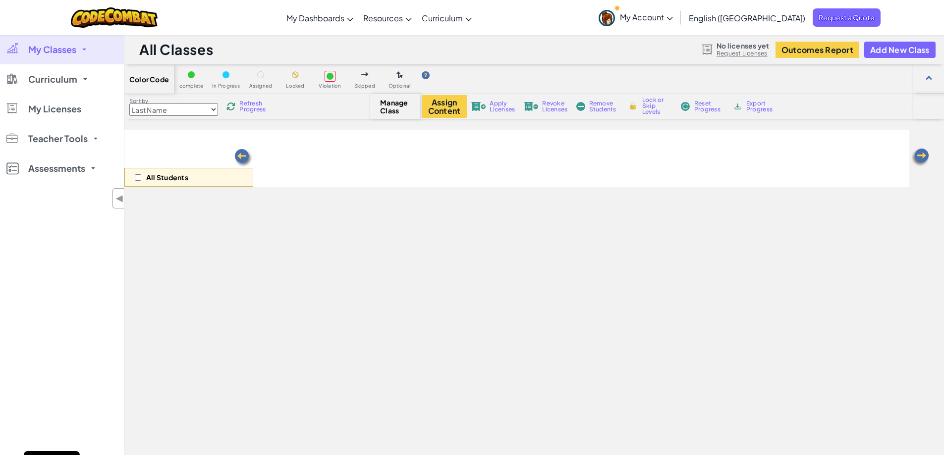
select select "560f1a9f22961295f9427742"
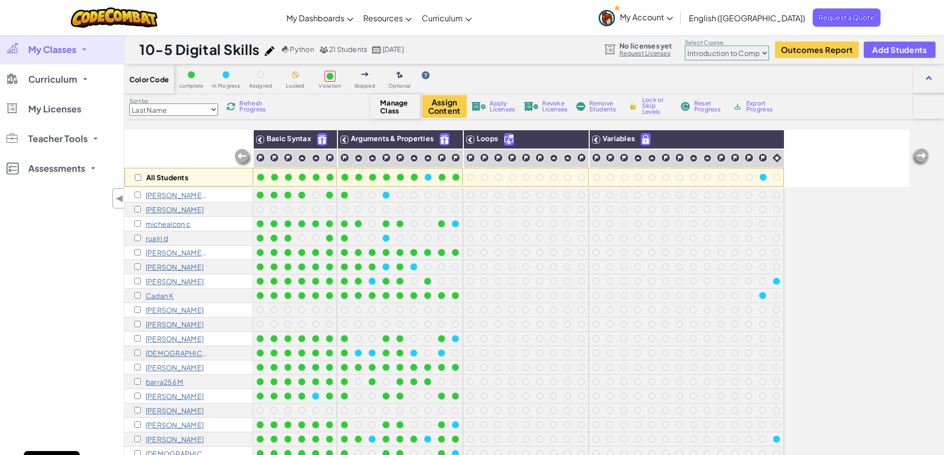
click at [387, 108] on span "Manage Class" at bounding box center [394, 107] width 29 height 16
click at [446, 108] on button "Assign Content" at bounding box center [444, 106] width 45 height 23
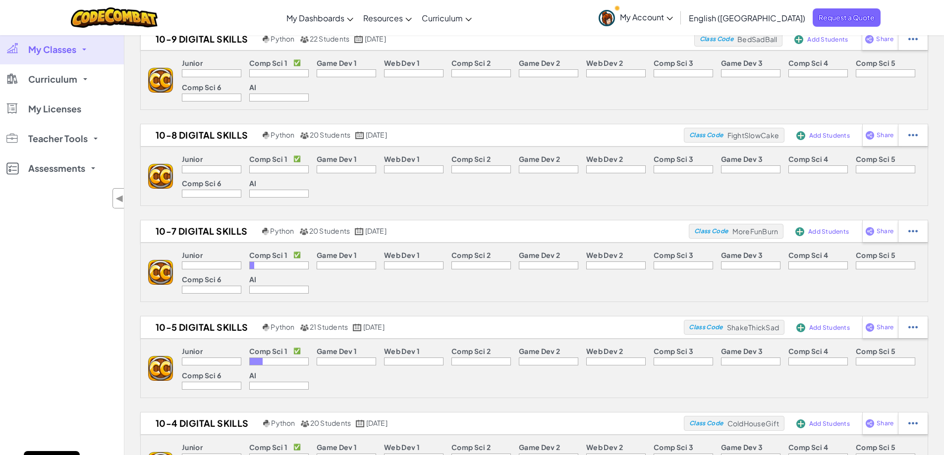
scroll to position [50, 0]
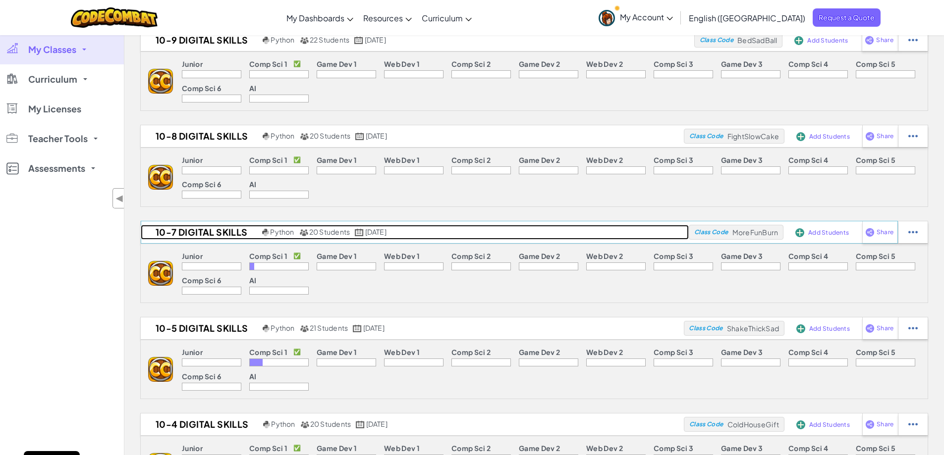
click at [188, 232] on h2 "10-7 Digital Skills" at bounding box center [200, 232] width 119 height 15
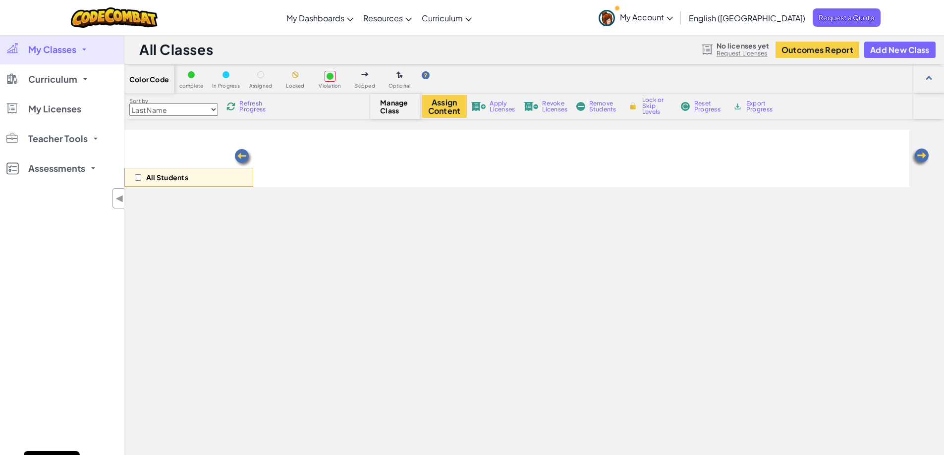
select select "560f1a9f22961295f9427742"
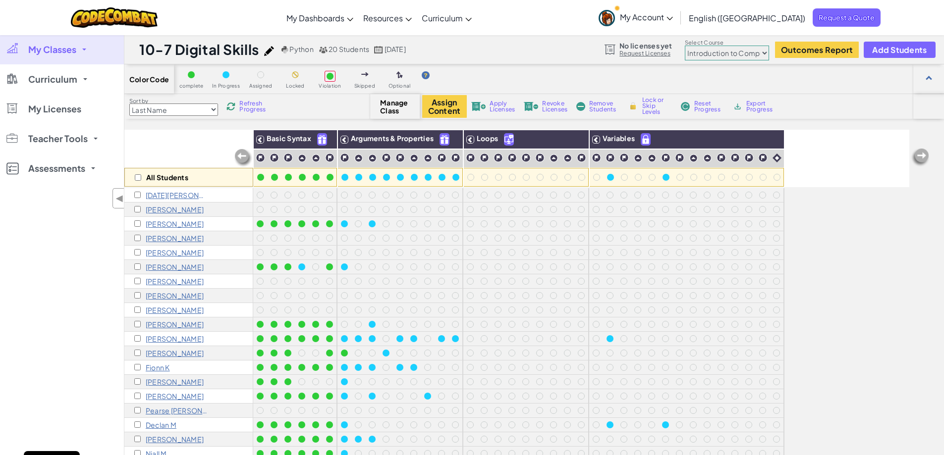
click at [680, 105] on img at bounding box center [685, 106] width 10 height 9
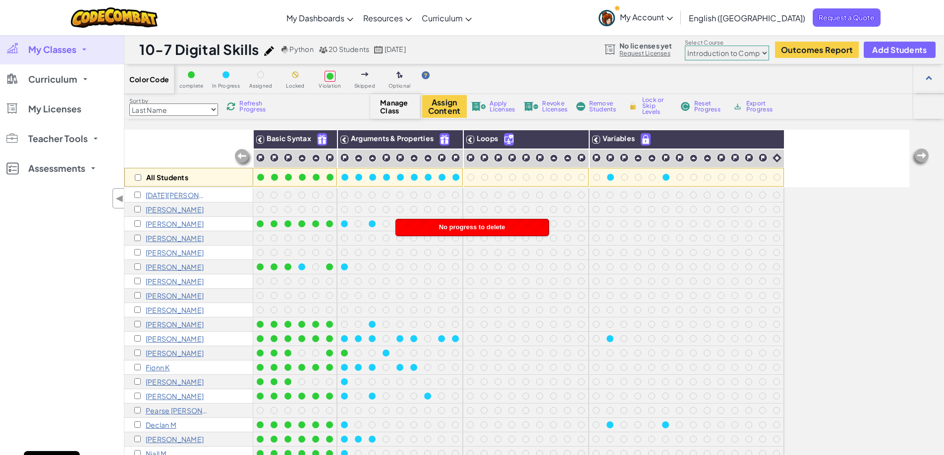
click at [184, 194] on div "[DATE][PERSON_NAME]" at bounding box center [188, 195] width 129 height 14
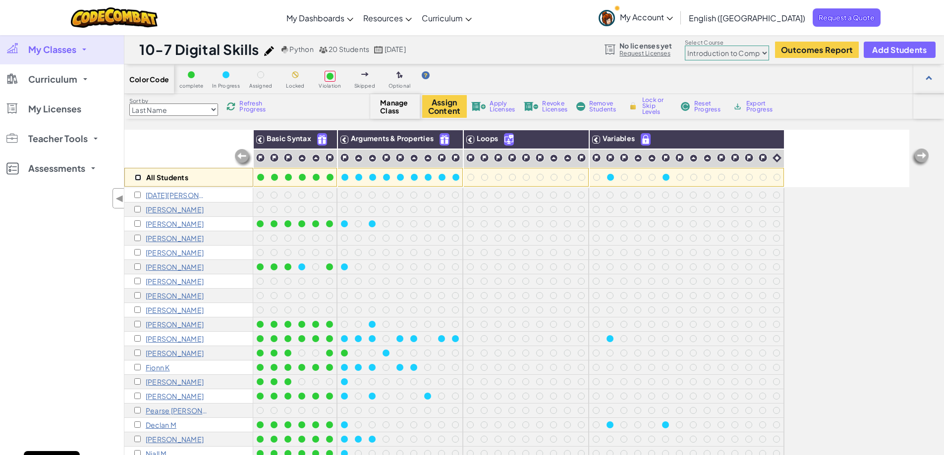
click at [139, 180] on input "checkbox" at bounding box center [138, 177] width 6 height 6
checkbox input "true"
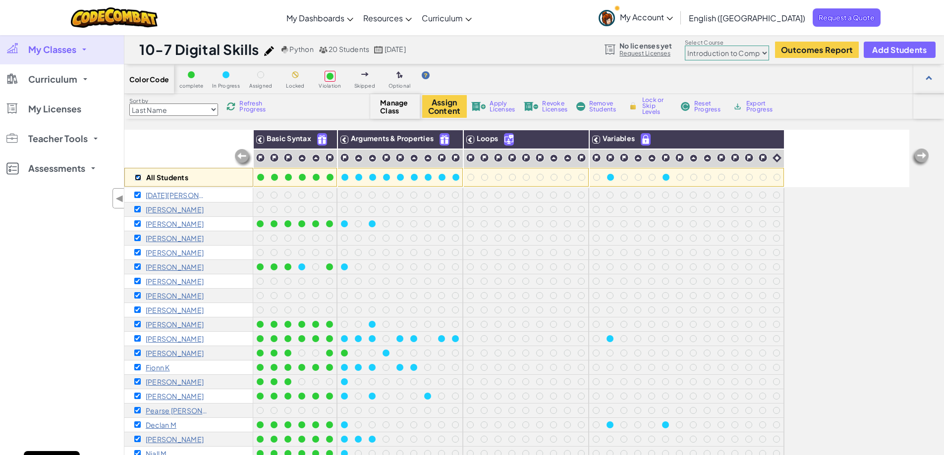
checkbox input "true"
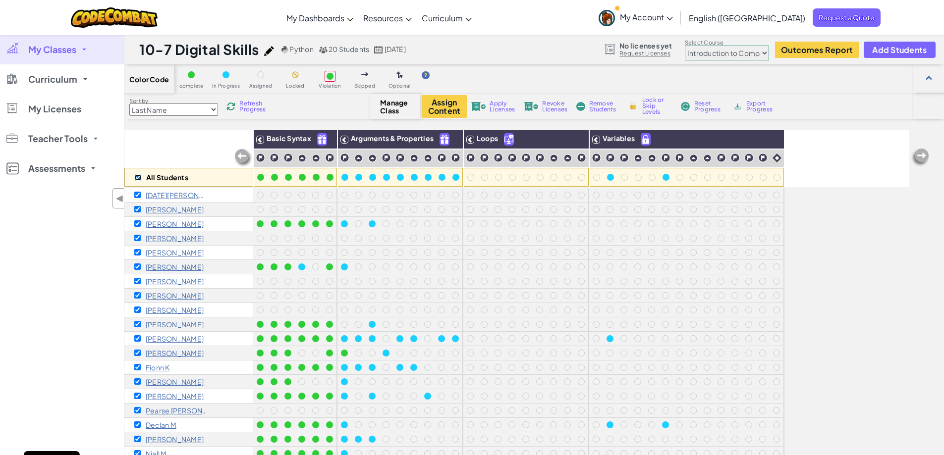
checkbox input "true"
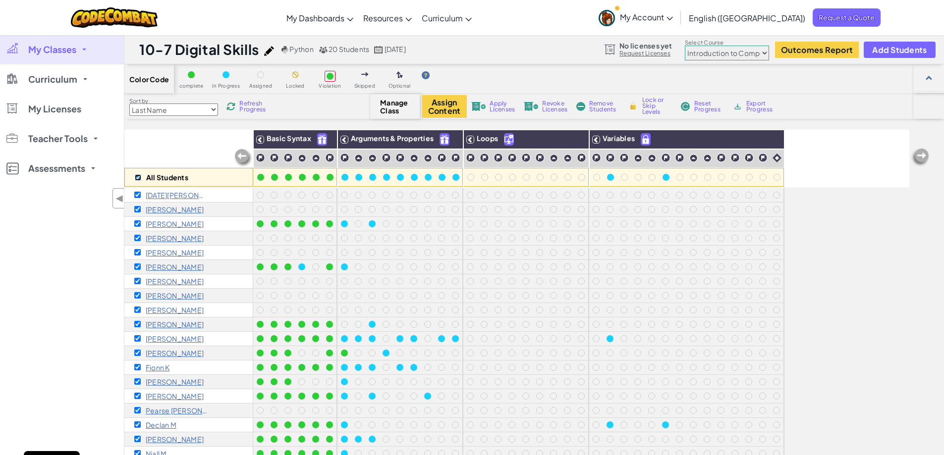
checkbox input "true"
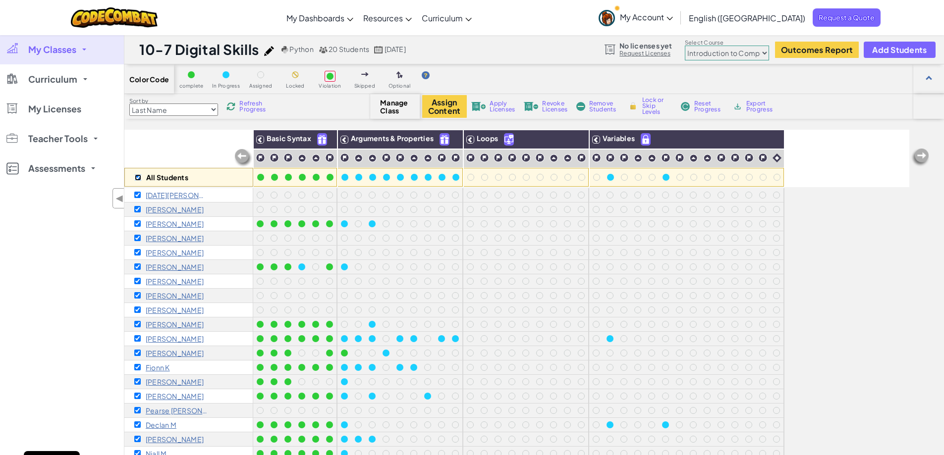
checkbox input "true"
click at [699, 105] on span "Reset Progress" at bounding box center [709, 107] width 30 height 12
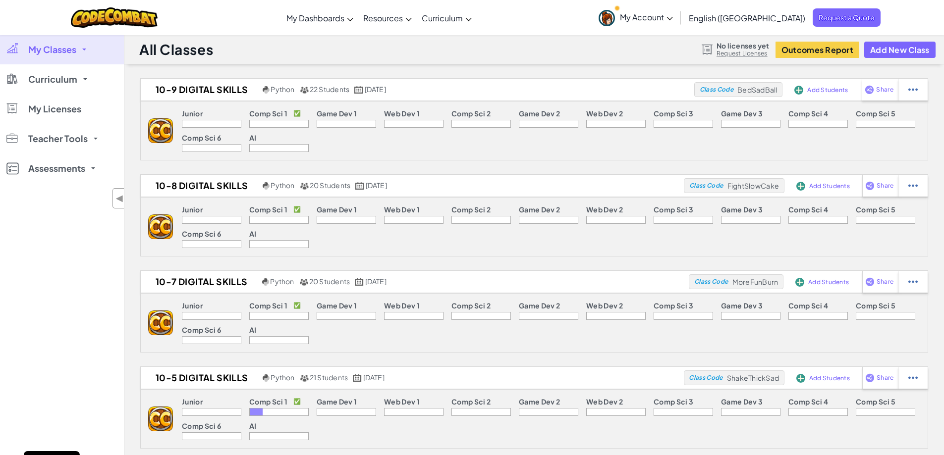
click at [266, 410] on div at bounding box center [278, 412] width 59 height 8
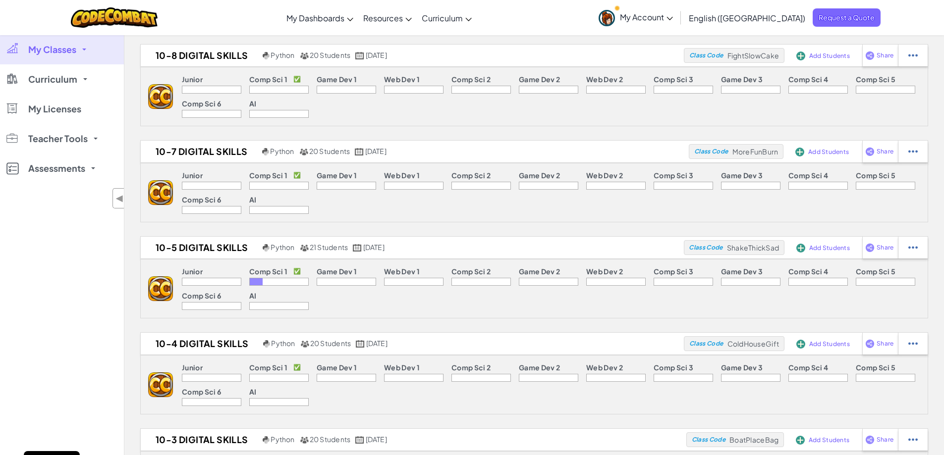
scroll to position [149, 0]
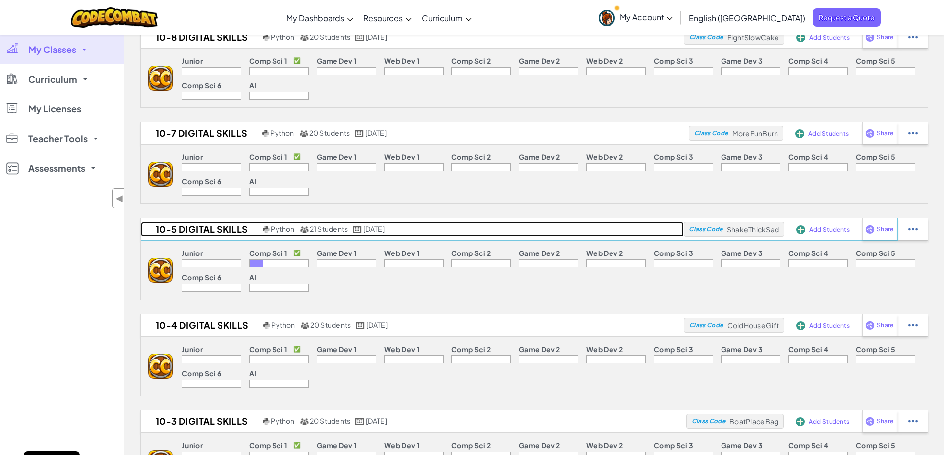
click at [226, 224] on h2 "10-5 Digital Skills" at bounding box center [200, 229] width 119 height 15
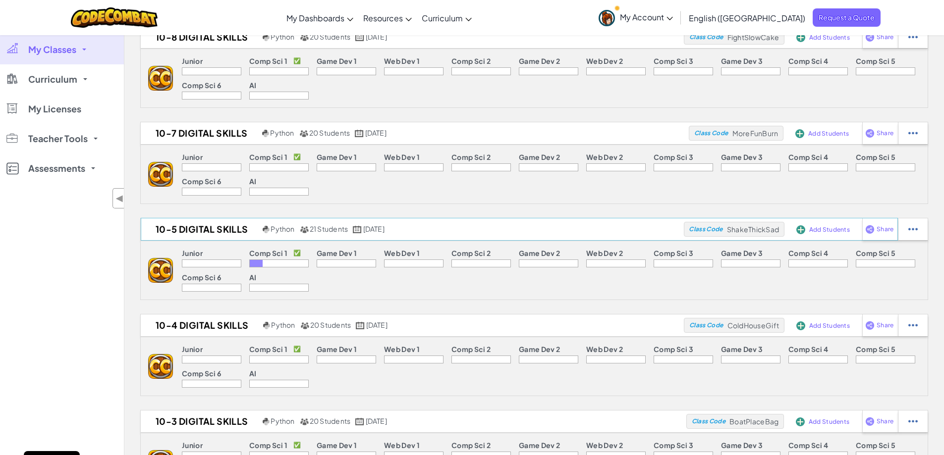
select select "560f1a9f22961295f9427742"
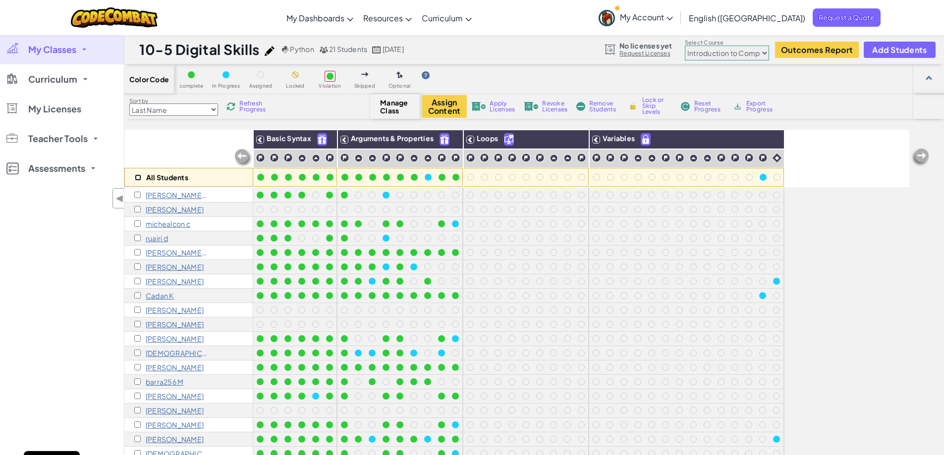
click at [140, 179] on input "checkbox" at bounding box center [138, 177] width 6 height 6
checkbox input "true"
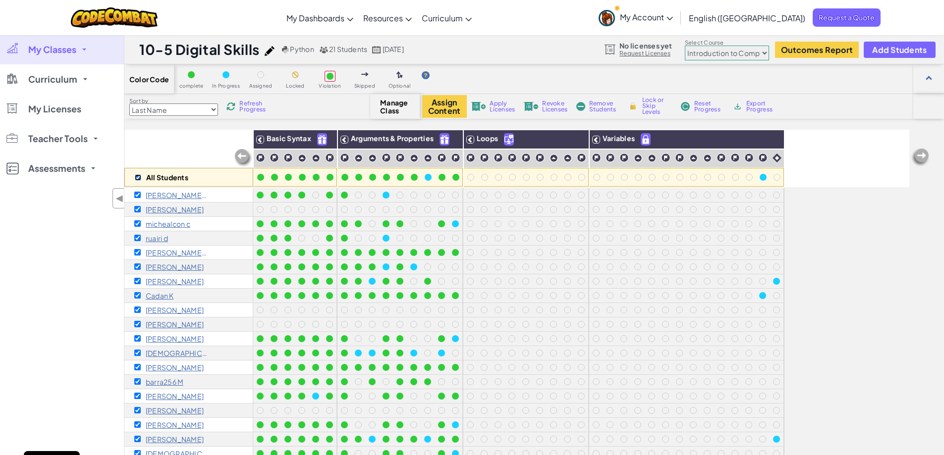
checkbox input "true"
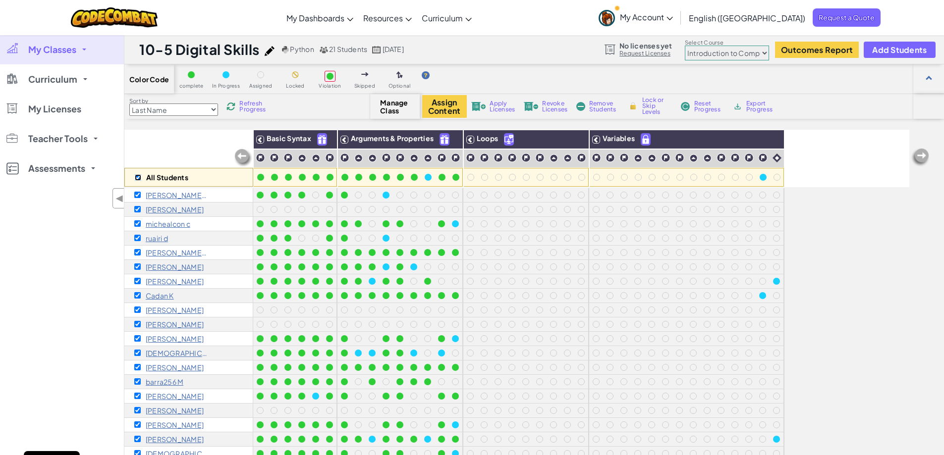
checkbox input "true"
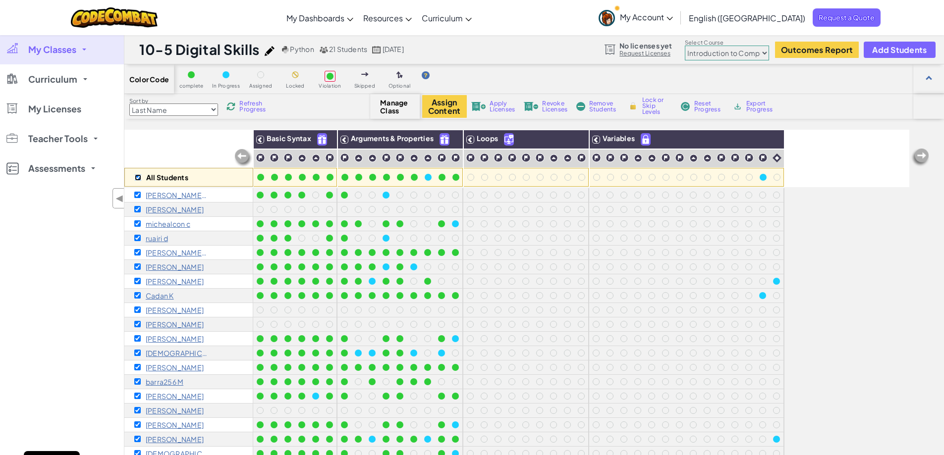
checkbox input "true"
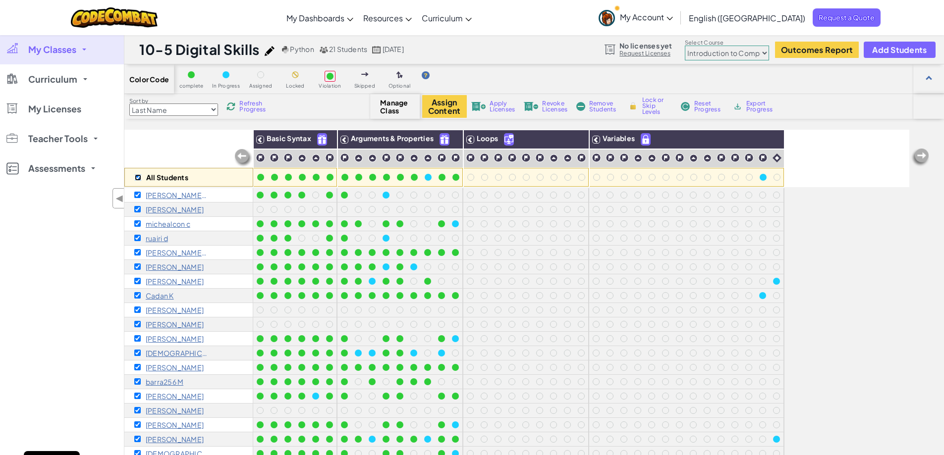
checkbox input "true"
click at [692, 110] on div "Assign Content Apply Licenses Revoke Licenses Remove Students Lock or Skip Leve…" at bounding box center [595, 106] width 347 height 23
click at [700, 108] on span "Reset Progress" at bounding box center [709, 107] width 30 height 12
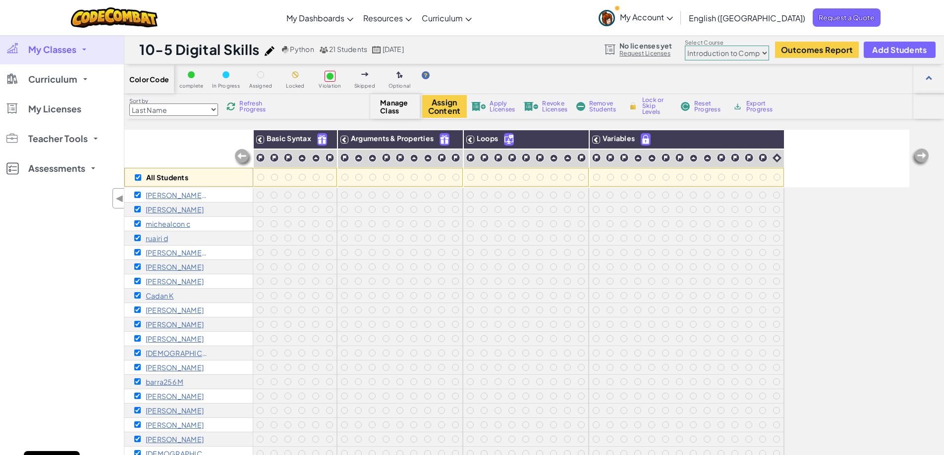
click at [403, 81] on div "Optional" at bounding box center [399, 78] width 25 height 19
click at [394, 71] on div at bounding box center [399, 74] width 11 height 11
click at [431, 75] on div at bounding box center [428, 74] width 13 height 10
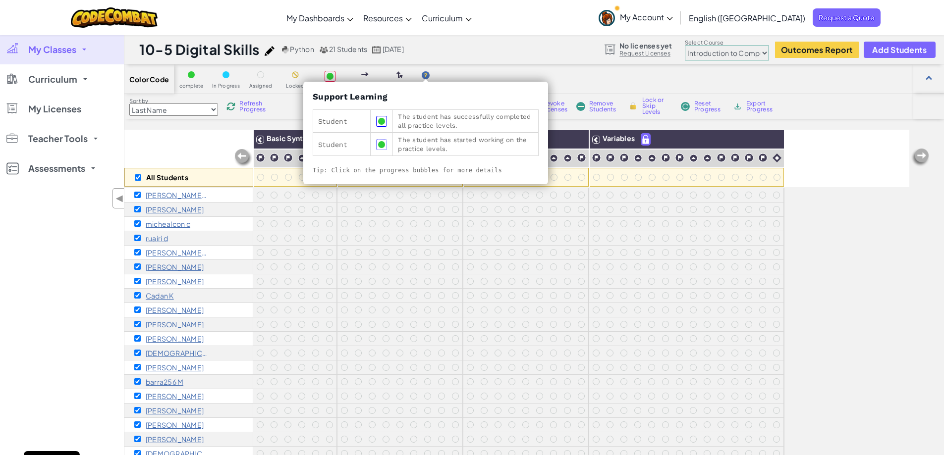
click at [422, 74] on img at bounding box center [426, 75] width 8 height 8
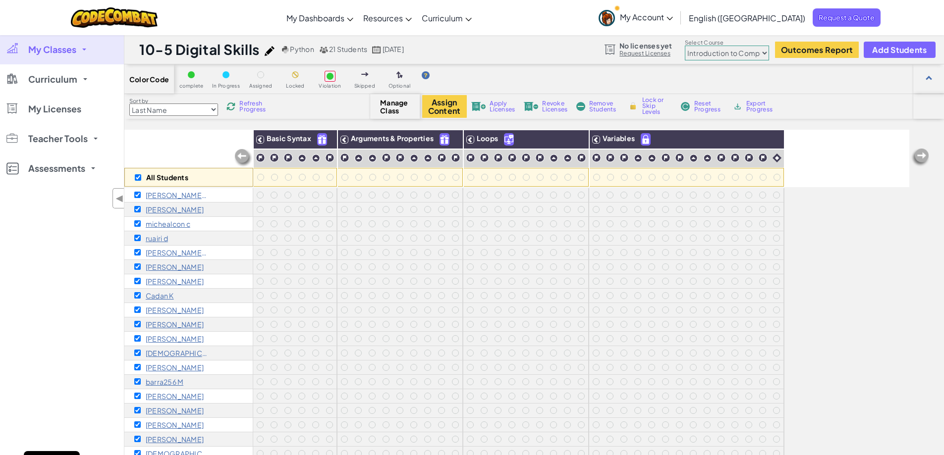
click at [424, 74] on img at bounding box center [426, 75] width 8 height 8
click at [428, 76] on img at bounding box center [426, 75] width 8 height 8
click at [433, 80] on div "complete In Progress Assigned Locked Violation Skipped Optional" at bounding box center [306, 78] width 265 height 19
click at [767, 54] on select "Junior Introduction to Computer Science Game Development 1 Web Development 1 Co…" at bounding box center [727, 53] width 84 height 15
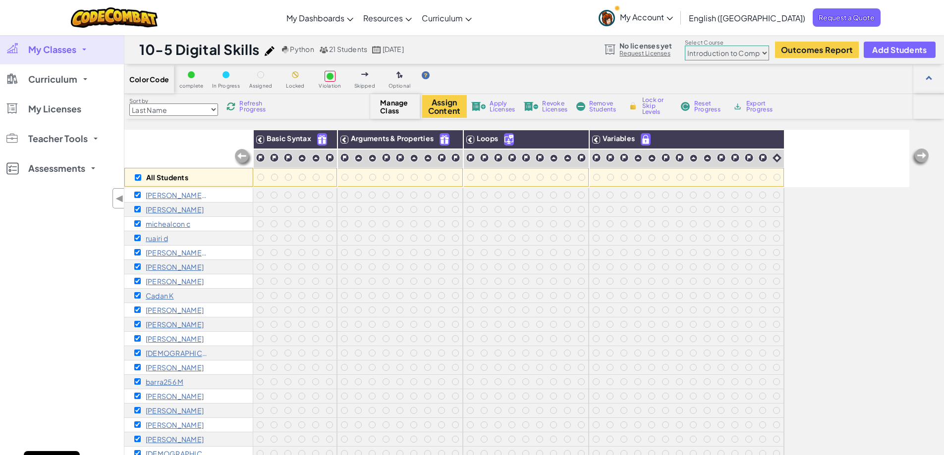
click at [63, 55] on link "My Classes" at bounding box center [62, 50] width 124 height 30
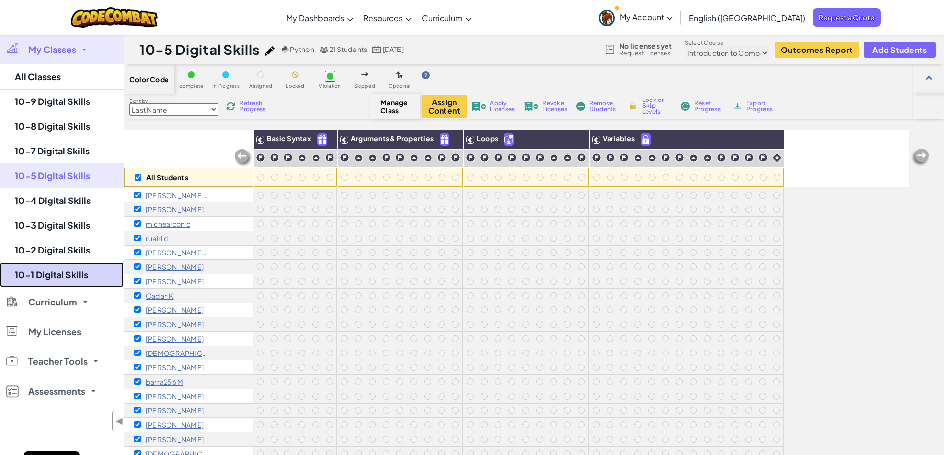
click at [61, 272] on link "10-1 Digital Skills" at bounding box center [62, 275] width 124 height 25
checkbox input "false"
select select "560f1a9f22961295f9427742"
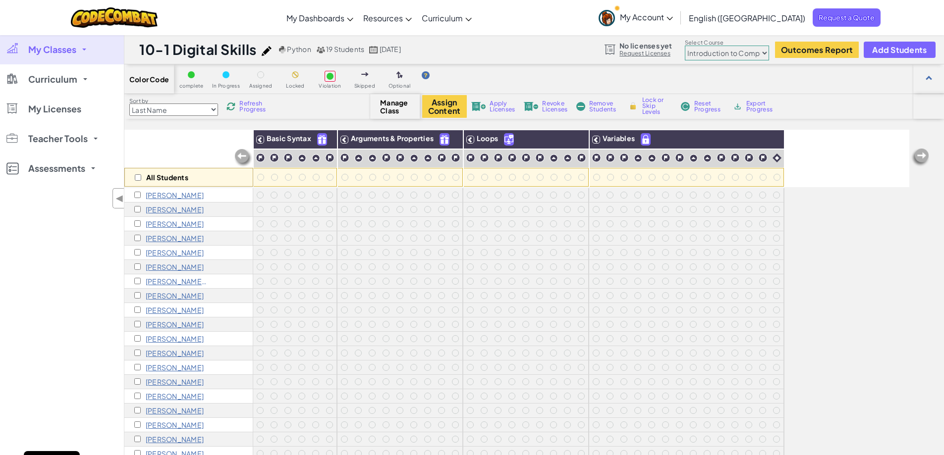
click at [45, 48] on span "My Classes" at bounding box center [52, 49] width 48 height 9
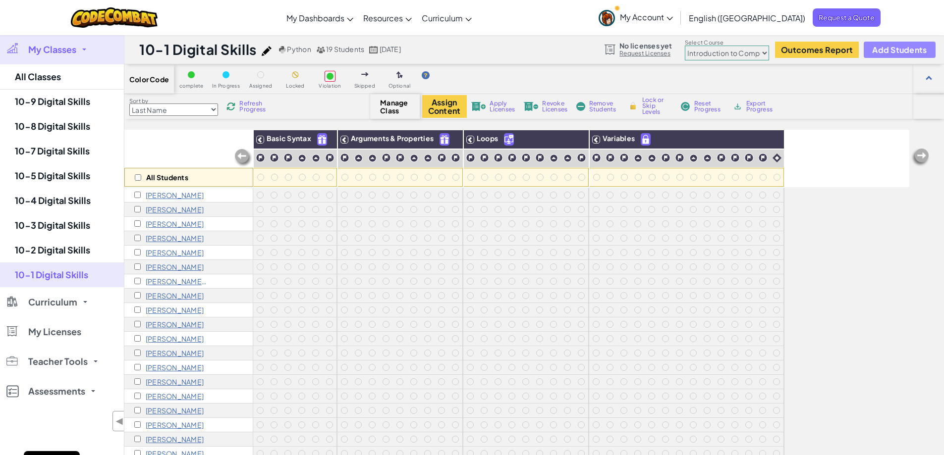
click at [890, 49] on span "Add Students" at bounding box center [899, 50] width 54 height 8
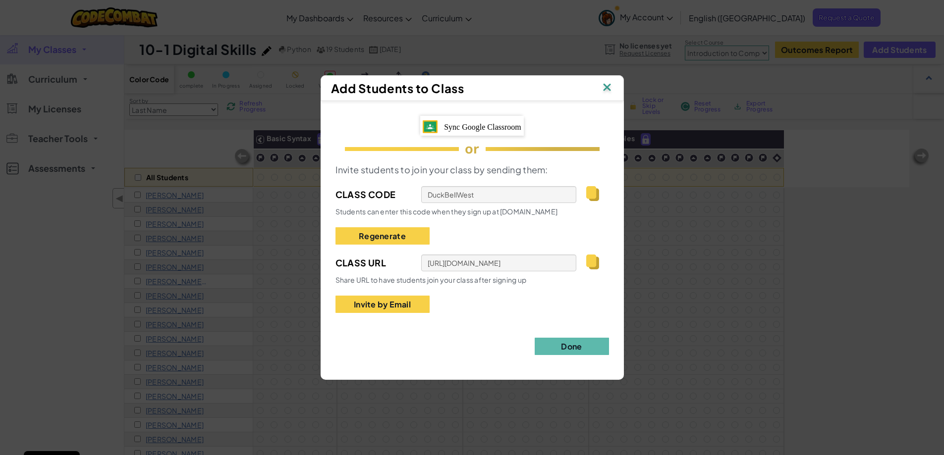
click at [478, 125] on span "Sync Google Classroom" at bounding box center [482, 127] width 77 height 8
click at [590, 261] on img at bounding box center [592, 262] width 12 height 15
click at [580, 348] on button "Done" at bounding box center [571, 346] width 74 height 17
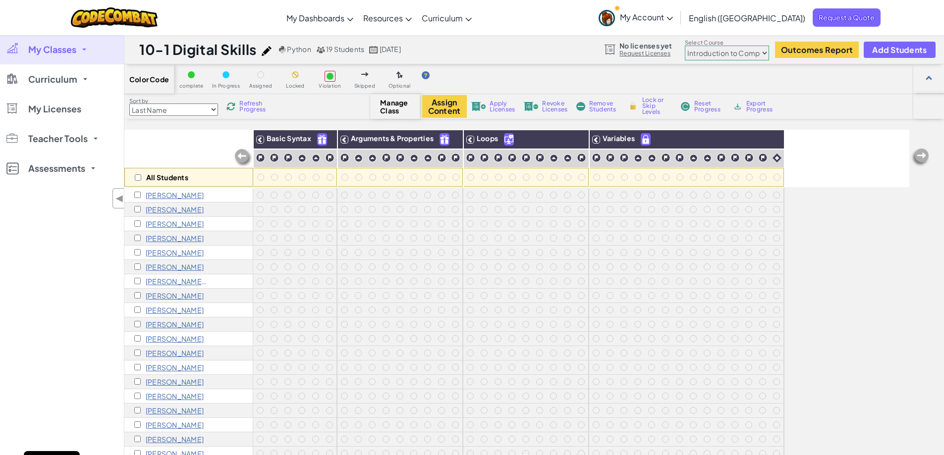
click at [46, 50] on span "My Classes" at bounding box center [52, 49] width 48 height 9
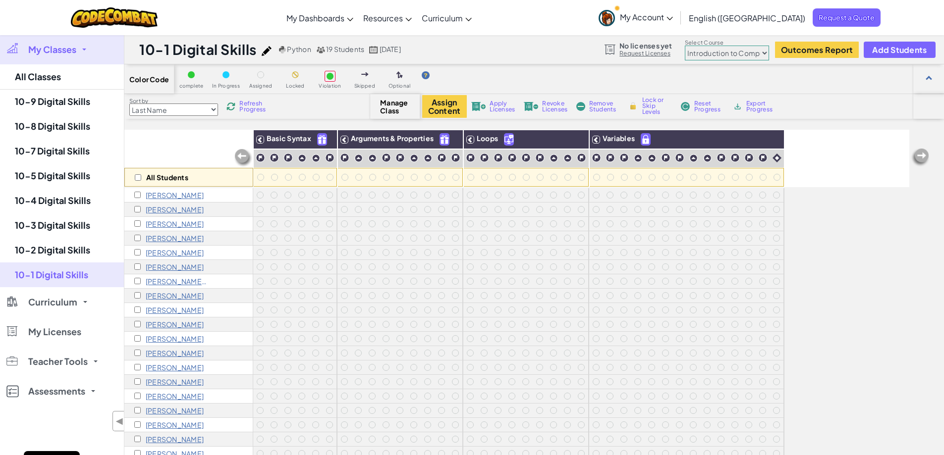
click at [33, 43] on link "My Classes" at bounding box center [62, 50] width 124 height 30
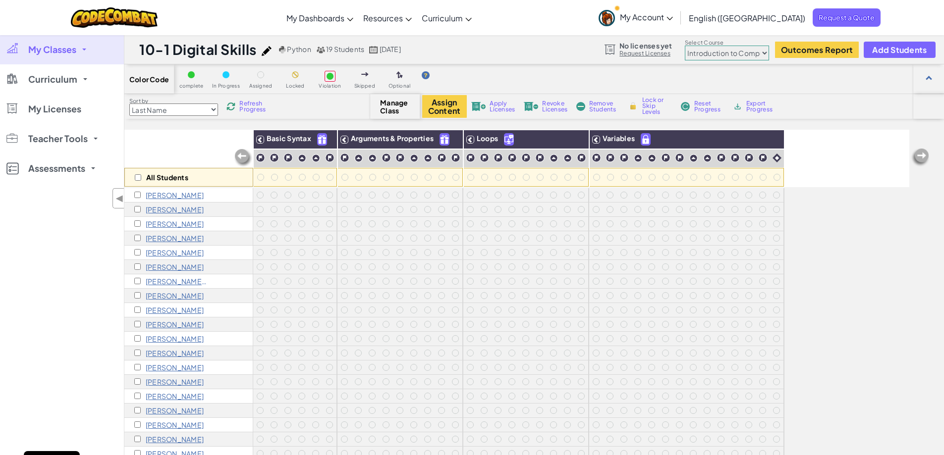
click at [56, 46] on span "My Classes" at bounding box center [52, 49] width 48 height 9
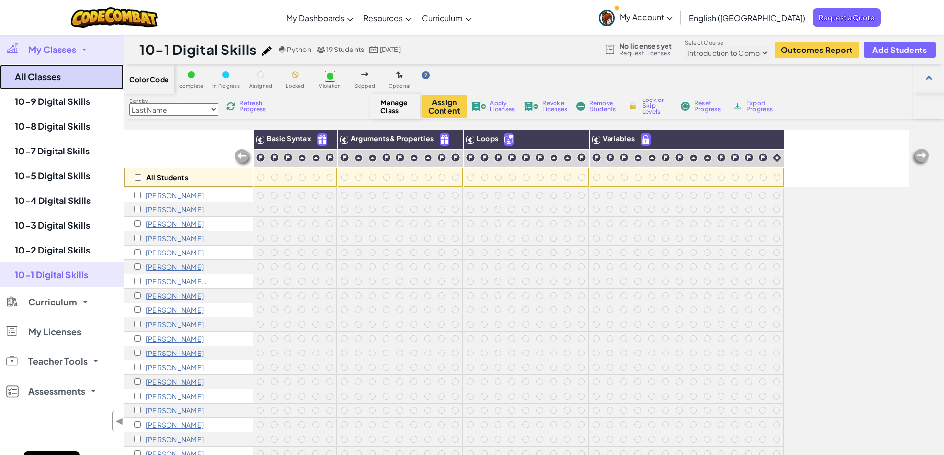
click at [30, 75] on link "All Classes" at bounding box center [62, 76] width 124 height 25
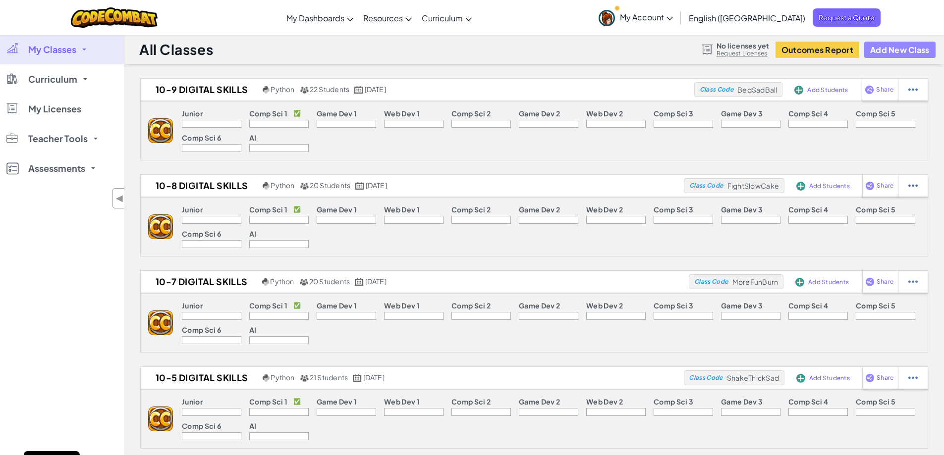
click at [905, 51] on button "Add New Class" at bounding box center [899, 50] width 71 height 16
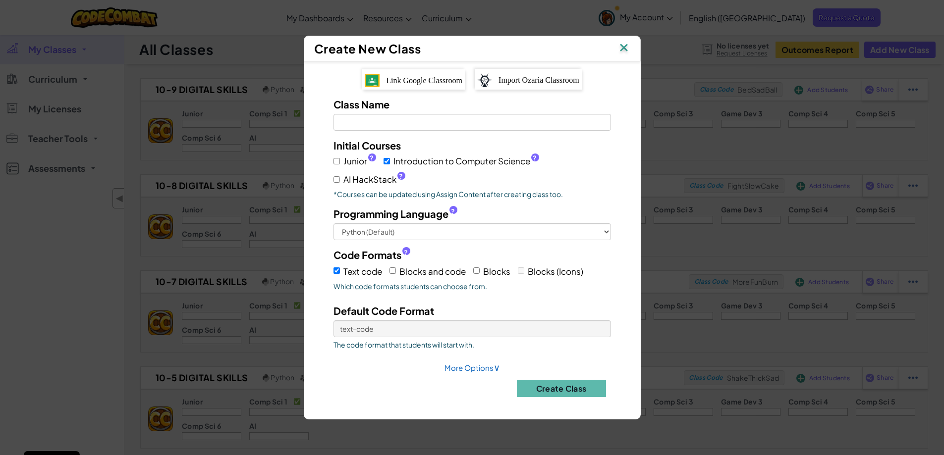
click at [379, 77] on div "Link Google Classroom" at bounding box center [413, 79] width 103 height 20
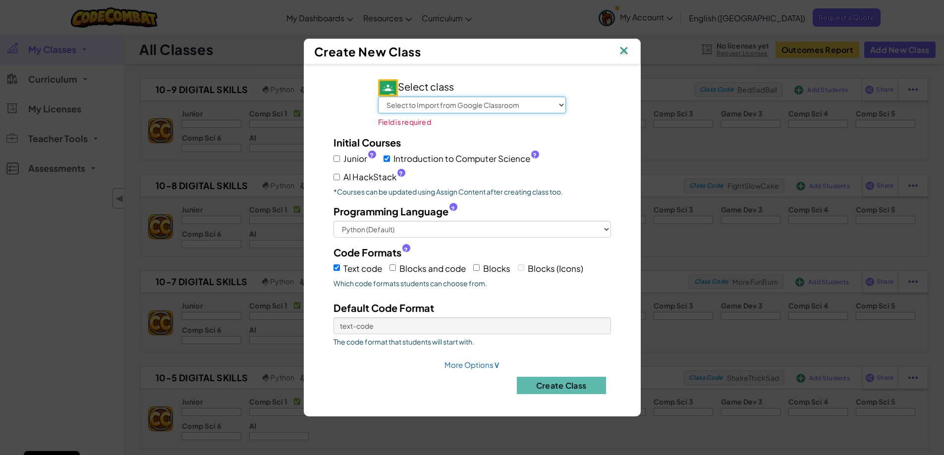
click at [450, 104] on select "Select to Import from Google Classroom Unit 1 BACS Resit Revision Year 12 BACS …" at bounding box center [472, 105] width 188 height 17
select select "709555337604"
click at [391, 104] on select "Select to Import from Google Classroom Unit 1 BACS Resit Revision Year 12 BACS …" at bounding box center [472, 105] width 188 height 17
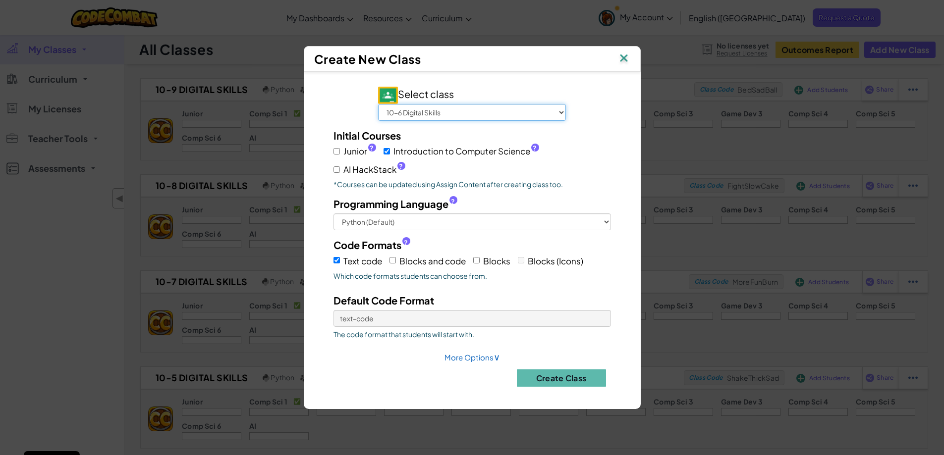
click at [472, 114] on select "Select to Import from Google Classroom Unit 1 BACS Resit Revision Year 12 BACS …" at bounding box center [472, 112] width 188 height 17
click at [391, 104] on select "Select to Import from Google Classroom Unit 1 BACS Resit Revision Year 12 BACS …" at bounding box center [472, 112] width 188 height 17
click at [549, 377] on button "Create Class" at bounding box center [561, 377] width 89 height 17
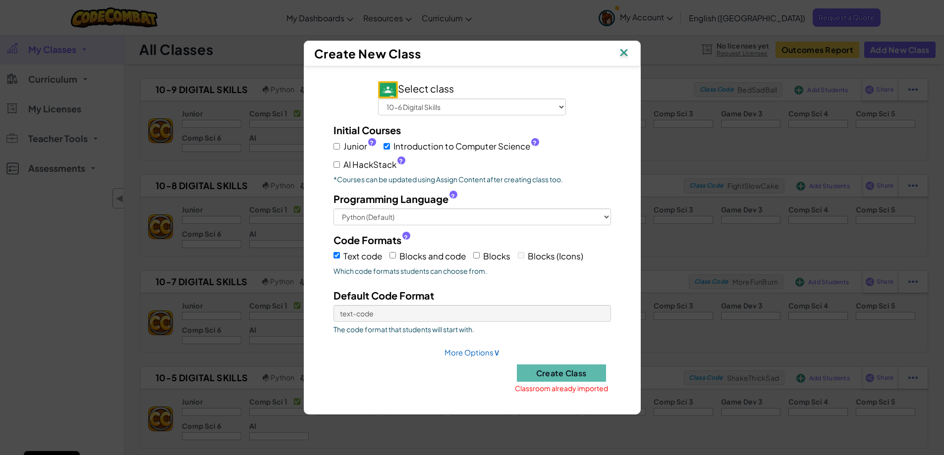
click at [622, 54] on img at bounding box center [623, 53] width 13 height 15
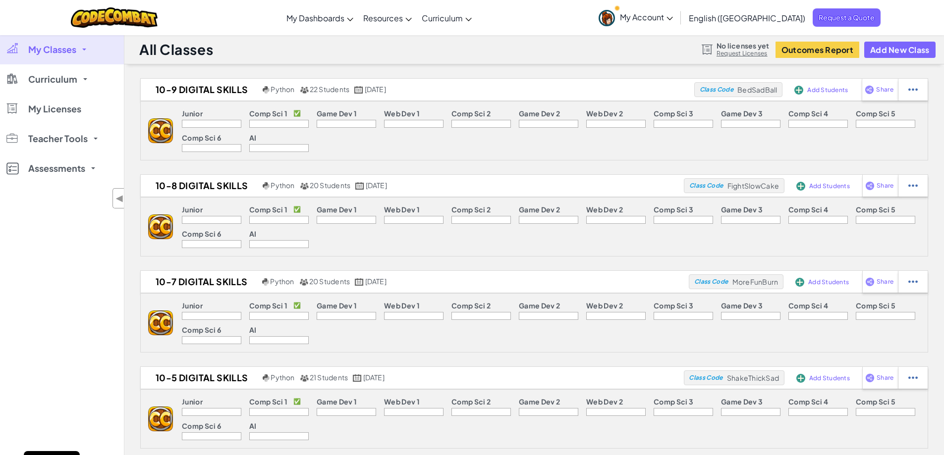
click at [741, 54] on link "Request Licenses" at bounding box center [742, 54] width 53 height 8
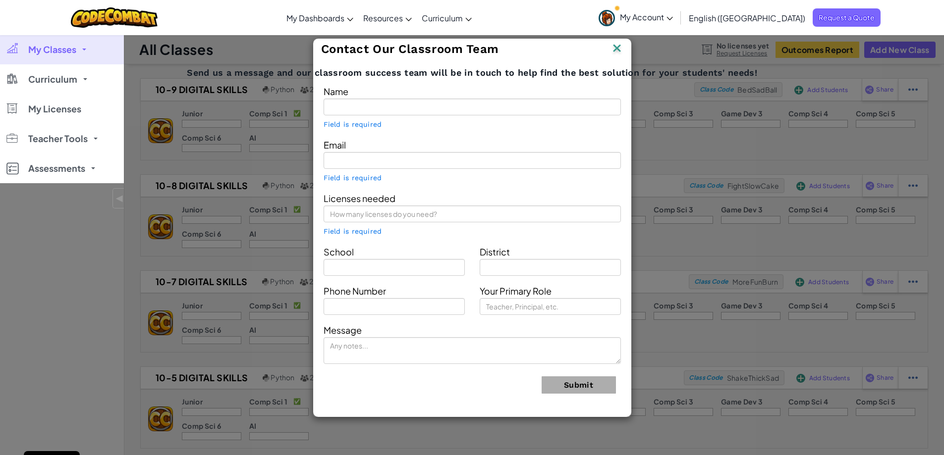
type input "[PERSON_NAME]"
type input "[EMAIL_ADDRESS][DOMAIN_NAME]"
type input "Breda Academy"
type input "Newtownbreda"
type input "Teacher"
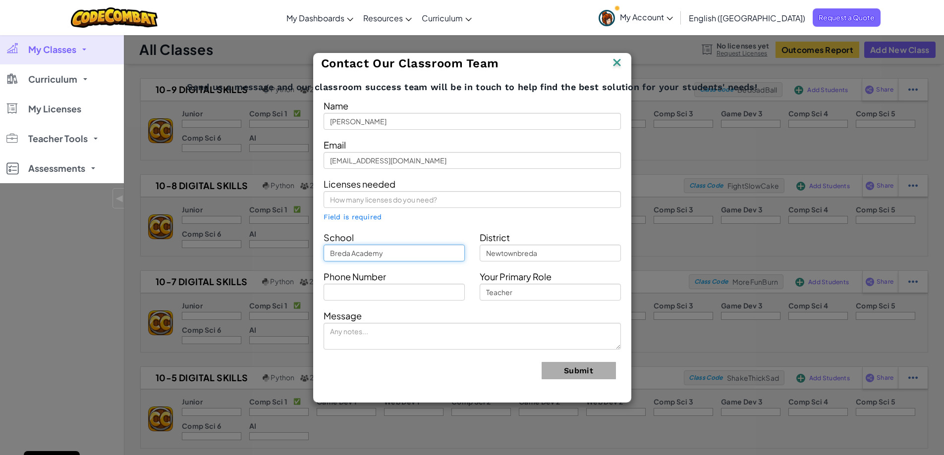
drag, startPoint x: 384, startPoint y: 257, endPoint x: 277, endPoint y: 263, distance: 106.7
click at [286, 262] on div "Contact Our Classroom Team Send us a message and our classroom success team wil…" at bounding box center [472, 227] width 944 height 455
type input "[GEOGRAPHIC_DATA]"
click at [544, 258] on input "Newtownbreda" at bounding box center [549, 253] width 141 height 17
drag, startPoint x: 547, startPoint y: 255, endPoint x: 420, endPoint y: 252, distance: 127.3
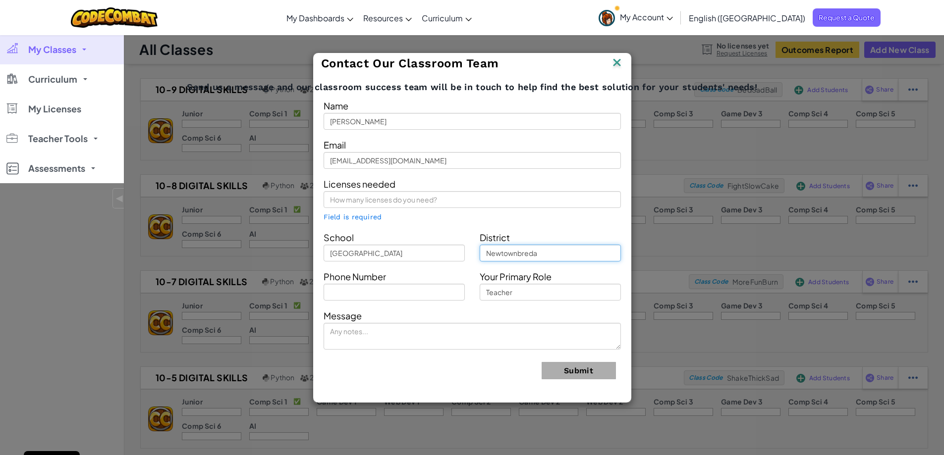
click at [420, 252] on div "School [GEOGRAPHIC_DATA] Newtownbreda" at bounding box center [472, 246] width 312 height 32
type input "[GEOGRAPHIC_DATA]"
click at [379, 283] on div "Phone Number" at bounding box center [394, 285] width 156 height 32
click at [372, 289] on input "text" at bounding box center [393, 292] width 141 height 17
type input "07779777838"
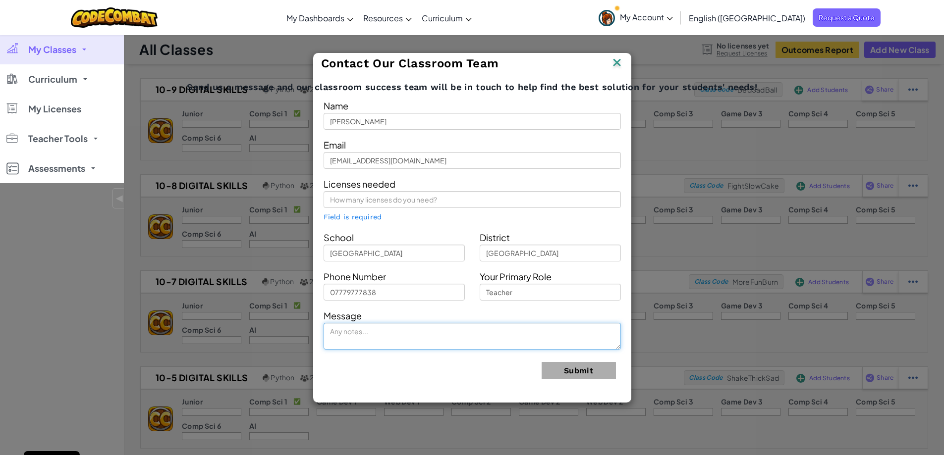
click at [364, 335] on textarea at bounding box center [471, 336] width 297 height 27
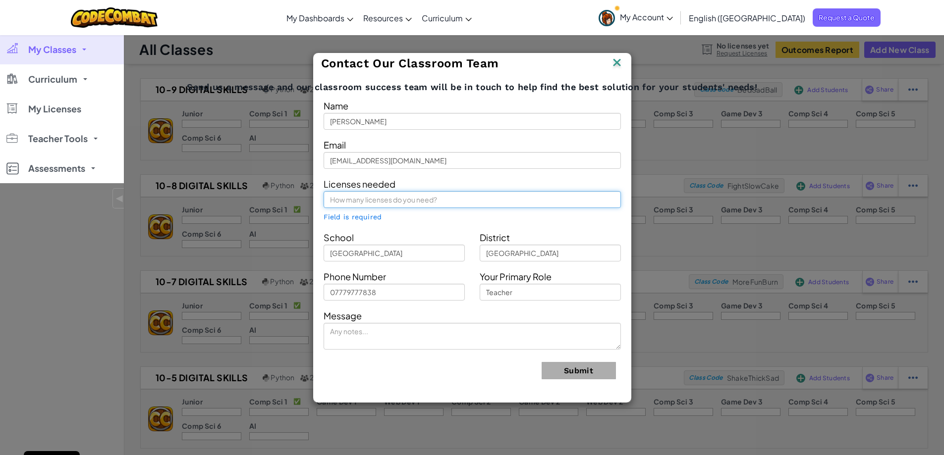
click at [357, 201] on input "text" at bounding box center [471, 199] width 297 height 17
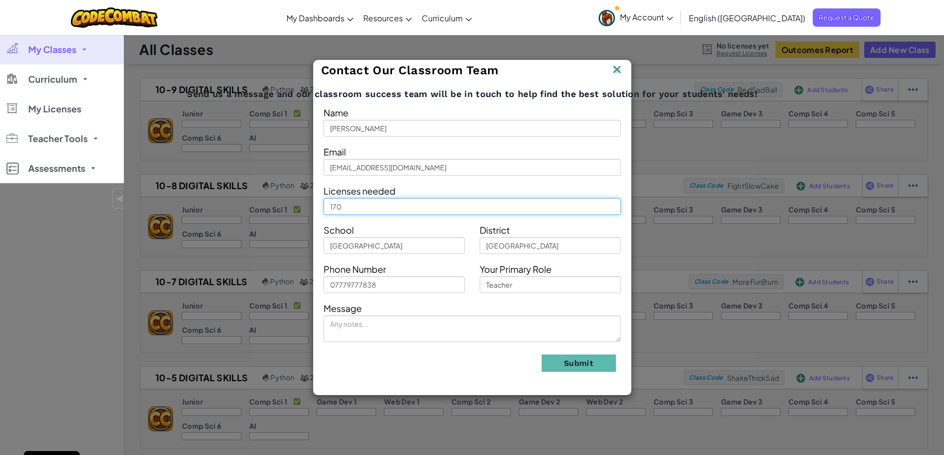
type input "170"
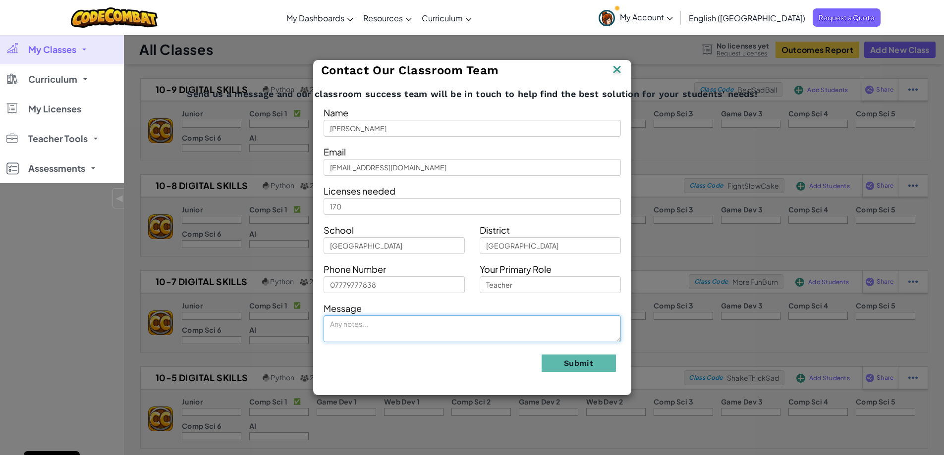
click at [348, 329] on textarea at bounding box center [471, 329] width 297 height 27
click at [402, 331] on textarea "I can't seem to add teachers to the classes they are teaching and I'm having tr…" at bounding box center [471, 329] width 297 height 27
click at [497, 325] on textarea "I can't seem to add teachers to the classes they are teaching and I'm having tr…" at bounding box center [471, 329] width 297 height 27
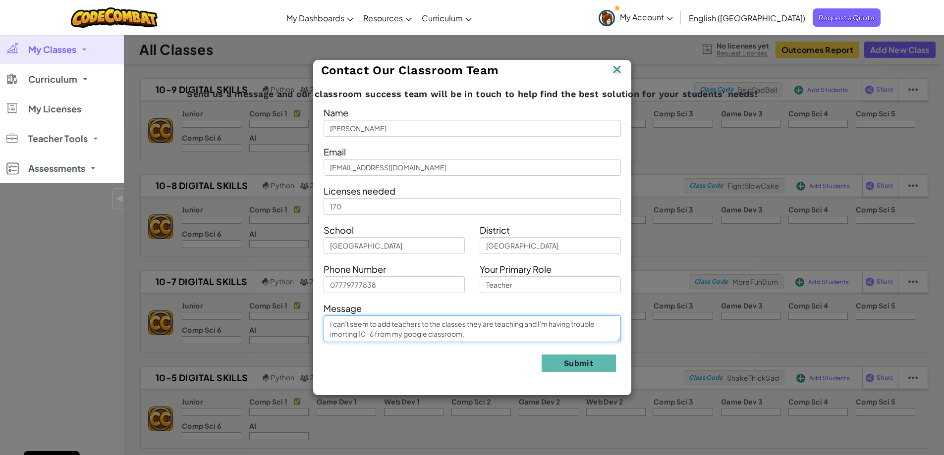
click at [524, 325] on textarea "I can't seem to add teachers to the classes they are teaching and I'm having tr…" at bounding box center [471, 329] width 297 height 27
click at [501, 334] on textarea "I can't seem to add teachers to the classes they are teaching/sharing and I'm h…" at bounding box center [471, 329] width 297 height 27
type textarea "I can't seem to add teachers to the classes they are teaching/sharing and I'm h…"
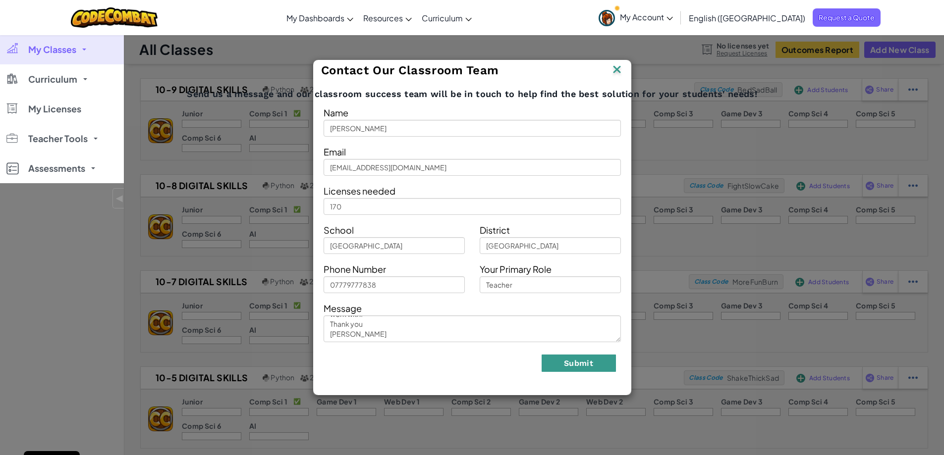
click at [586, 359] on button "Submit" at bounding box center [578, 363] width 74 height 17
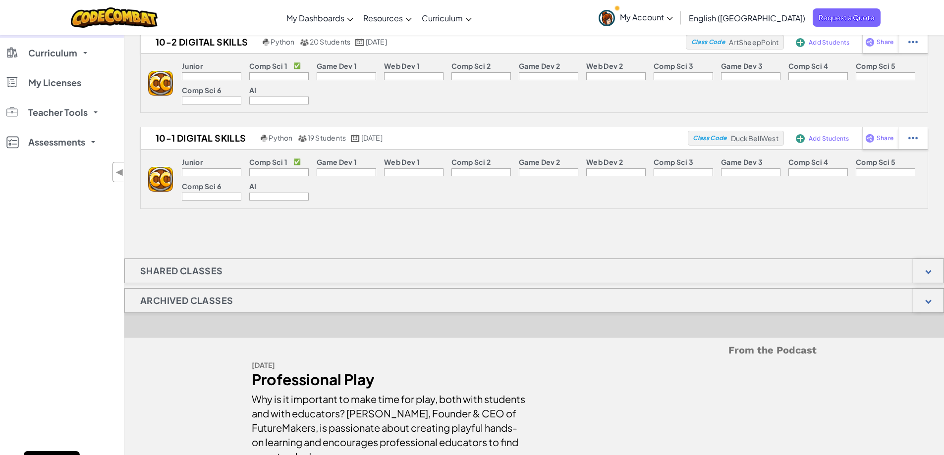
scroll to position [674, 0]
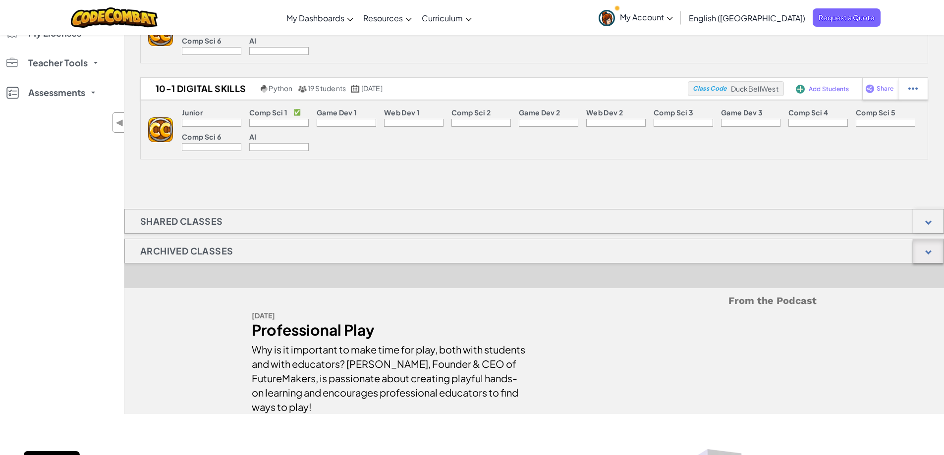
click at [931, 248] on div at bounding box center [927, 251] width 31 height 24
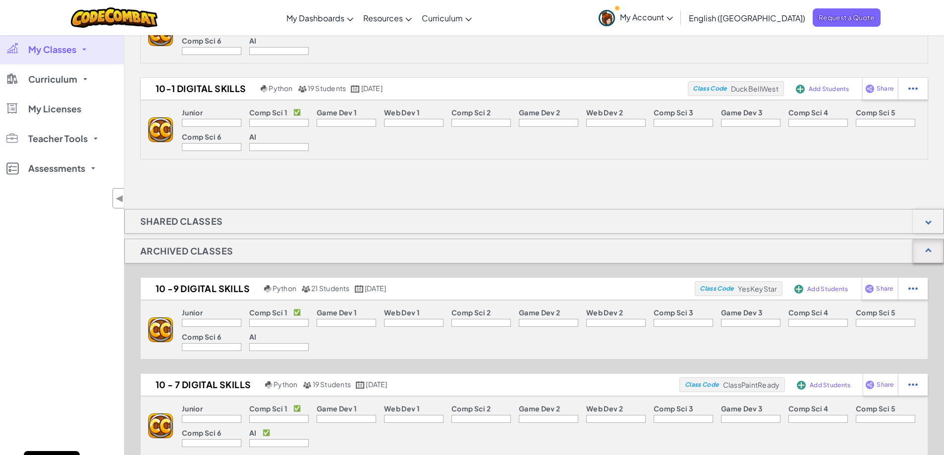
click at [931, 248] on div at bounding box center [927, 251] width 31 height 24
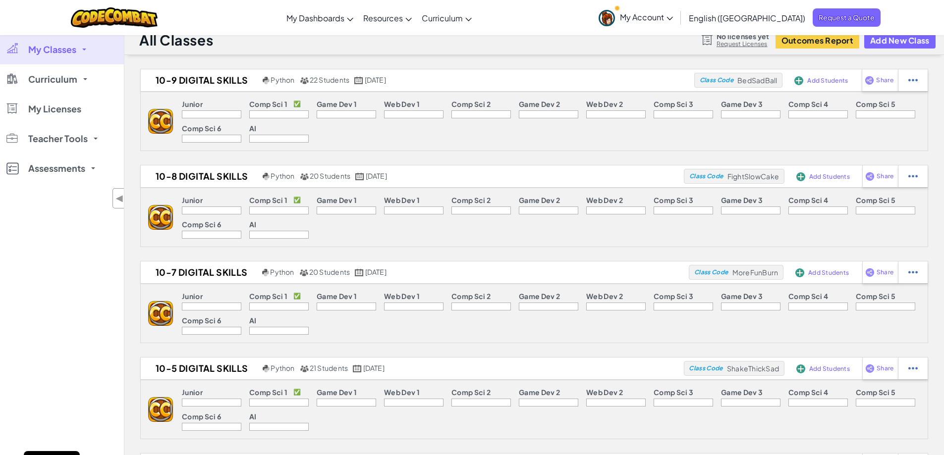
scroll to position [0, 0]
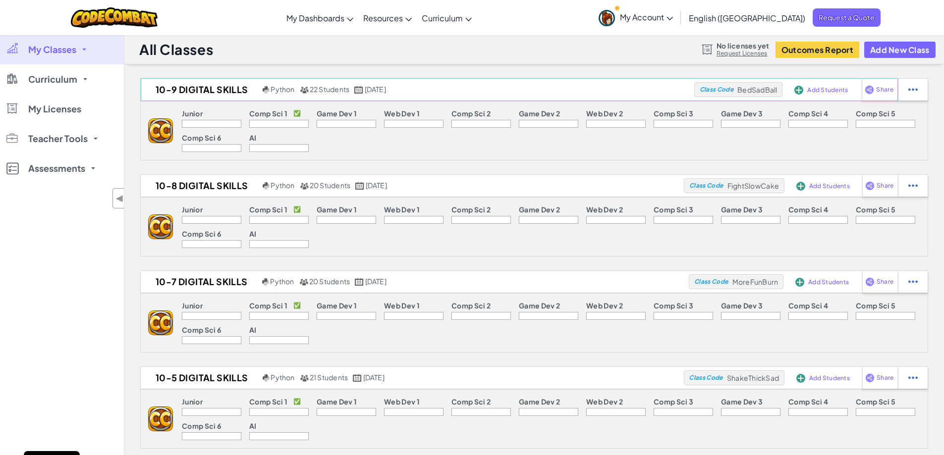
click at [826, 90] on span "Add Students" at bounding box center [827, 90] width 41 height 6
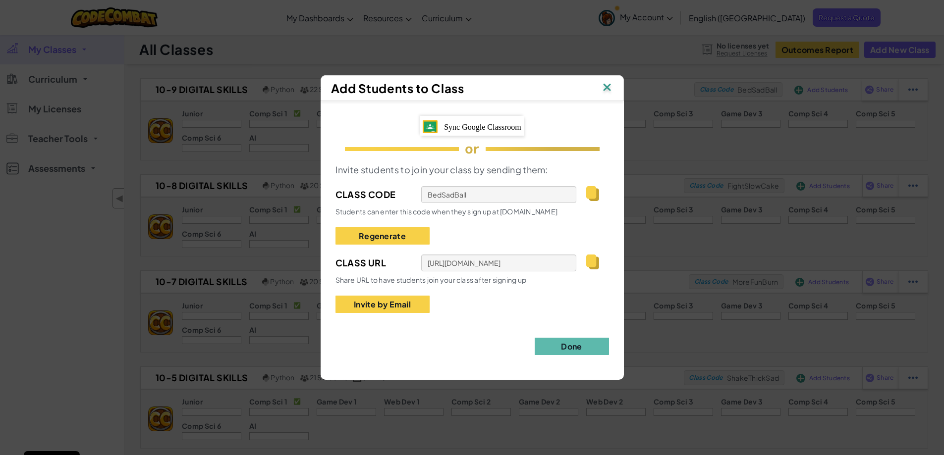
click at [609, 90] on img at bounding box center [606, 88] width 13 height 15
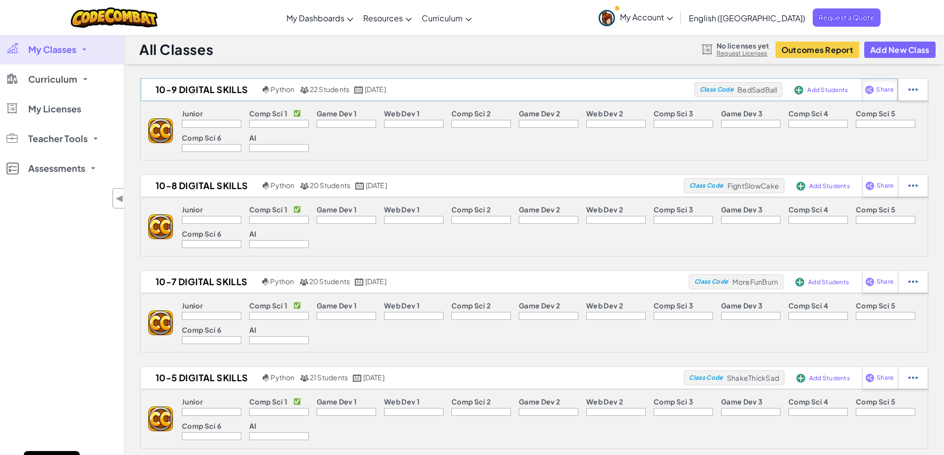
click at [873, 91] on img at bounding box center [868, 89] width 9 height 9
select select "write"
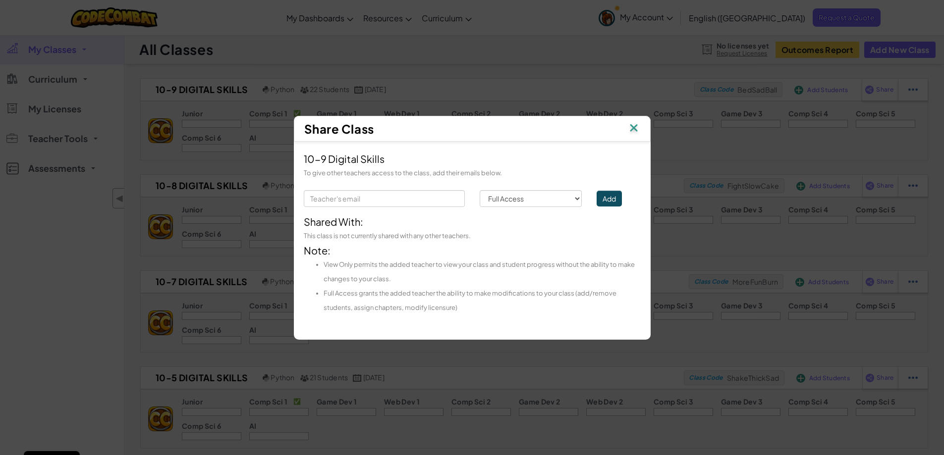
click at [637, 134] on img at bounding box center [633, 128] width 13 height 15
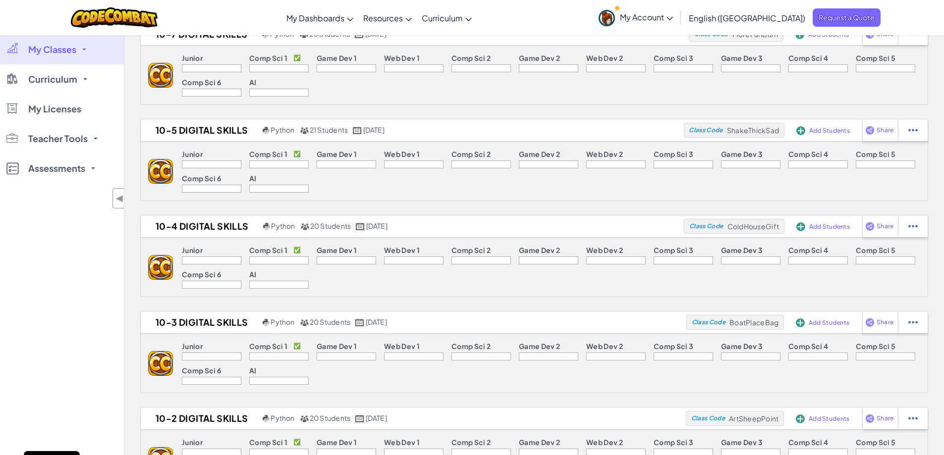
scroll to position [446, 0]
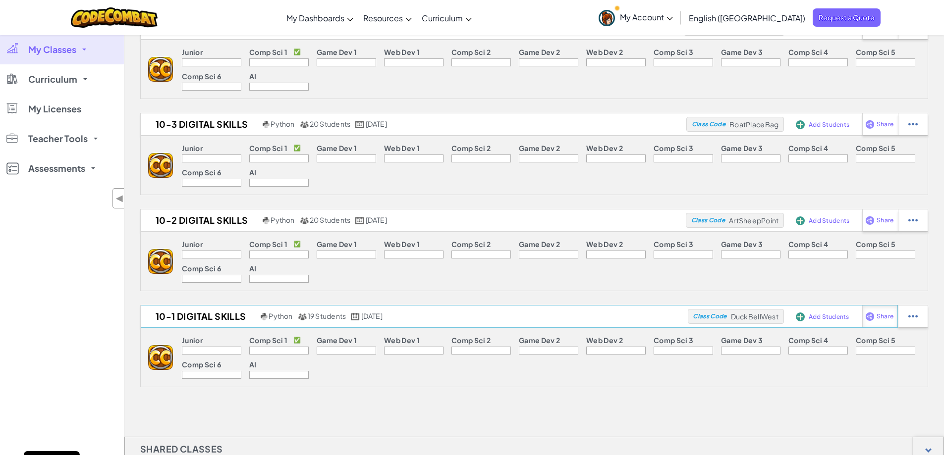
click at [883, 314] on span "Share" at bounding box center [884, 317] width 17 height 6
select select "write"
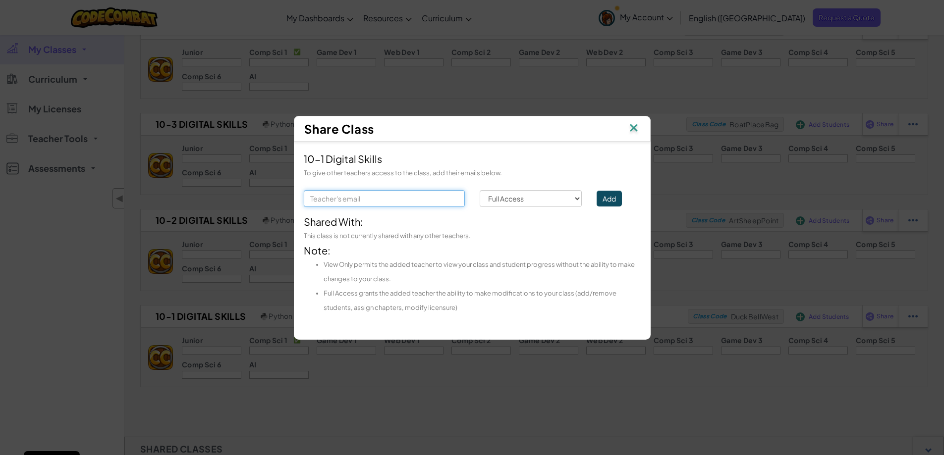
click at [332, 197] on input "text" at bounding box center [384, 198] width 161 height 17
drag, startPoint x: 406, startPoint y: 200, endPoint x: 258, endPoint y: 194, distance: 148.2
click at [258, 194] on div "Share Class 10-1 Digital Skills To give other teachers access to the class, add…" at bounding box center [472, 227] width 944 height 455
type input "[EMAIL_ADDRESS][DOMAIN_NAME]"
click at [574, 197] on select "Permission Full Access View Only" at bounding box center [530, 198] width 103 height 17
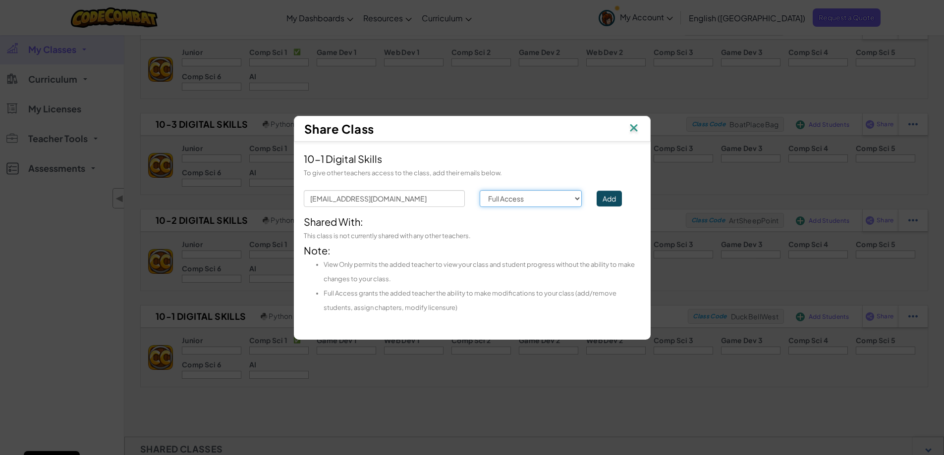
click at [574, 197] on select "Permission Full Access View Only" at bounding box center [530, 198] width 103 height 17
click at [610, 198] on button "Add" at bounding box center [608, 199] width 25 height 16
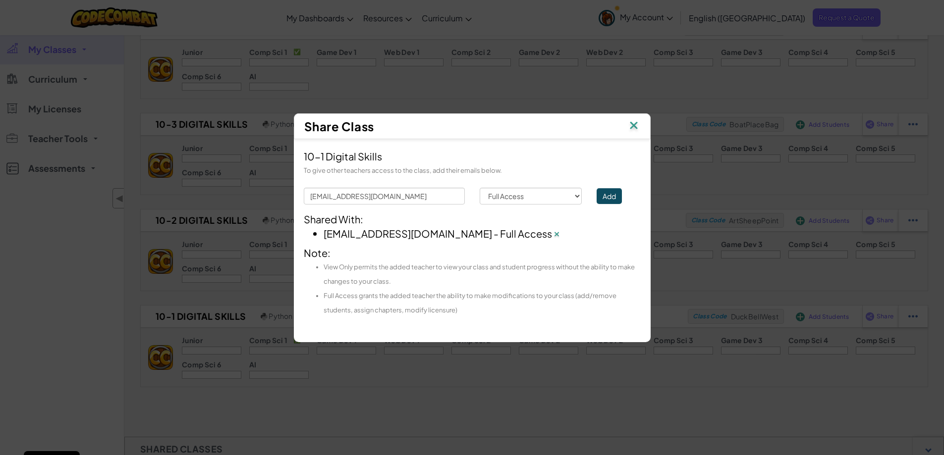
click at [633, 126] on img at bounding box center [633, 126] width 13 height 15
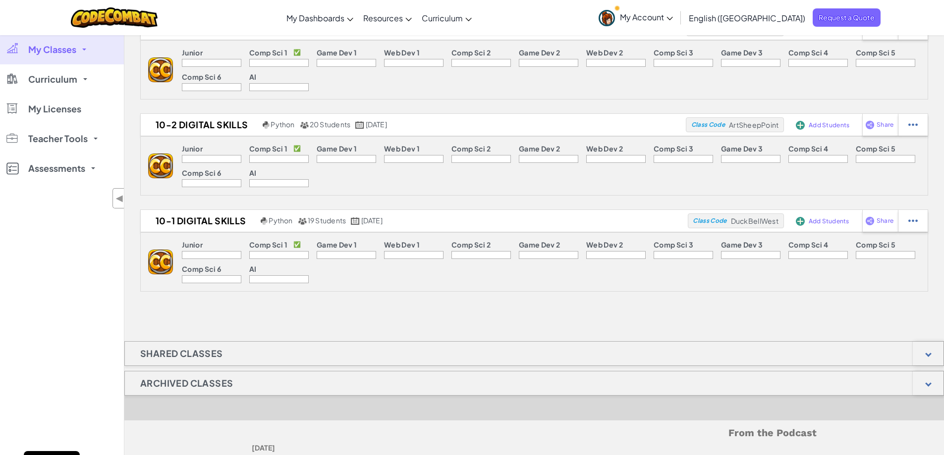
scroll to position [545, 0]
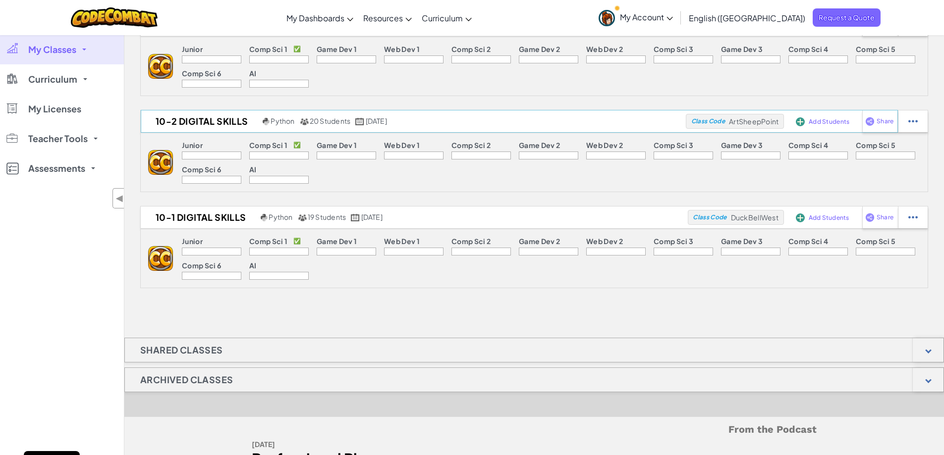
click at [827, 119] on span "Add Students" at bounding box center [828, 122] width 41 height 6
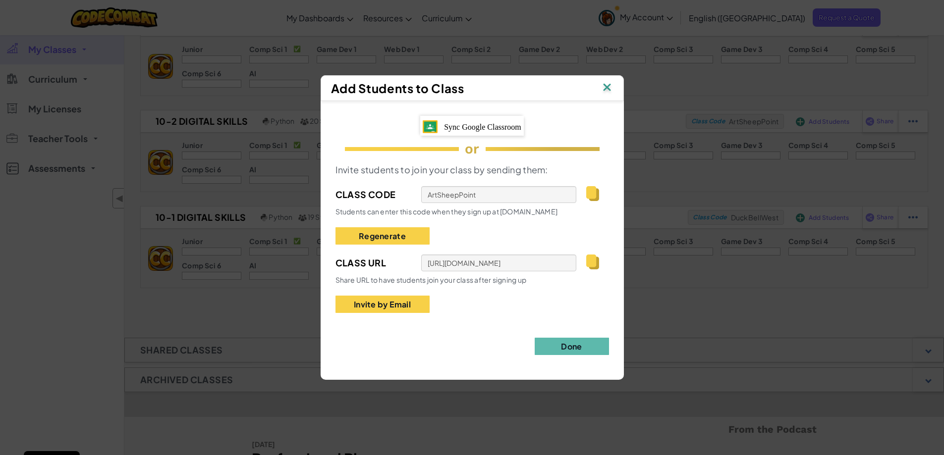
click at [604, 88] on img at bounding box center [606, 88] width 13 height 15
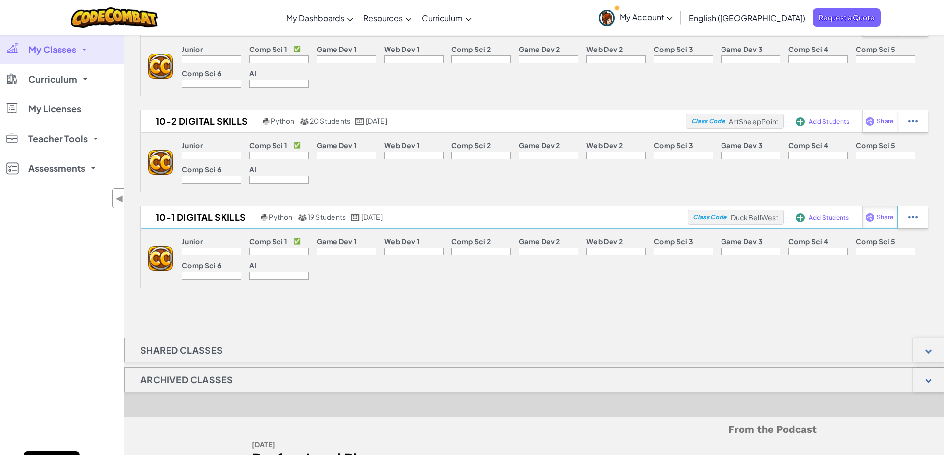
click at [886, 213] on div "Share" at bounding box center [880, 218] width 36 height 22
select select "write"
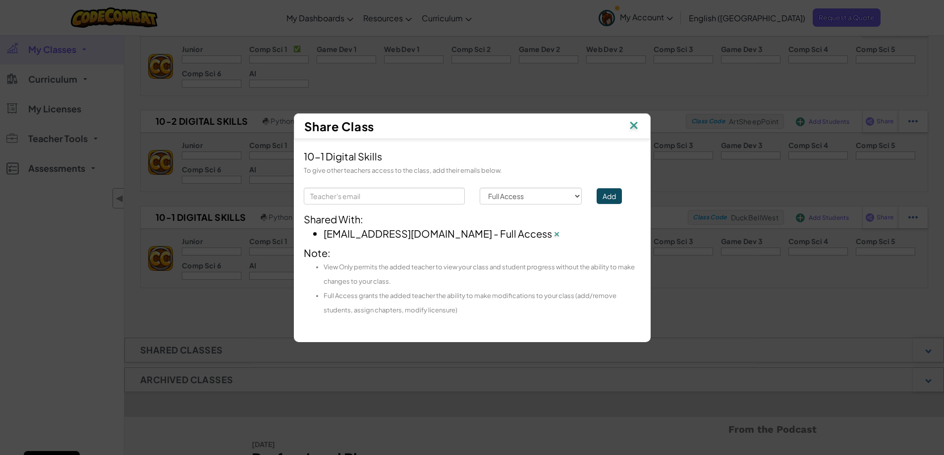
click at [634, 119] on img at bounding box center [633, 126] width 13 height 15
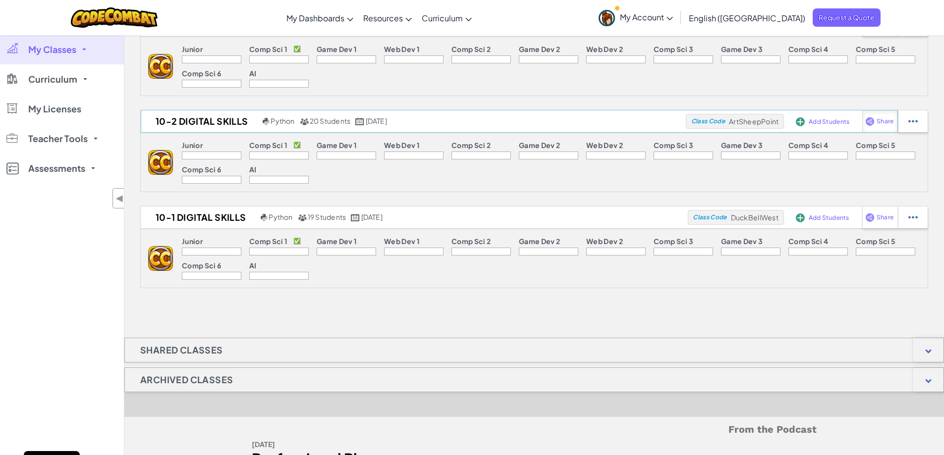
click at [873, 117] on img at bounding box center [869, 121] width 9 height 9
select select "write"
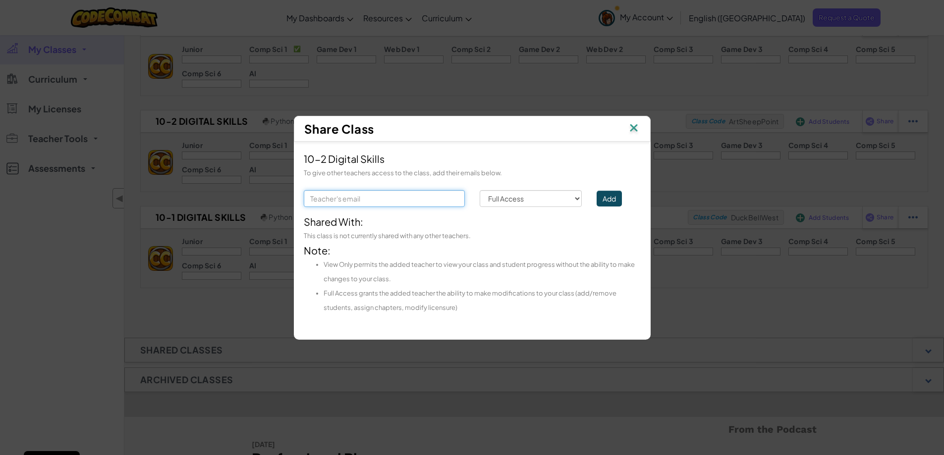
click at [381, 202] on input "text" at bounding box center [384, 198] width 161 height 17
type input "[EMAIL_ADDRESS][DOMAIN_NAME]"
click at [609, 195] on button "Add" at bounding box center [608, 199] width 25 height 16
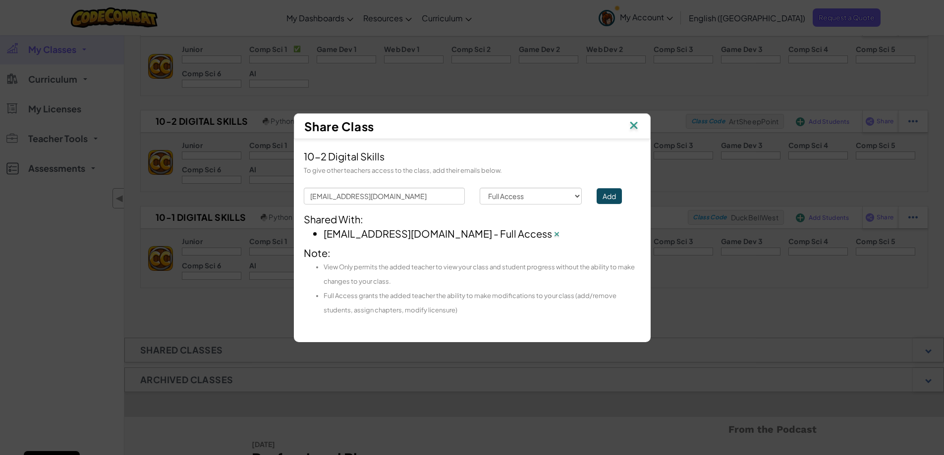
click at [631, 125] on img at bounding box center [633, 126] width 13 height 15
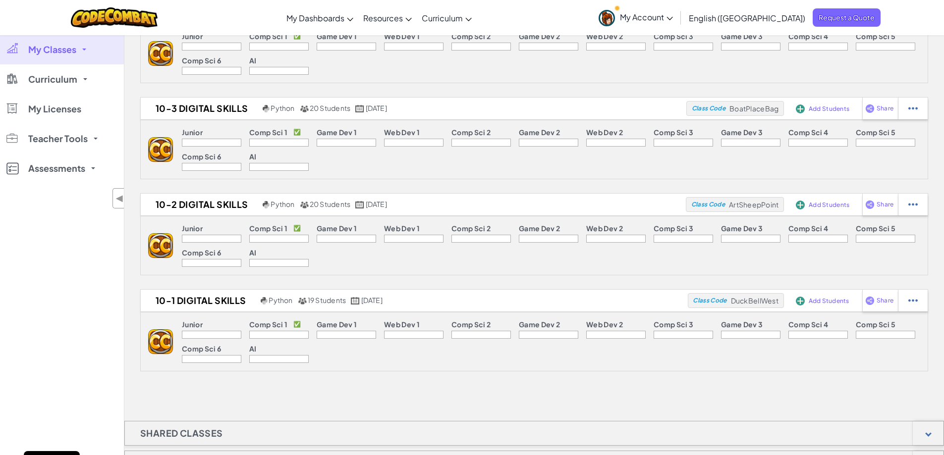
scroll to position [446, 0]
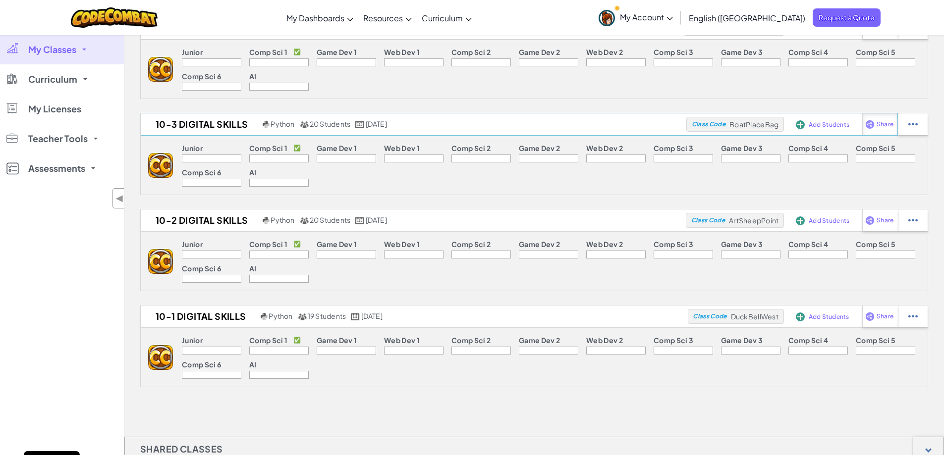
click at [873, 125] on img at bounding box center [869, 124] width 9 height 9
select select "write"
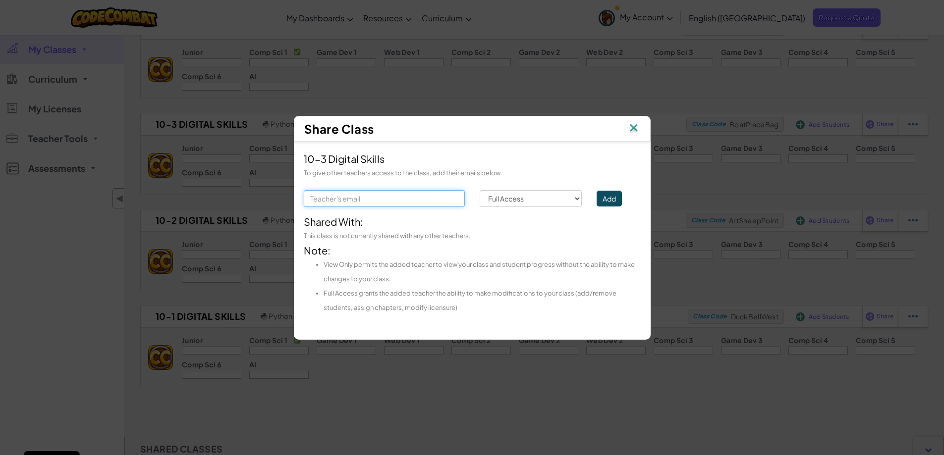
click at [337, 200] on input "text" at bounding box center [384, 198] width 161 height 17
type input "[EMAIL_ADDRESS][DOMAIN_NAME]"
click at [609, 197] on button "Add" at bounding box center [608, 199] width 25 height 16
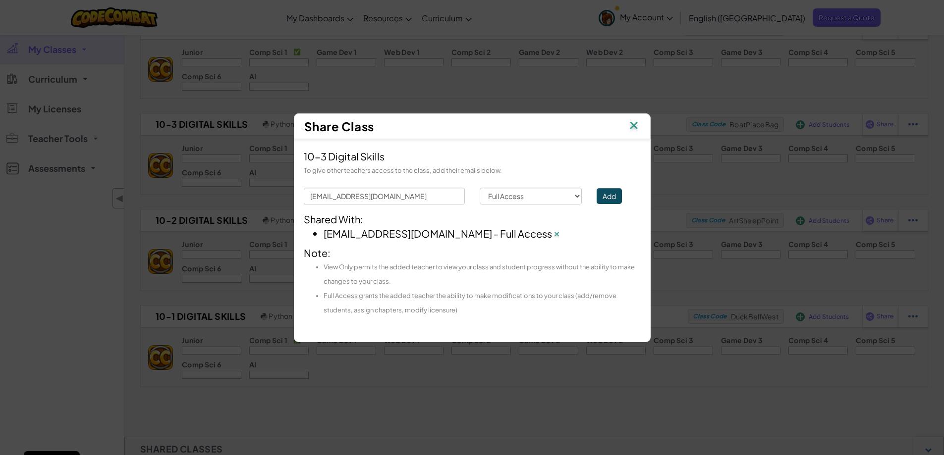
click at [643, 127] on div "Share Class" at bounding box center [472, 126] width 357 height 26
click at [630, 126] on img at bounding box center [633, 126] width 13 height 15
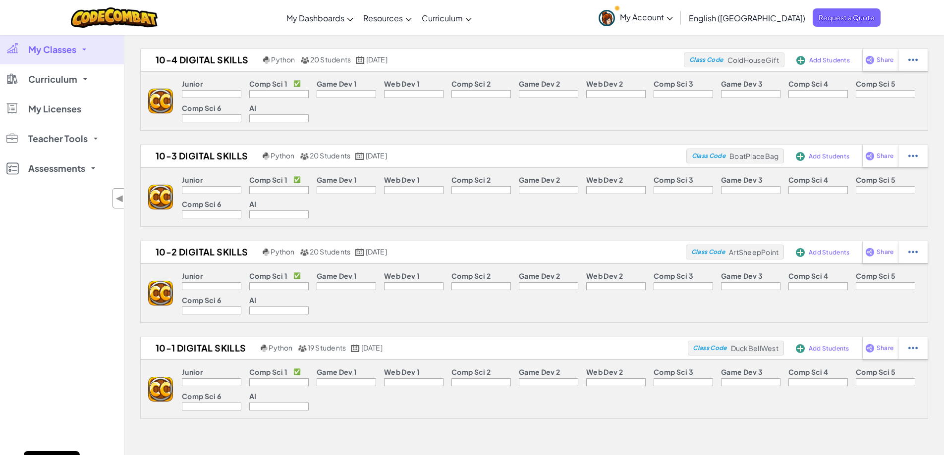
scroll to position [347, 0]
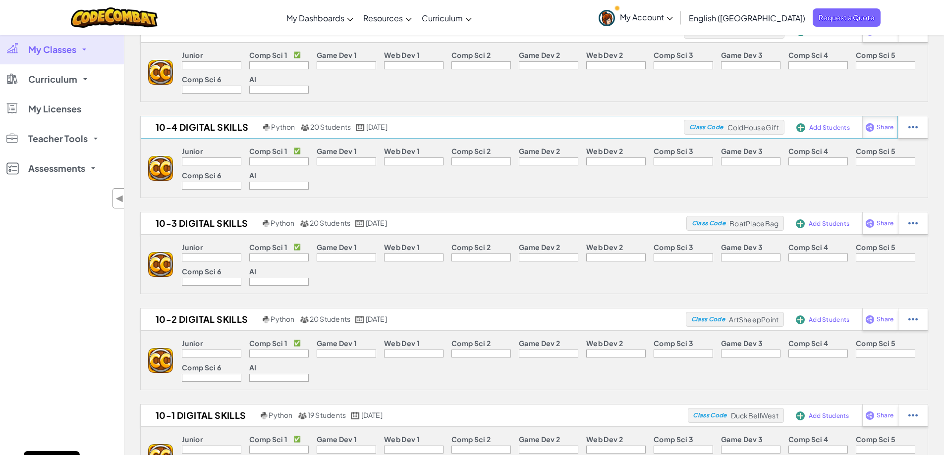
click at [876, 134] on div "Share" at bounding box center [880, 127] width 36 height 22
select select "write"
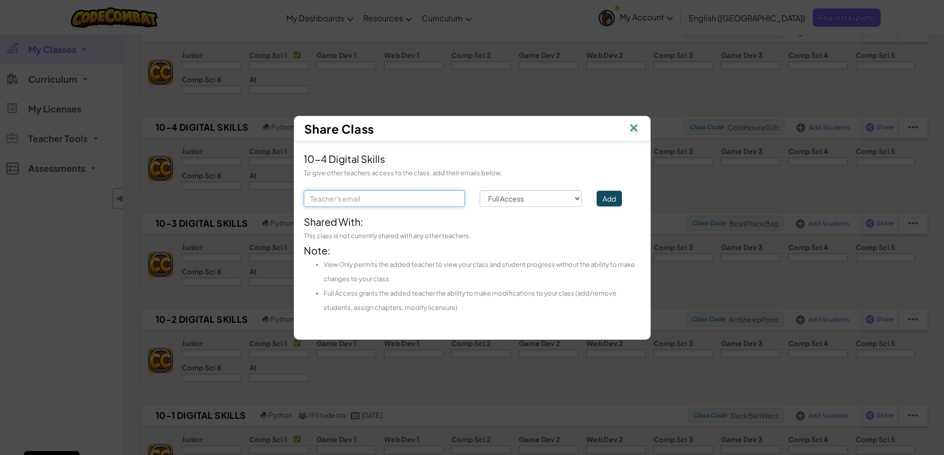
click at [379, 198] on input "text" at bounding box center [384, 198] width 161 height 17
type input "[EMAIL_ADDRESS][DOMAIN_NAME]"
click at [607, 196] on button "Add" at bounding box center [608, 199] width 25 height 16
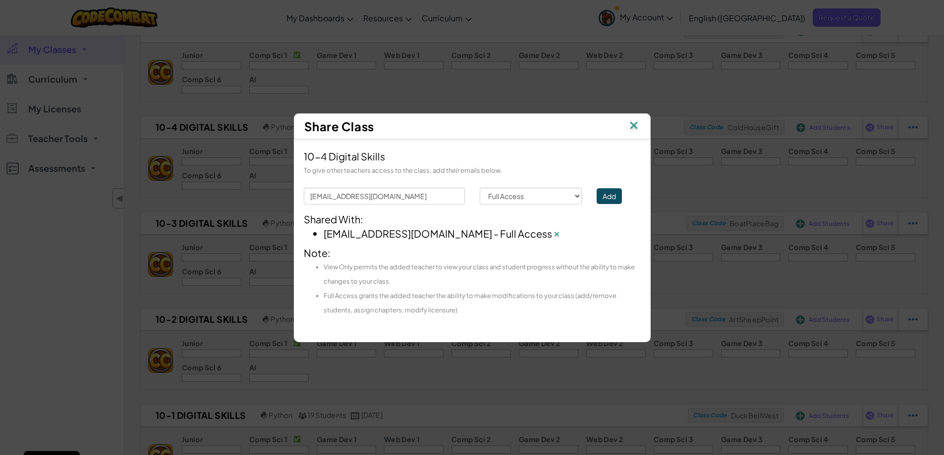
click at [632, 125] on img at bounding box center [633, 126] width 13 height 15
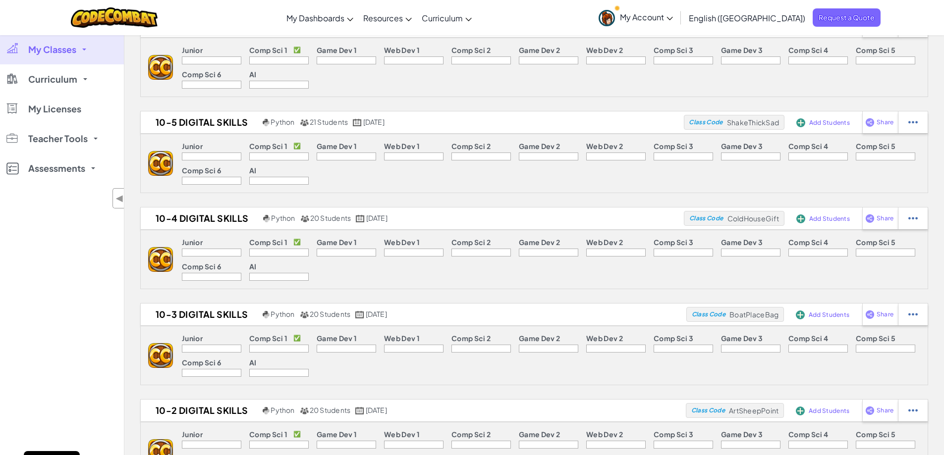
scroll to position [248, 0]
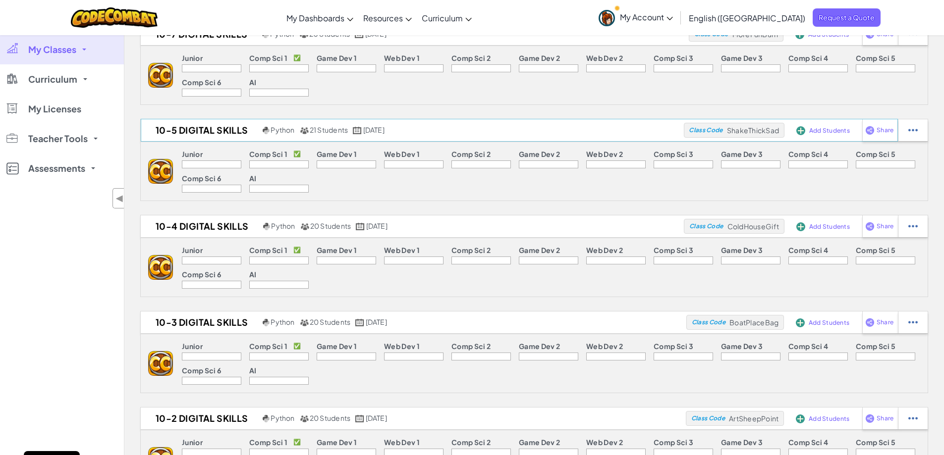
click at [820, 134] on div "Add Students" at bounding box center [820, 130] width 53 height 23
click at [820, 129] on span "Add Students" at bounding box center [829, 131] width 41 height 6
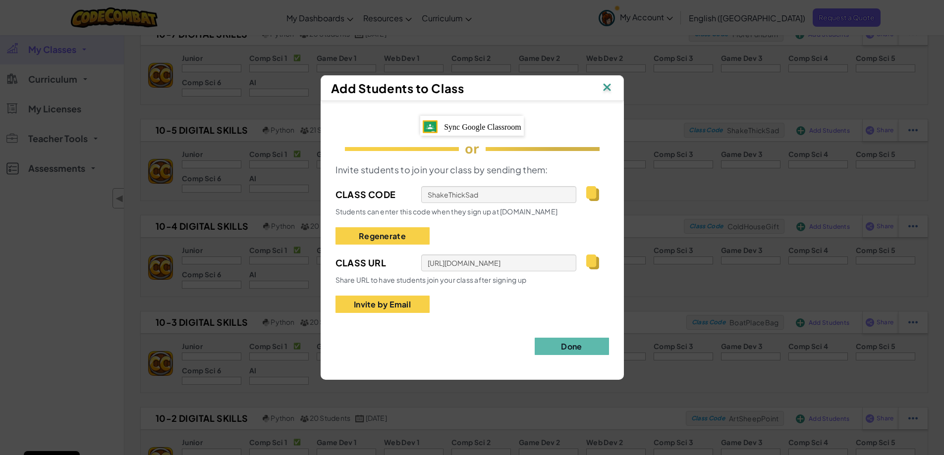
click at [604, 90] on img at bounding box center [606, 88] width 13 height 15
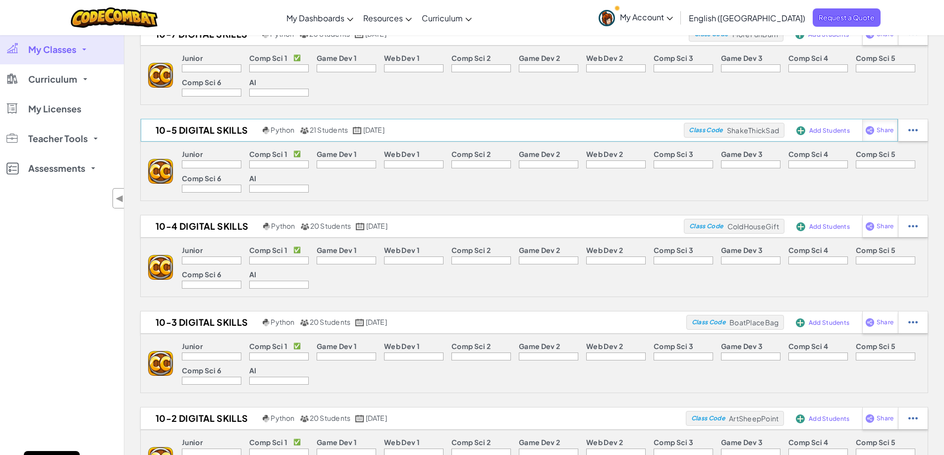
click at [878, 130] on span "Share" at bounding box center [884, 130] width 17 height 6
select select "write"
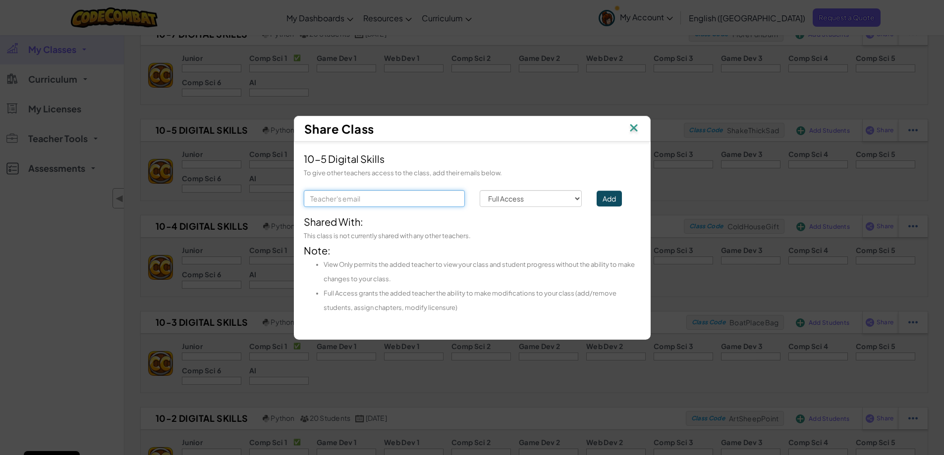
click at [359, 203] on input "text" at bounding box center [384, 198] width 161 height 17
type input "[EMAIL_ADDRESS][DOMAIN_NAME]"
click at [611, 195] on button "Add" at bounding box center [608, 199] width 25 height 16
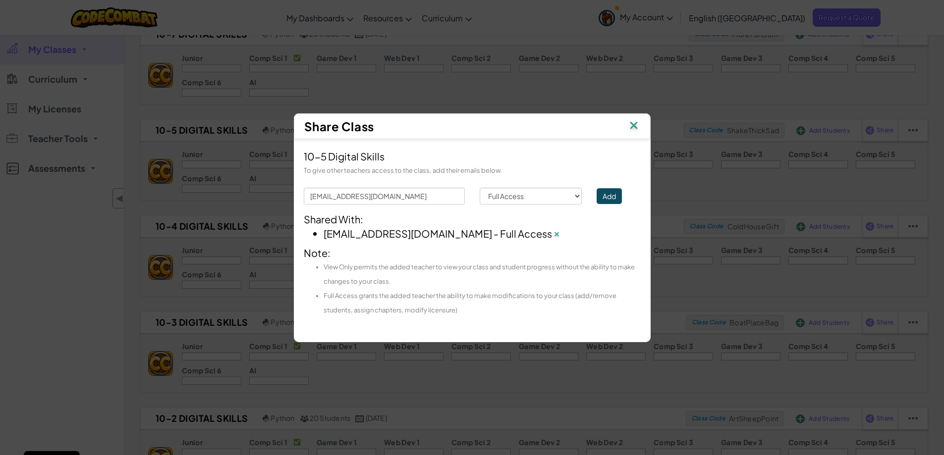
click at [632, 126] on img at bounding box center [633, 126] width 13 height 15
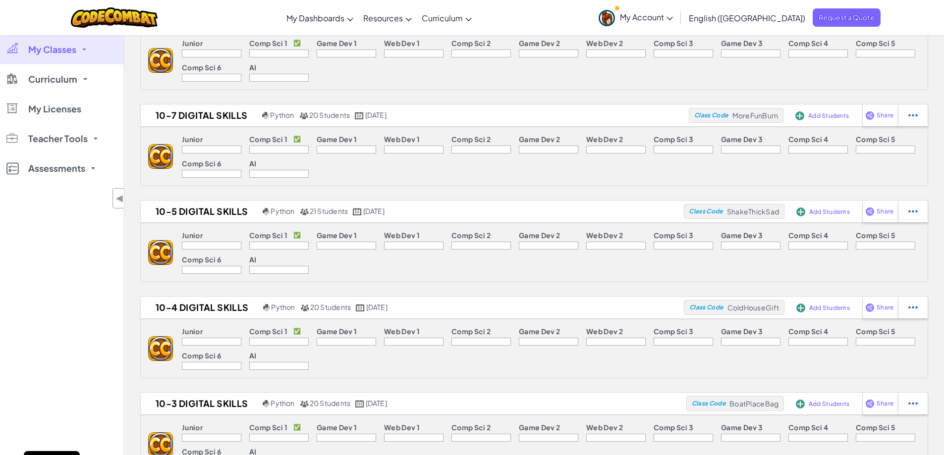
scroll to position [149, 0]
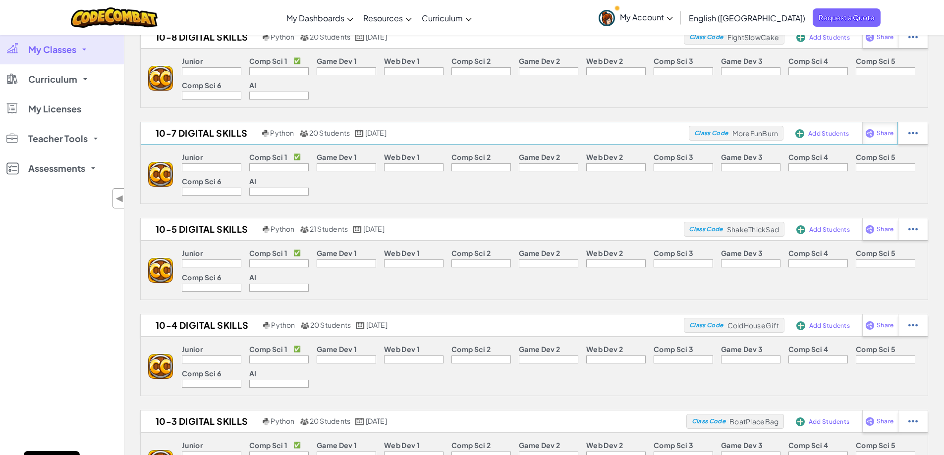
click at [883, 131] on span "Share" at bounding box center [884, 133] width 17 height 6
select select "write"
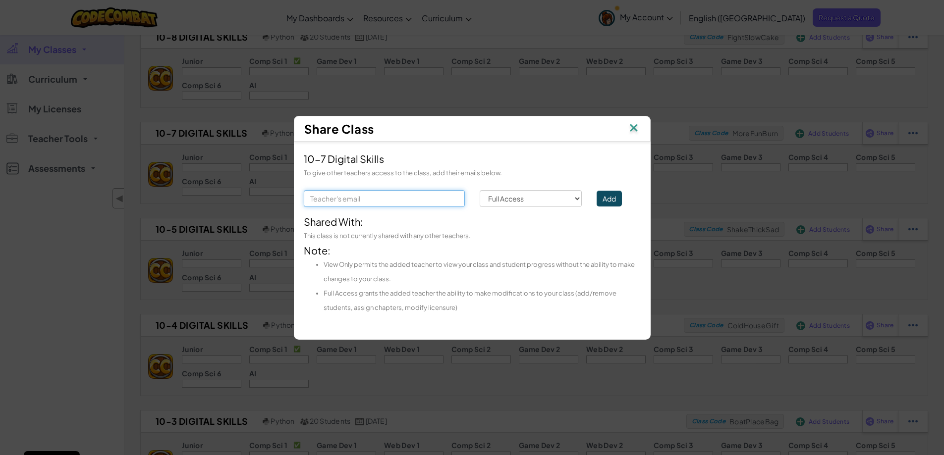
click at [458, 198] on input "text" at bounding box center [384, 198] width 161 height 17
type input "[EMAIL_ADDRESS][DOMAIN_NAME]"
click at [602, 197] on button "Add" at bounding box center [608, 199] width 25 height 16
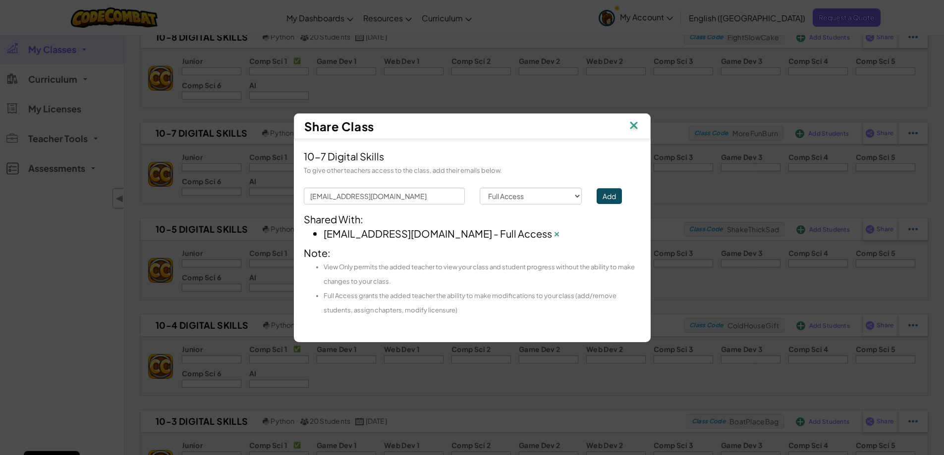
click at [633, 127] on img at bounding box center [633, 126] width 13 height 15
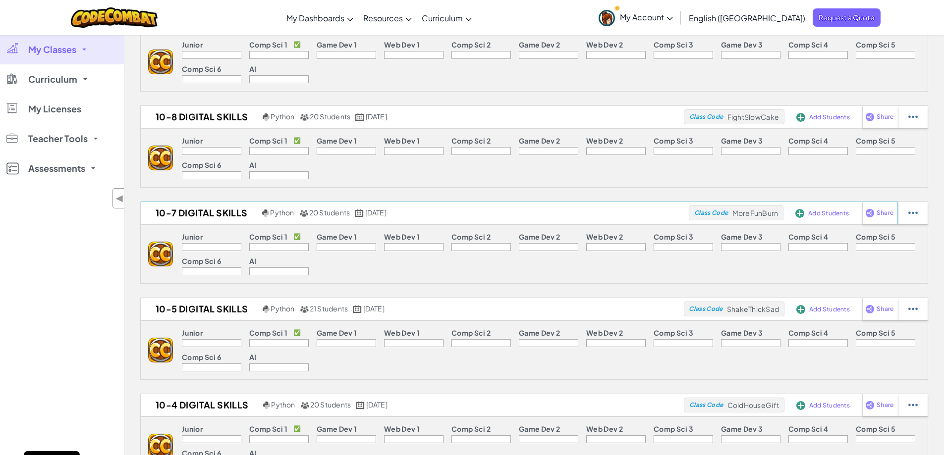
scroll to position [50, 0]
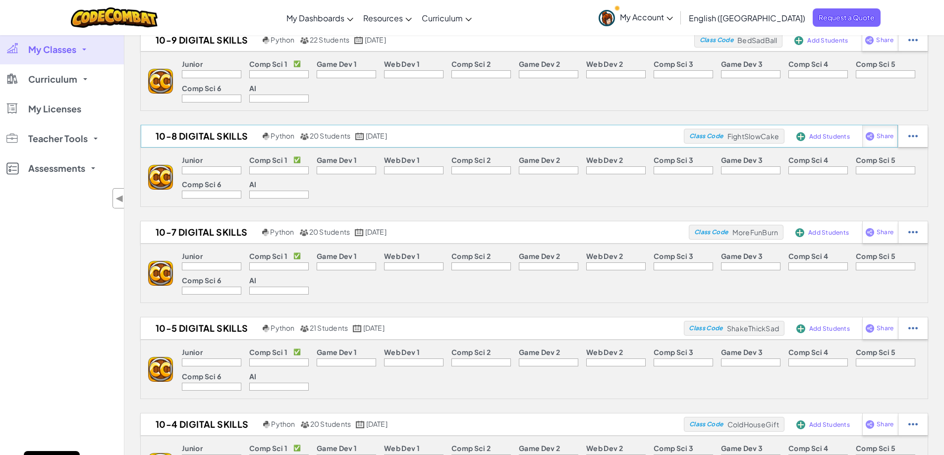
click at [877, 135] on span "Share" at bounding box center [884, 136] width 17 height 6
select select "write"
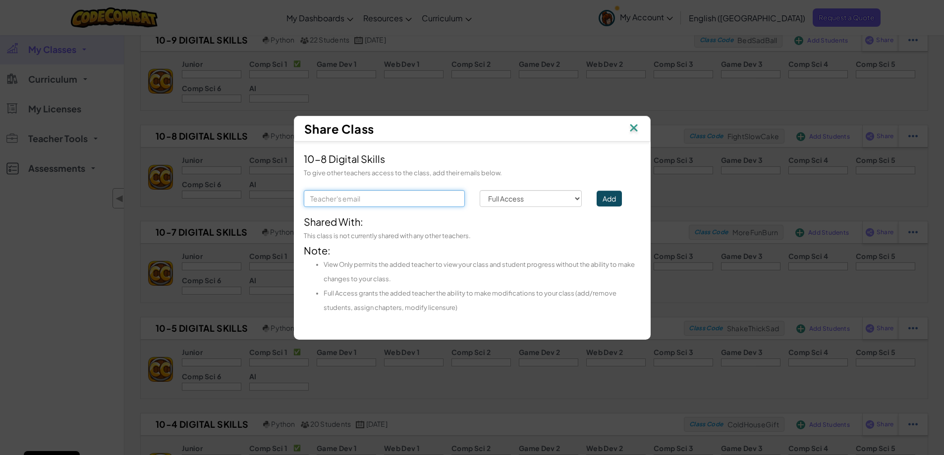
click at [347, 198] on input "text" at bounding box center [384, 198] width 161 height 17
type input "[EMAIL_ADDRESS][DOMAIN_NAME]"
click at [618, 199] on button "Add" at bounding box center [608, 199] width 25 height 16
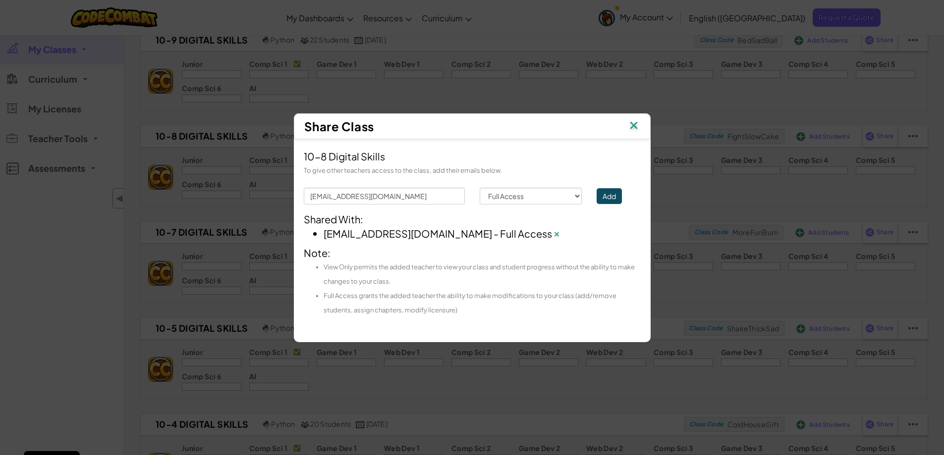
click at [632, 126] on img at bounding box center [633, 126] width 13 height 15
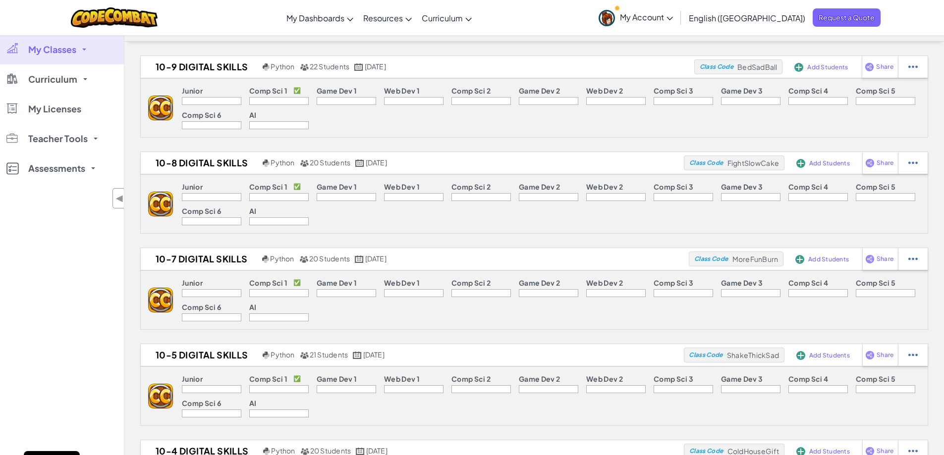
scroll to position [0, 0]
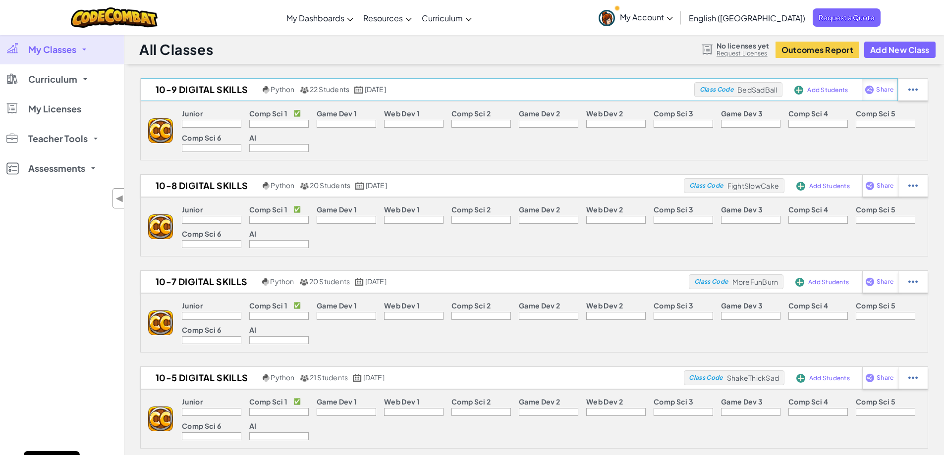
click at [880, 90] on span "Share" at bounding box center [884, 90] width 17 height 6
select select "write"
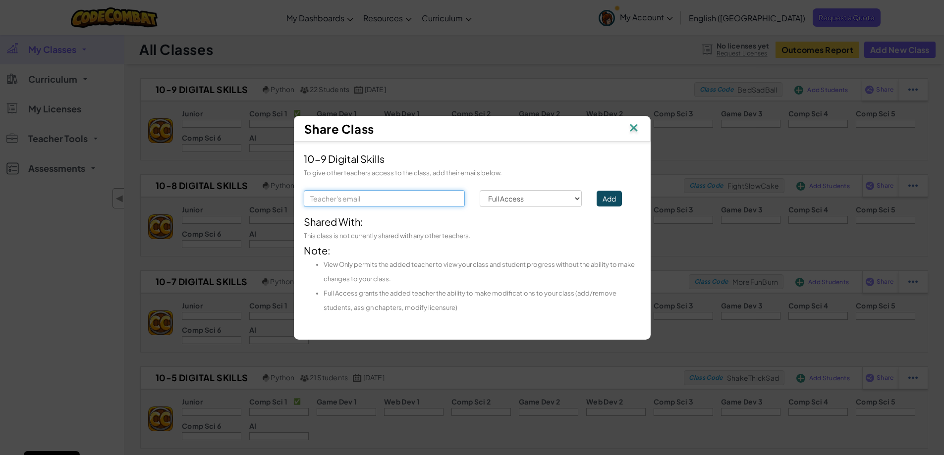
click at [419, 195] on input "text" at bounding box center [384, 198] width 161 height 17
type input "[EMAIL_ADDRESS][DOMAIN_NAME]"
click at [604, 196] on button "Add" at bounding box center [608, 199] width 25 height 16
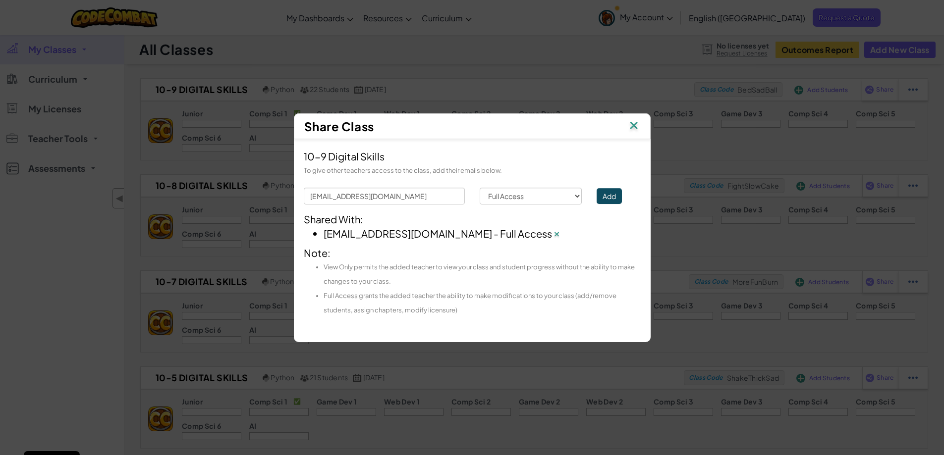
click at [633, 123] on img at bounding box center [633, 126] width 13 height 15
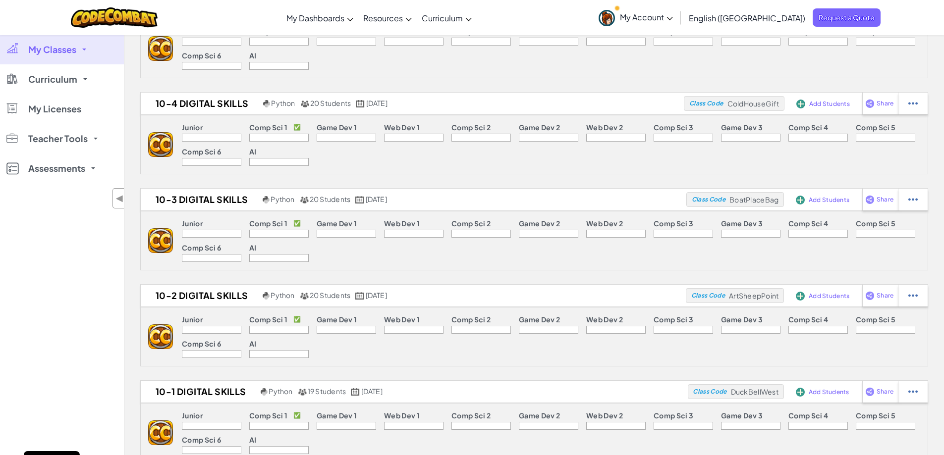
scroll to position [446, 0]
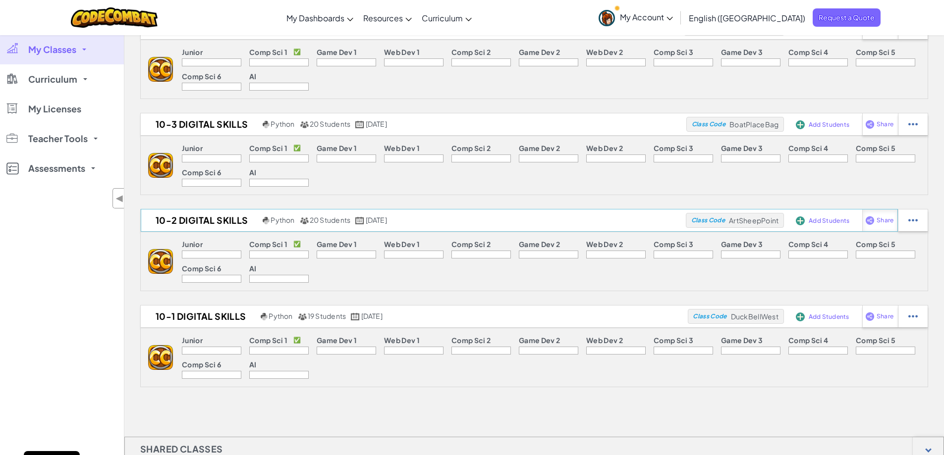
click at [877, 217] on span "Share" at bounding box center [884, 220] width 17 height 6
select select "write"
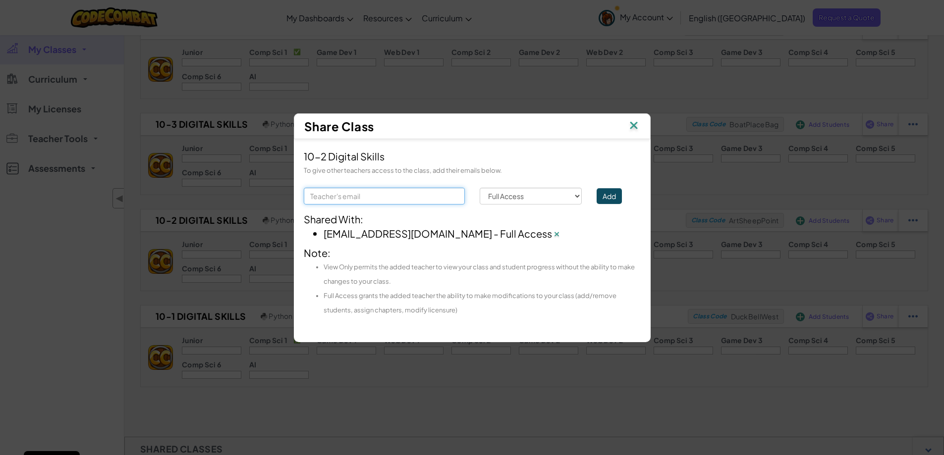
click at [331, 198] on input "text" at bounding box center [384, 196] width 161 height 17
type input "[EMAIL_ADDRESS][DOMAIN_NAME]"
click at [614, 196] on button "Add" at bounding box center [608, 196] width 25 height 16
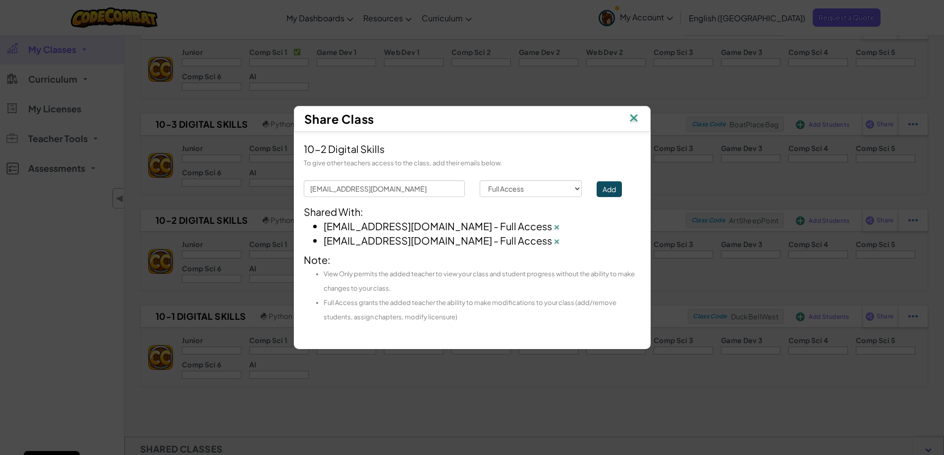
click at [635, 119] on img at bounding box center [633, 118] width 13 height 15
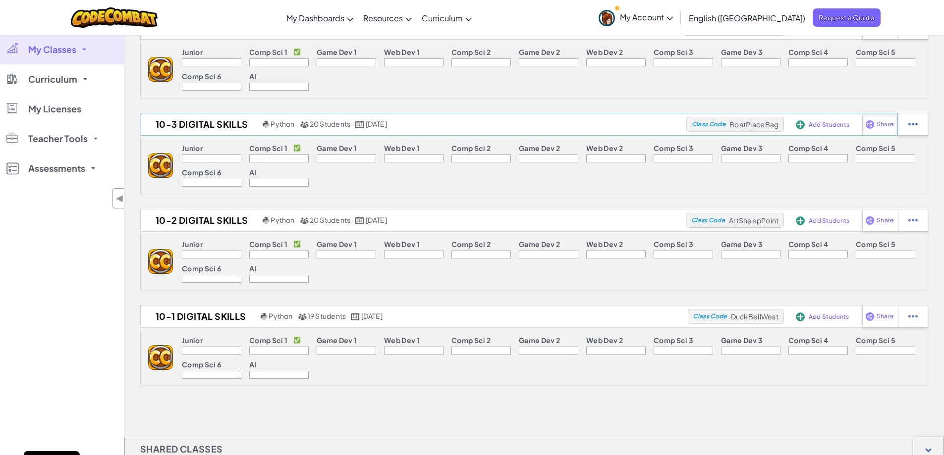
click at [878, 121] on span "Share" at bounding box center [884, 124] width 17 height 6
select select "write"
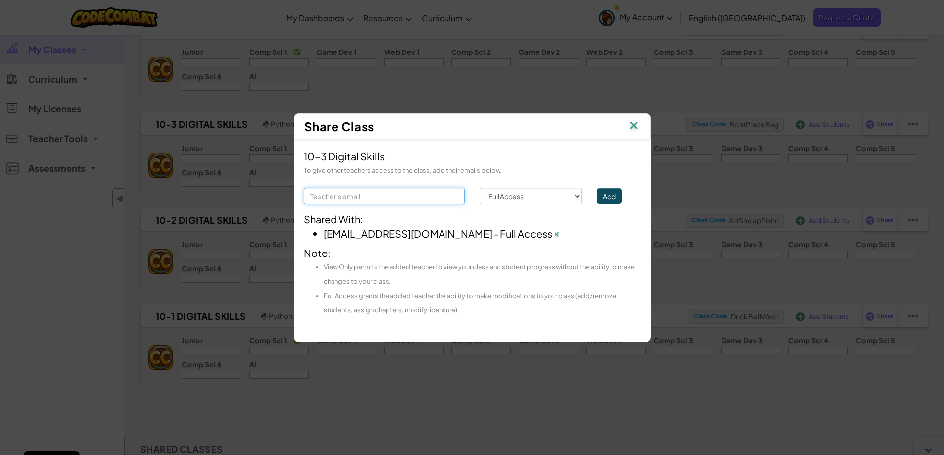
click at [339, 197] on input "text" at bounding box center [384, 196] width 161 height 17
type input "[EMAIL_ADDRESS][DOMAIN_NAME]"
click at [609, 194] on button "Add" at bounding box center [608, 196] width 25 height 16
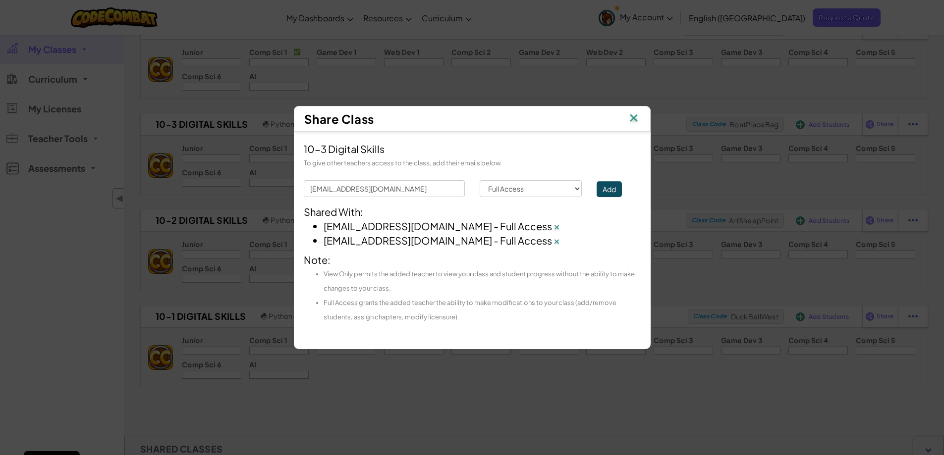
click at [632, 119] on img at bounding box center [633, 118] width 13 height 15
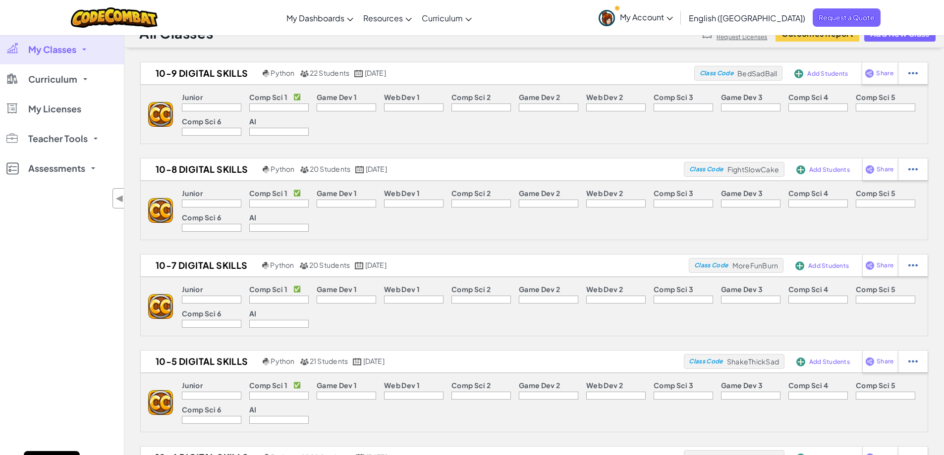
scroll to position [0, 0]
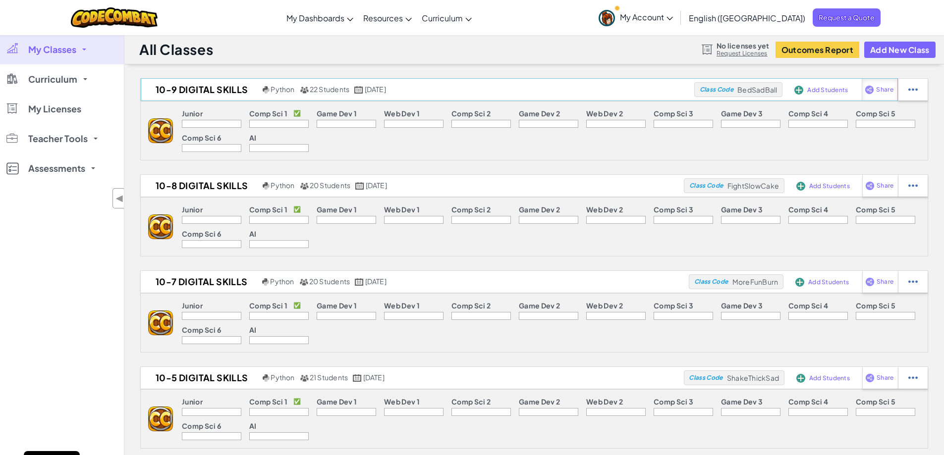
click at [881, 90] on span "Share" at bounding box center [884, 90] width 17 height 6
select select "write"
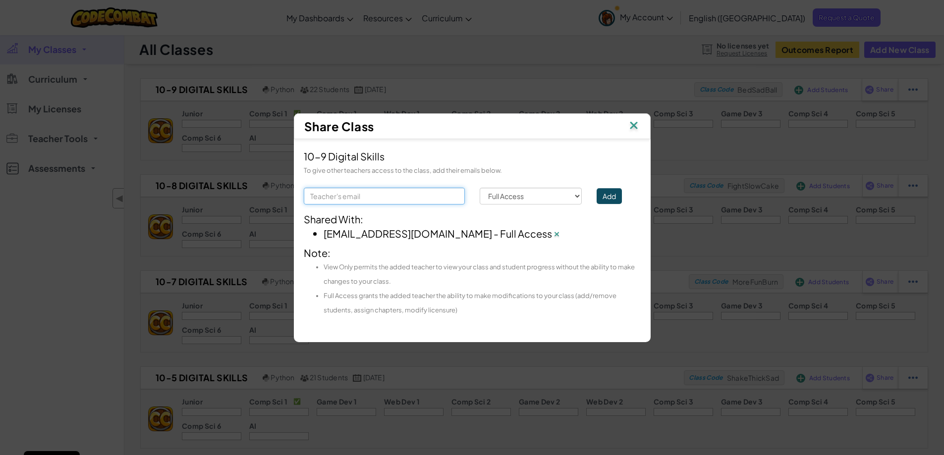
click at [350, 197] on input "text" at bounding box center [384, 196] width 161 height 17
type input "[EMAIL_ADDRESS][DOMAIN_NAME]"
click at [610, 194] on button "Add" at bounding box center [608, 196] width 25 height 16
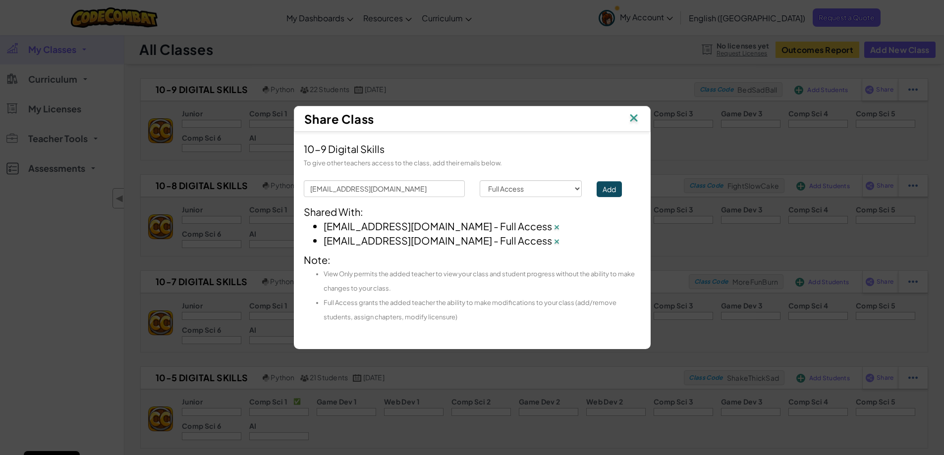
click at [632, 117] on img at bounding box center [633, 118] width 13 height 15
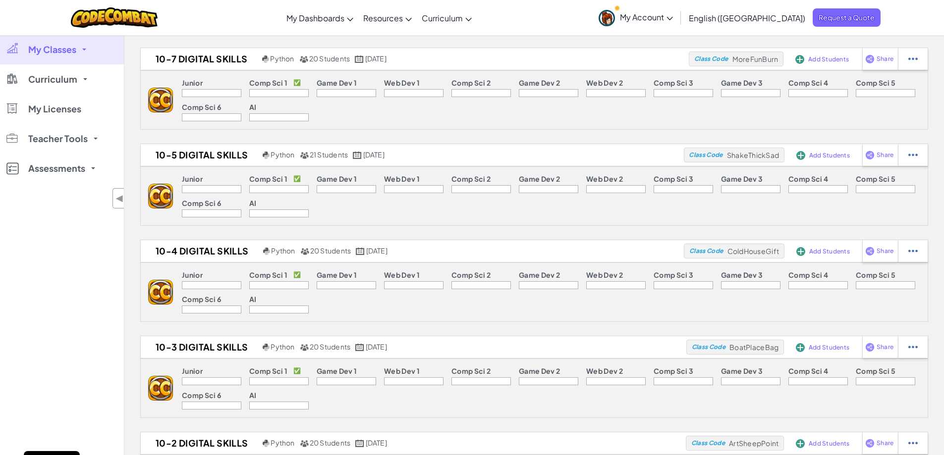
scroll to position [248, 0]
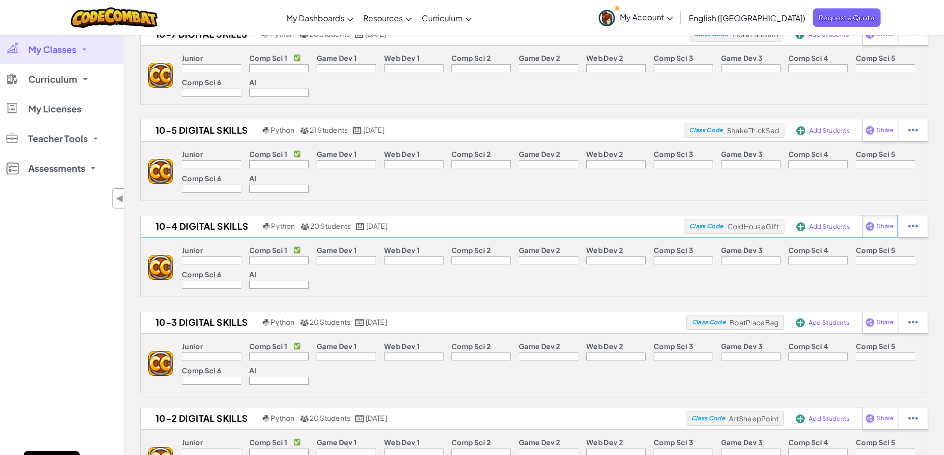
click at [889, 225] on span "Share" at bounding box center [884, 226] width 17 height 6
select select "write"
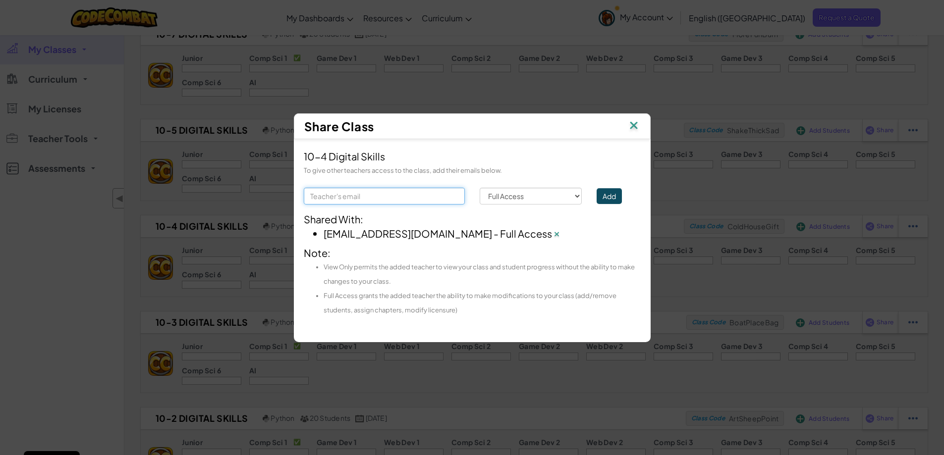
click at [356, 198] on input "text" at bounding box center [384, 196] width 161 height 17
type input "[EMAIL_ADDRESS][DOMAIN_NAME]"
click at [604, 197] on button "Add" at bounding box center [608, 196] width 25 height 16
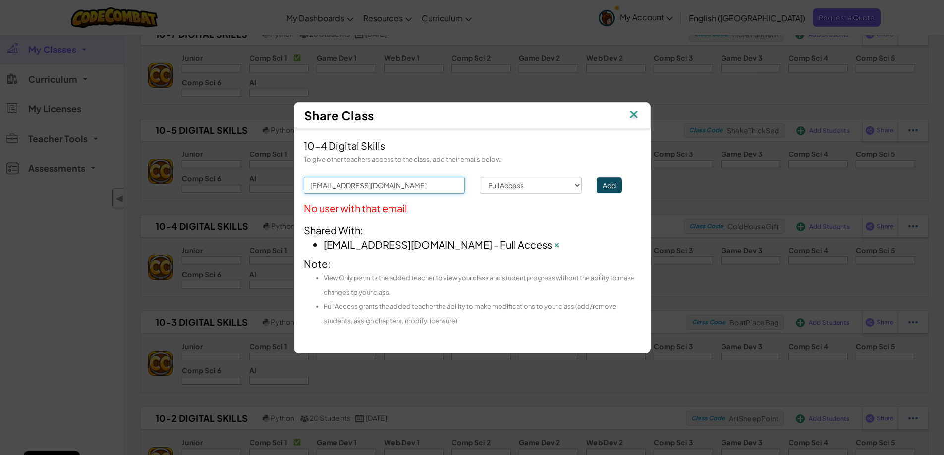
click at [424, 190] on input "[EMAIL_ADDRESS][DOMAIN_NAME]" at bounding box center [384, 185] width 161 height 17
click at [611, 181] on button "Add" at bounding box center [608, 185] width 25 height 16
click at [632, 116] on img at bounding box center [633, 115] width 13 height 15
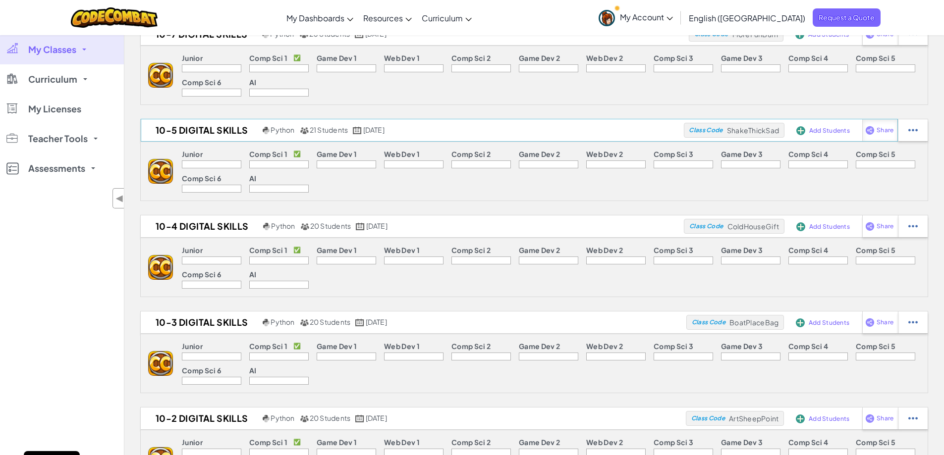
click at [880, 127] on span "Share" at bounding box center [884, 130] width 17 height 6
select select "write"
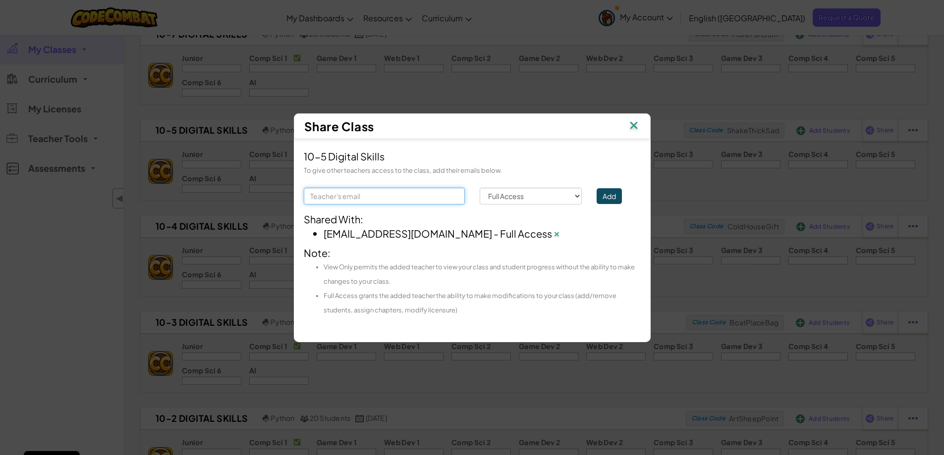
click at [330, 198] on input "text" at bounding box center [384, 196] width 161 height 17
type input "m"
click at [349, 198] on input "amckillen" at bounding box center [384, 196] width 161 height 17
type input "[EMAIL_ADDRESS][DOMAIN_NAME]"
click at [610, 196] on button "Add" at bounding box center [608, 196] width 25 height 16
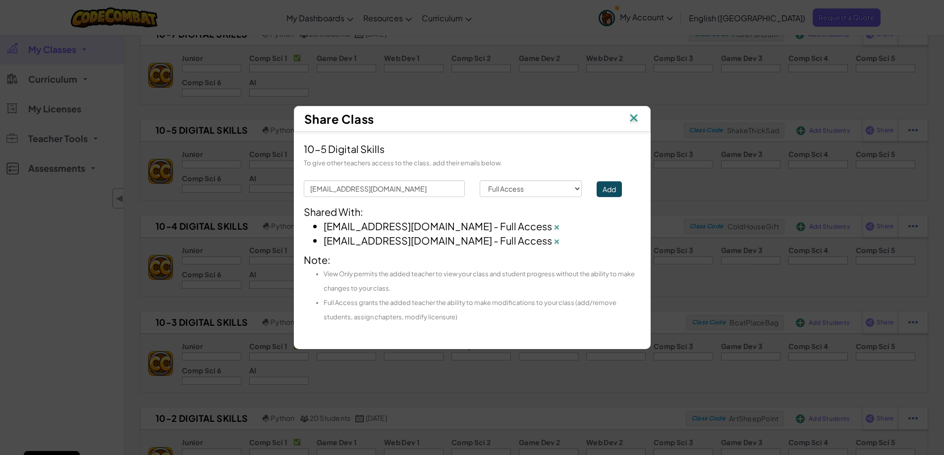
click at [634, 121] on img at bounding box center [633, 118] width 13 height 15
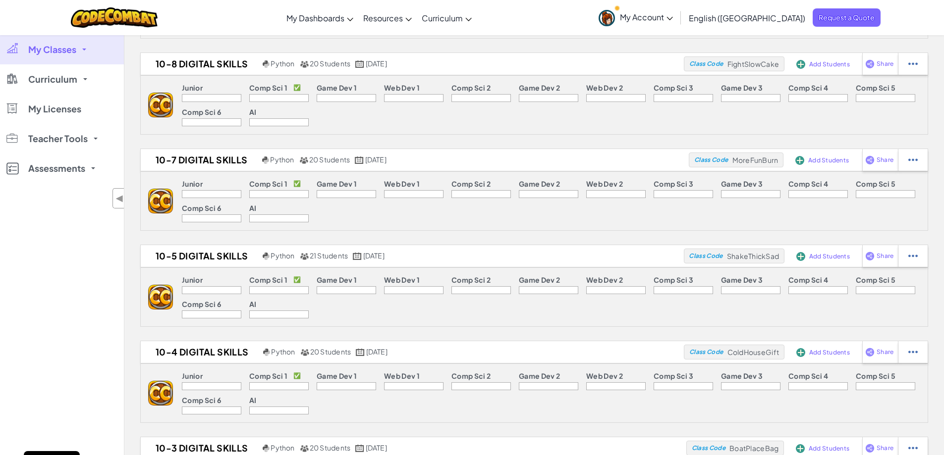
scroll to position [99, 0]
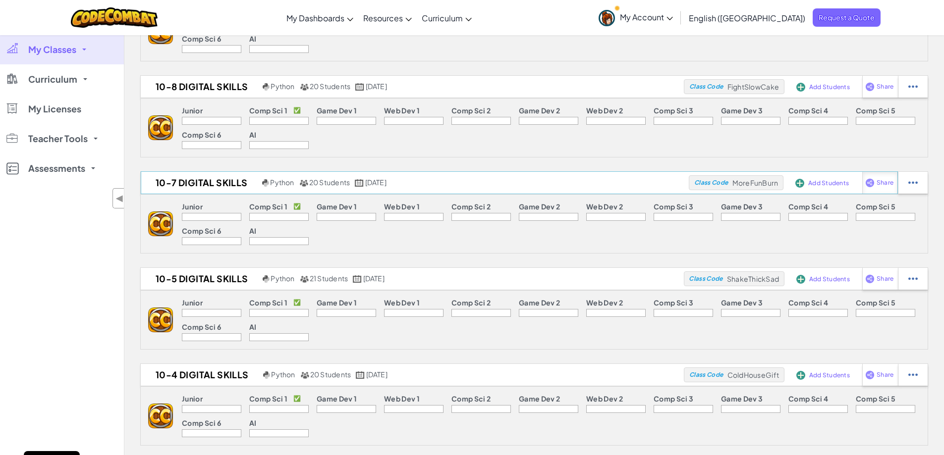
click at [873, 182] on img at bounding box center [869, 182] width 9 height 9
select select "write"
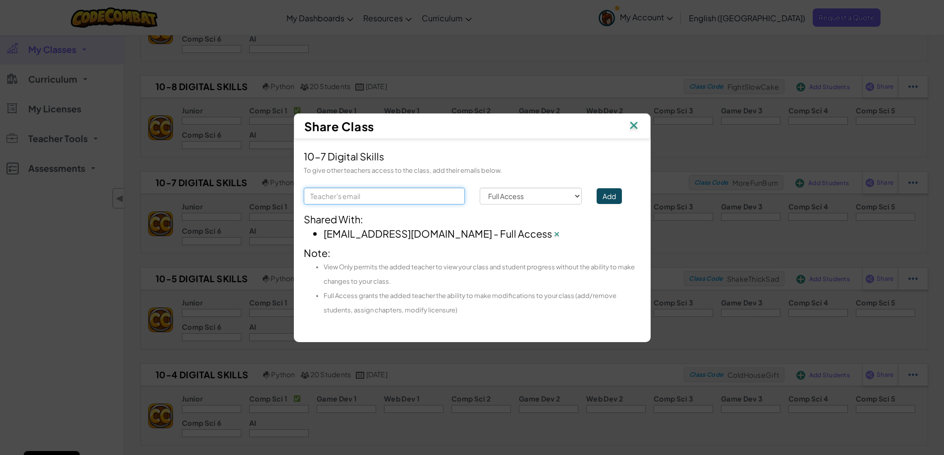
click at [326, 198] on input "text" at bounding box center [384, 196] width 161 height 17
type input "[EMAIL_ADDRESS][DOMAIN_NAME]"
click at [609, 191] on button "Add" at bounding box center [608, 196] width 25 height 16
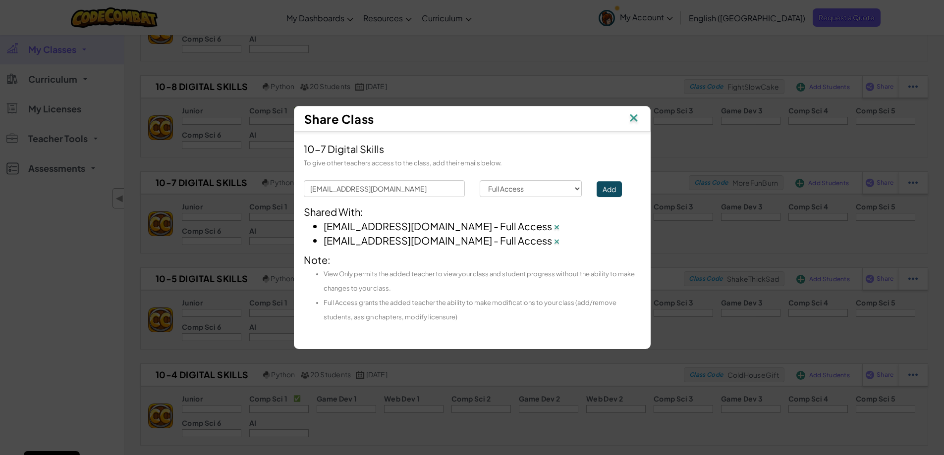
click at [633, 112] on img at bounding box center [633, 118] width 13 height 15
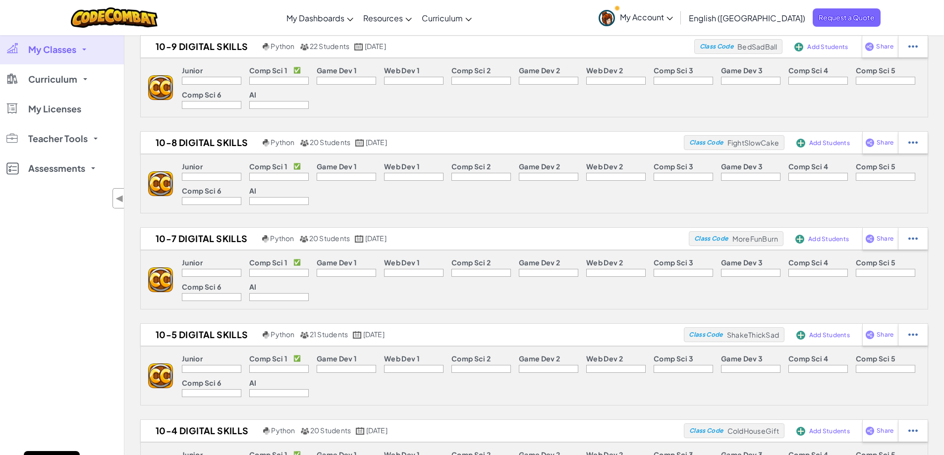
scroll to position [0, 0]
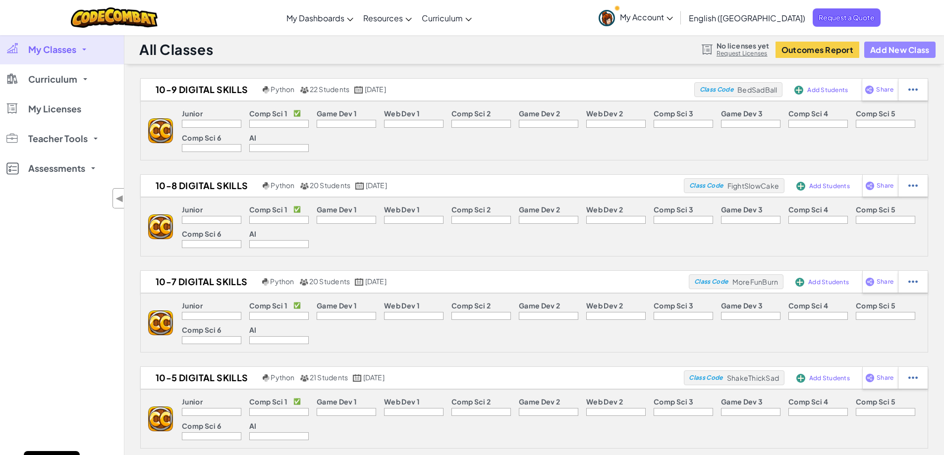
click at [885, 49] on button "Add New Class" at bounding box center [899, 50] width 71 height 16
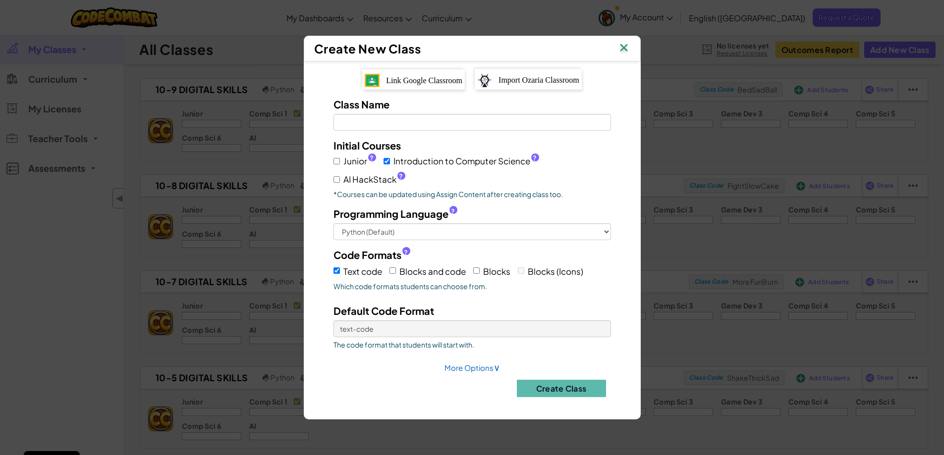
click at [426, 81] on span "Link Google Classroom" at bounding box center [424, 80] width 76 height 8
click at [455, 119] on input "Class Name Field is required" at bounding box center [471, 122] width 277 height 17
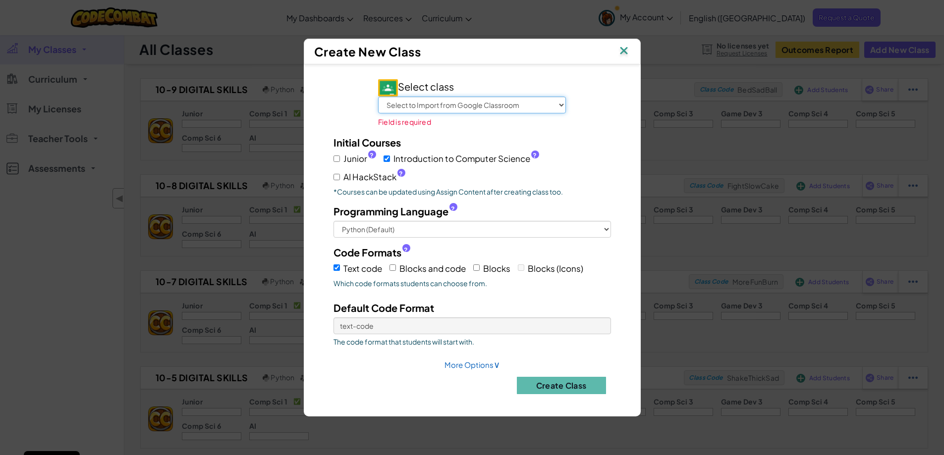
click at [456, 102] on select "Select to Import from Google Classroom Unit 1 BACS Resit Revision Year 12 BACS …" at bounding box center [472, 105] width 188 height 17
select select "709555337604"
click at [391, 104] on select "Select to Import from Google Classroom Unit 1 BACS Resit Revision Year 12 BACS …" at bounding box center [472, 105] width 188 height 17
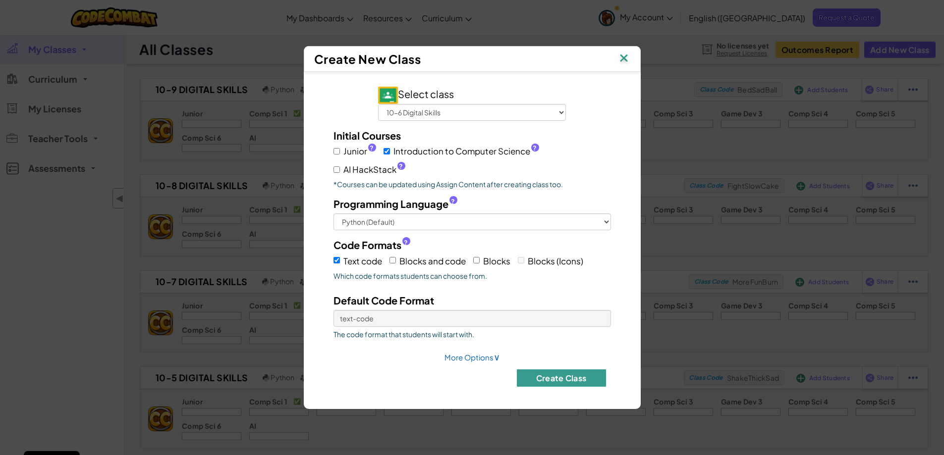
click at [548, 379] on button "Create Class" at bounding box center [561, 377] width 89 height 17
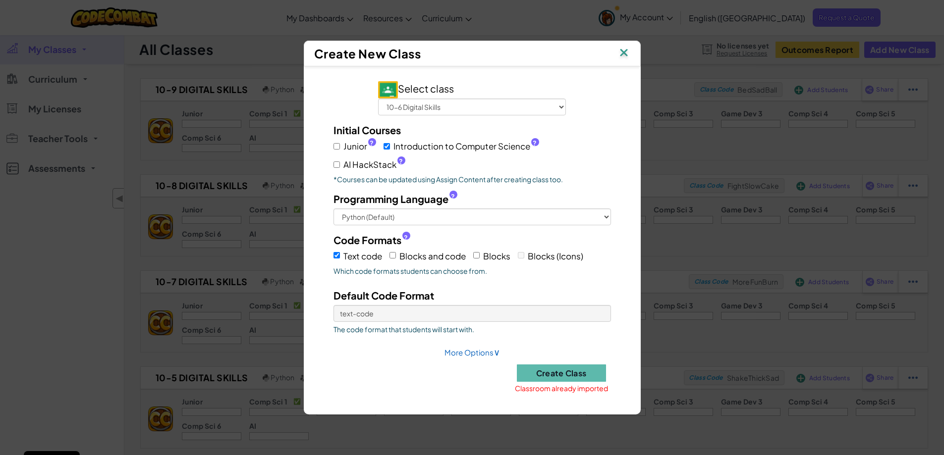
click at [557, 391] on span "Classroom already imported" at bounding box center [561, 388] width 93 height 8
click at [625, 54] on img at bounding box center [623, 53] width 13 height 15
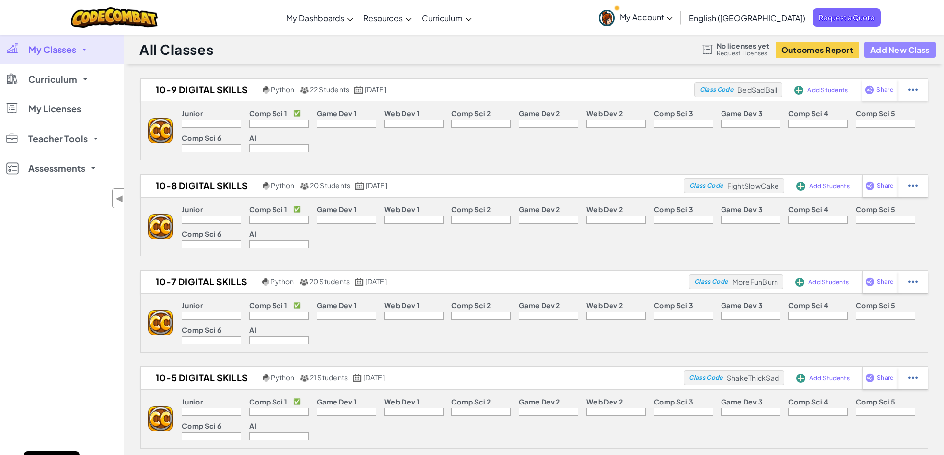
click at [903, 46] on button "Add New Class" at bounding box center [899, 50] width 71 height 16
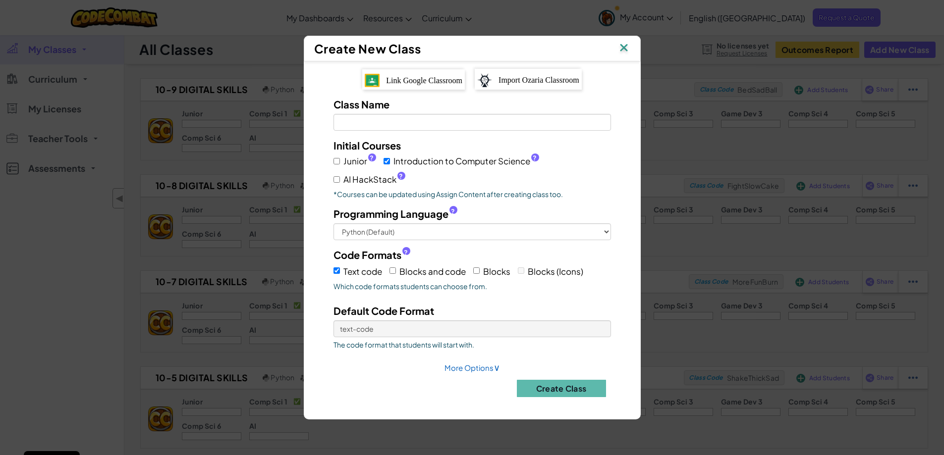
click at [400, 84] on span "Link Google Classroom" at bounding box center [424, 80] width 76 height 8
click at [415, 78] on span "Link Google Classroom" at bounding box center [424, 80] width 76 height 8
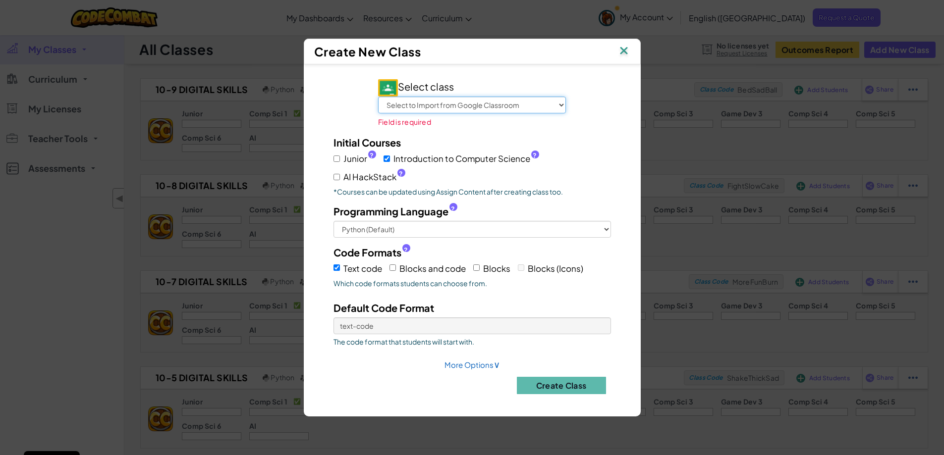
click at [442, 107] on select "Select to Import from Google Classroom Unit 1 BACS Resit Revision Year 12 BACS …" at bounding box center [472, 105] width 188 height 17
click at [430, 106] on select "Select to Import from Google Classroom Unit 1 BACS Resit Revision Year 12 BACS …" at bounding box center [472, 105] width 188 height 17
select select "709555337604"
click at [391, 104] on select "Select to Import from Google Classroom Unit 1 BACS Resit Revision Year 12 BACS …" at bounding box center [472, 105] width 188 height 17
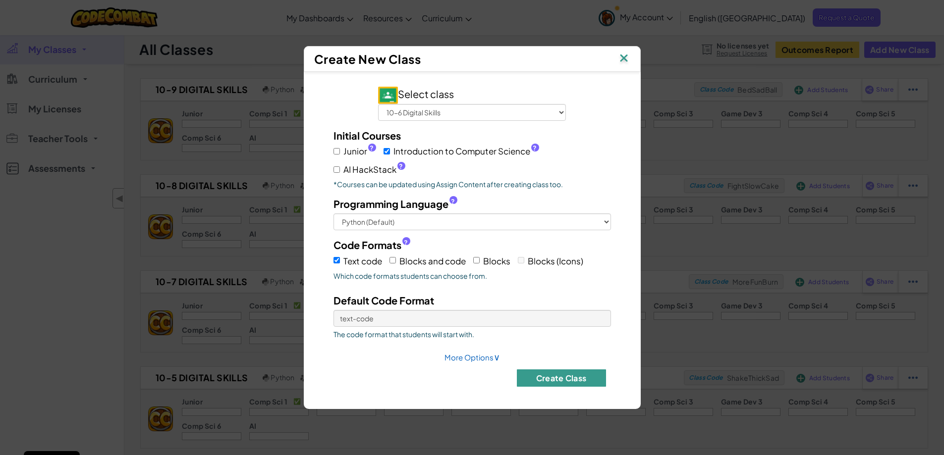
click at [562, 376] on button "Create Class" at bounding box center [561, 377] width 89 height 17
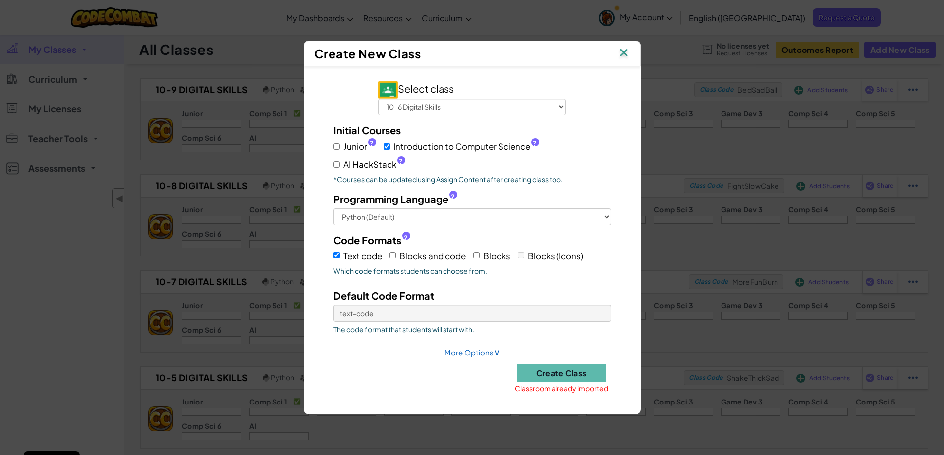
click at [623, 51] on img at bounding box center [623, 53] width 13 height 15
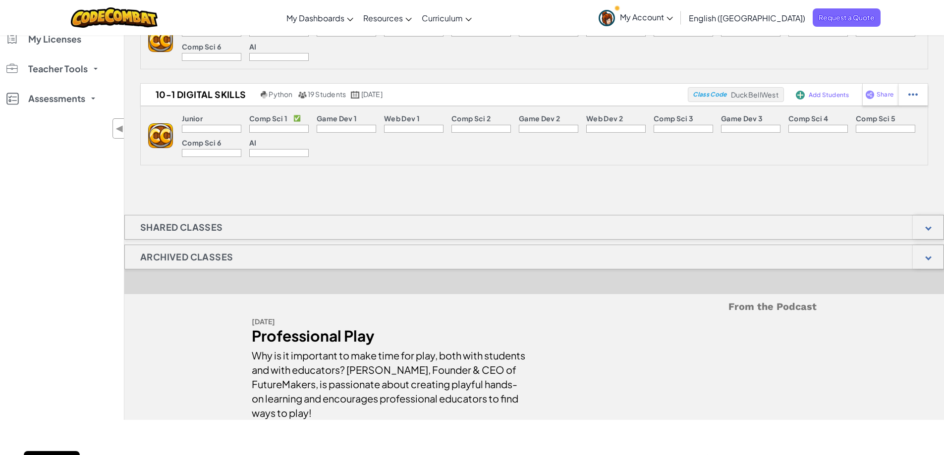
scroll to position [693, 0]
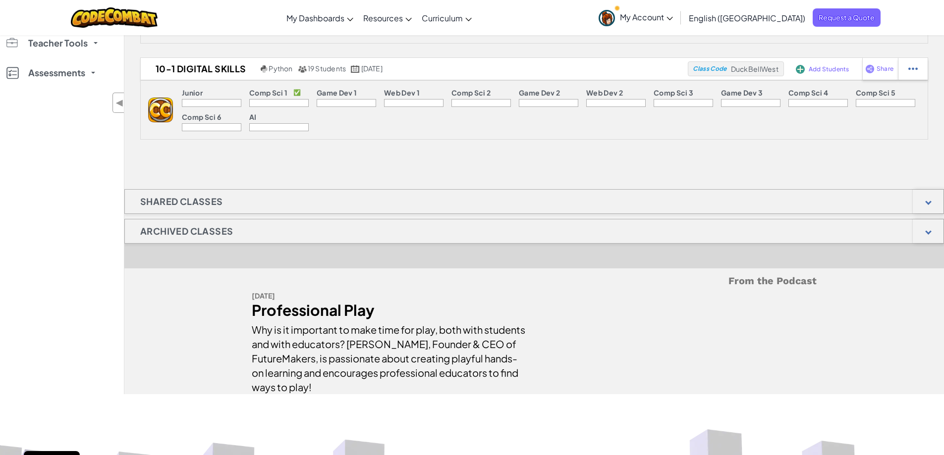
click at [187, 206] on h1 "Shared Classes" at bounding box center [181, 201] width 113 height 25
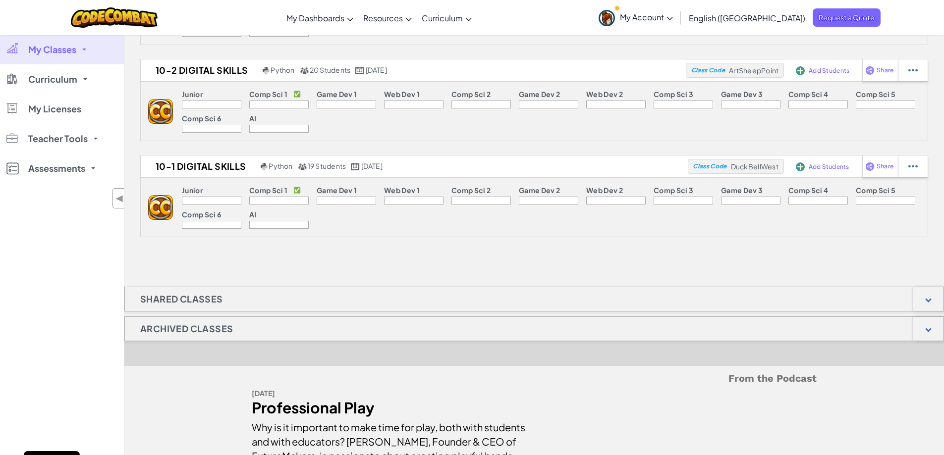
scroll to position [644, 0]
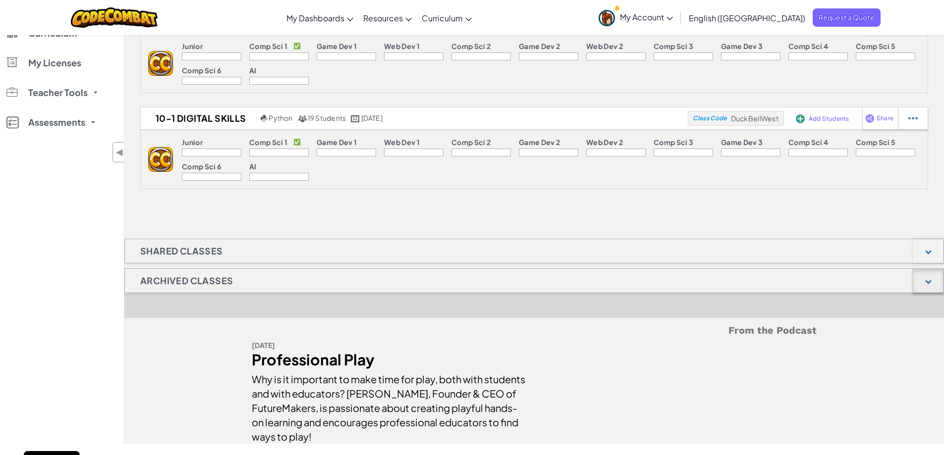
click at [926, 280] on div at bounding box center [928, 281] width 6 height 6
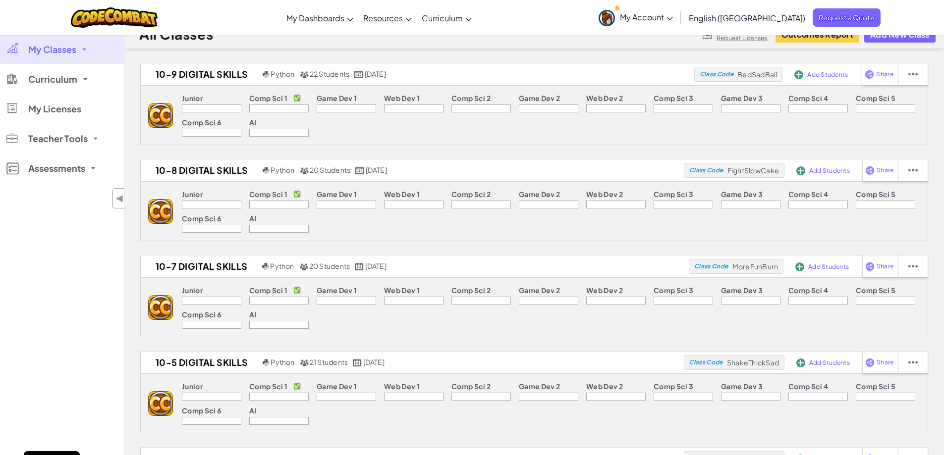
scroll to position [0, 0]
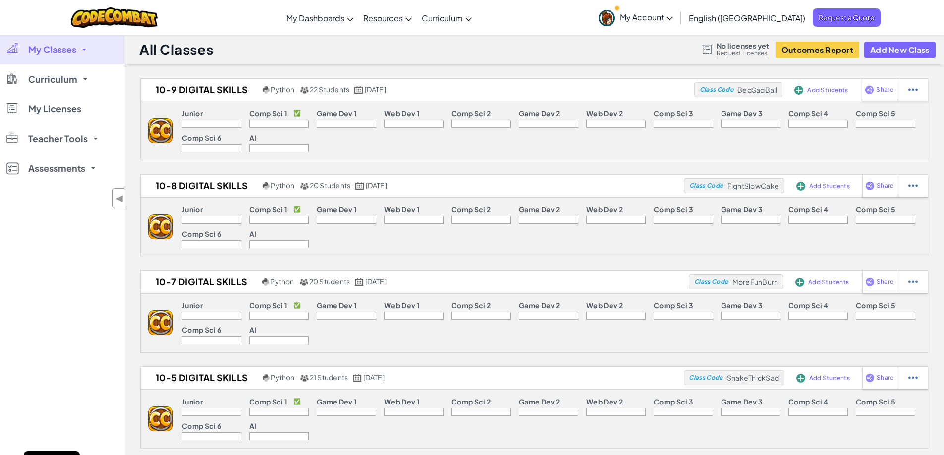
click at [673, 19] on span "My Account" at bounding box center [646, 17] width 53 height 10
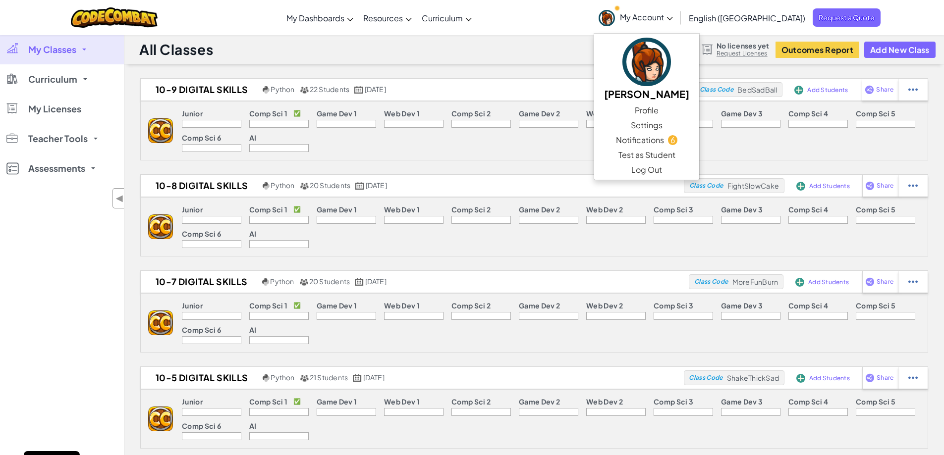
click at [252, 40] on div "All Classes No licenses yet Request Licenses Outcomes Report Add New Class" at bounding box center [533, 50] width 819 height 30
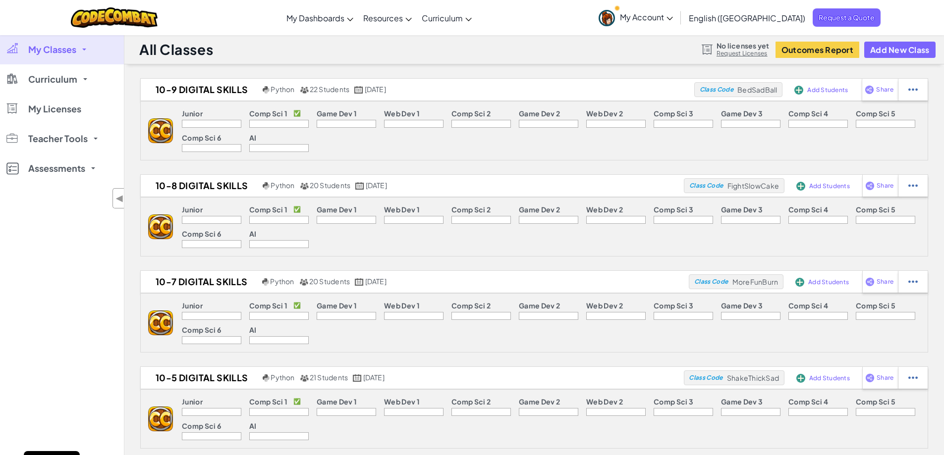
click at [73, 52] on span "My Classes" at bounding box center [52, 49] width 48 height 9
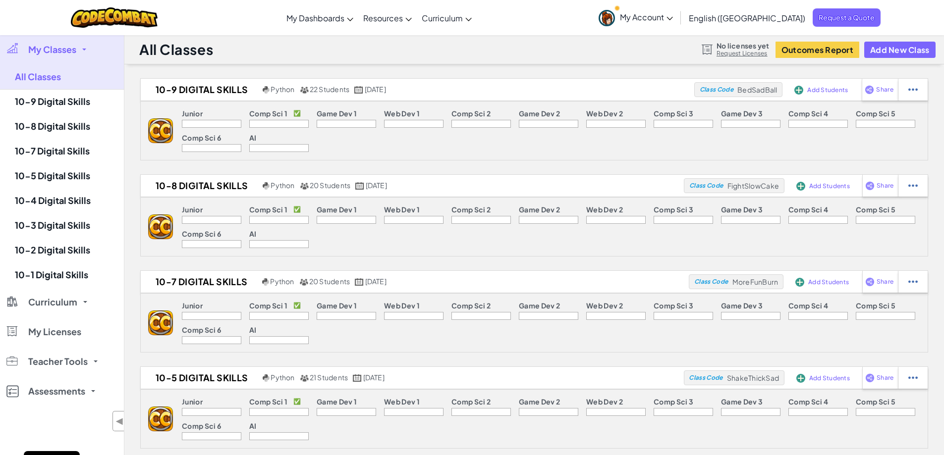
click at [73, 52] on span "My Classes" at bounding box center [52, 49] width 48 height 9
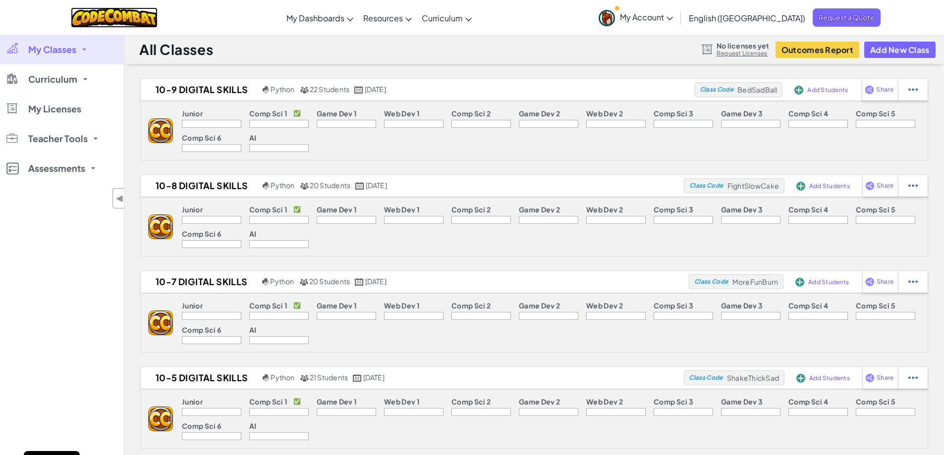
click at [100, 20] on img at bounding box center [114, 17] width 87 height 20
